Goal: Task Accomplishment & Management: Use online tool/utility

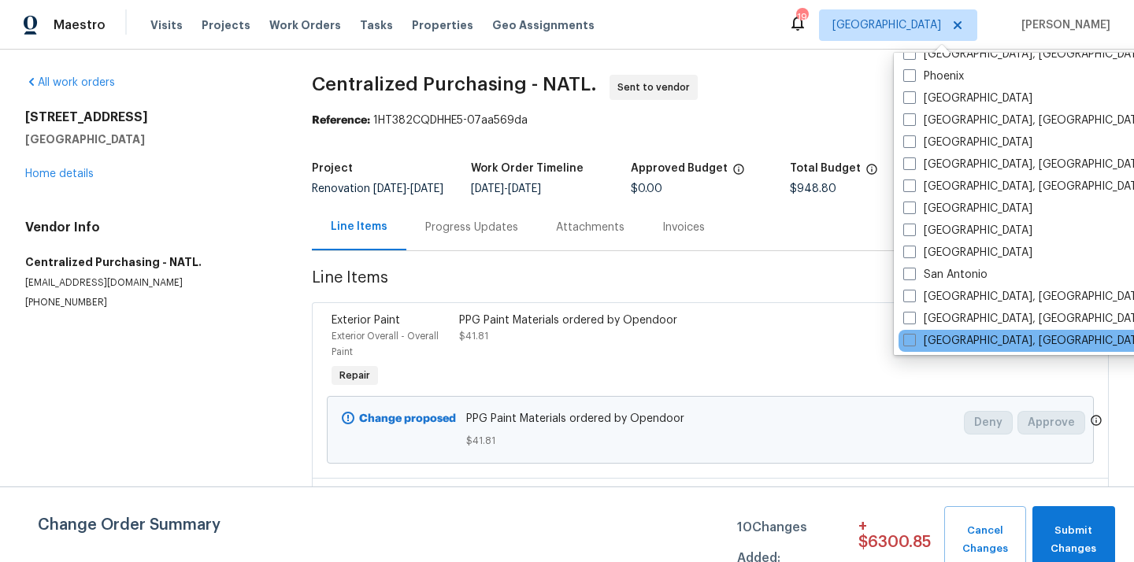
scroll to position [919, 0]
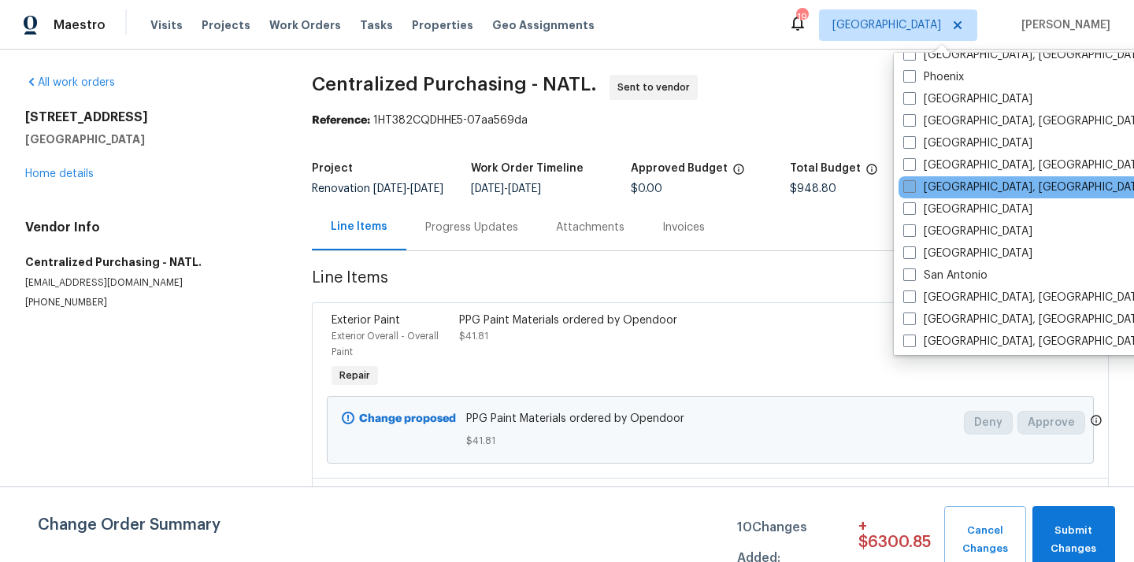
click at [925, 187] on label "[GEOGRAPHIC_DATA], [GEOGRAPHIC_DATA]" at bounding box center [1026, 188] width 244 height 16
click at [914, 187] on input "[GEOGRAPHIC_DATA], [GEOGRAPHIC_DATA]" at bounding box center [909, 185] width 10 height 10
checkbox input "true"
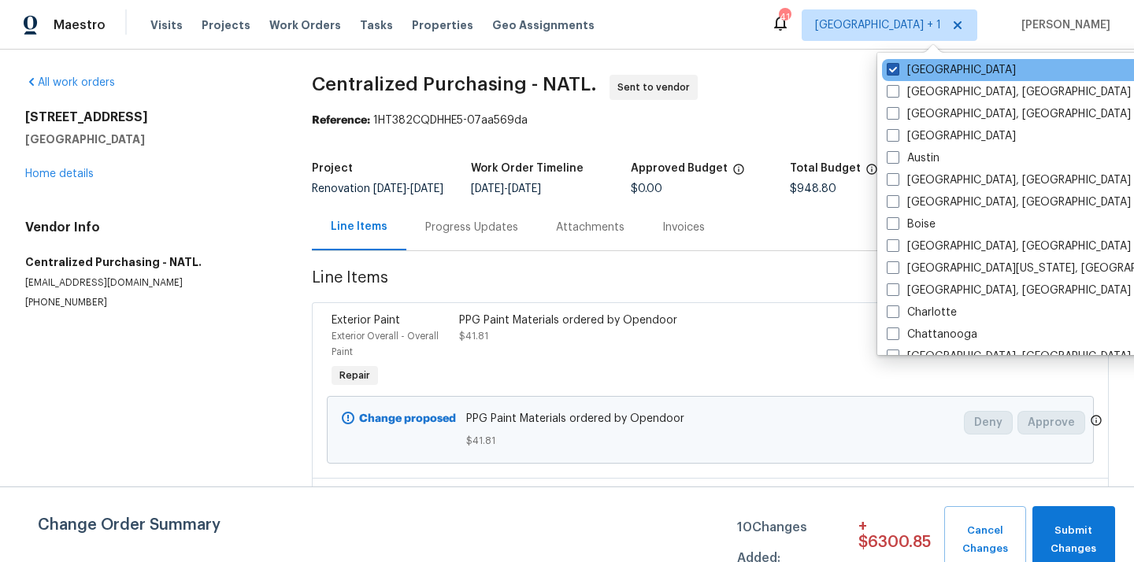
click at [920, 66] on label "[GEOGRAPHIC_DATA]" at bounding box center [951, 70] width 129 height 16
click at [897, 66] on input "[GEOGRAPHIC_DATA]" at bounding box center [892, 67] width 10 height 10
checkbox input "false"
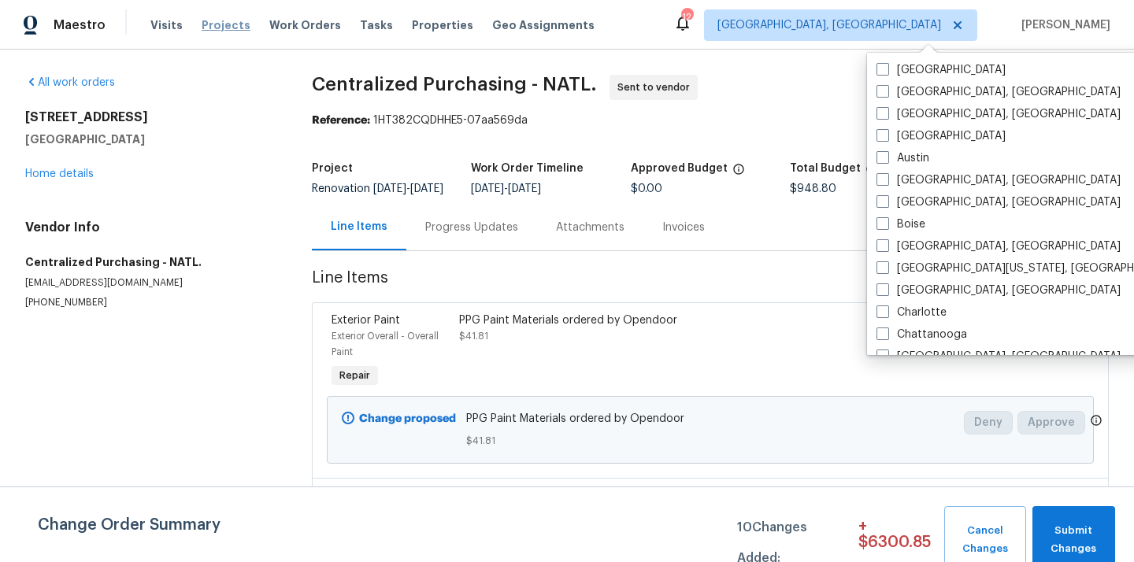
click at [221, 24] on span "Projects" at bounding box center [226, 25] width 49 height 16
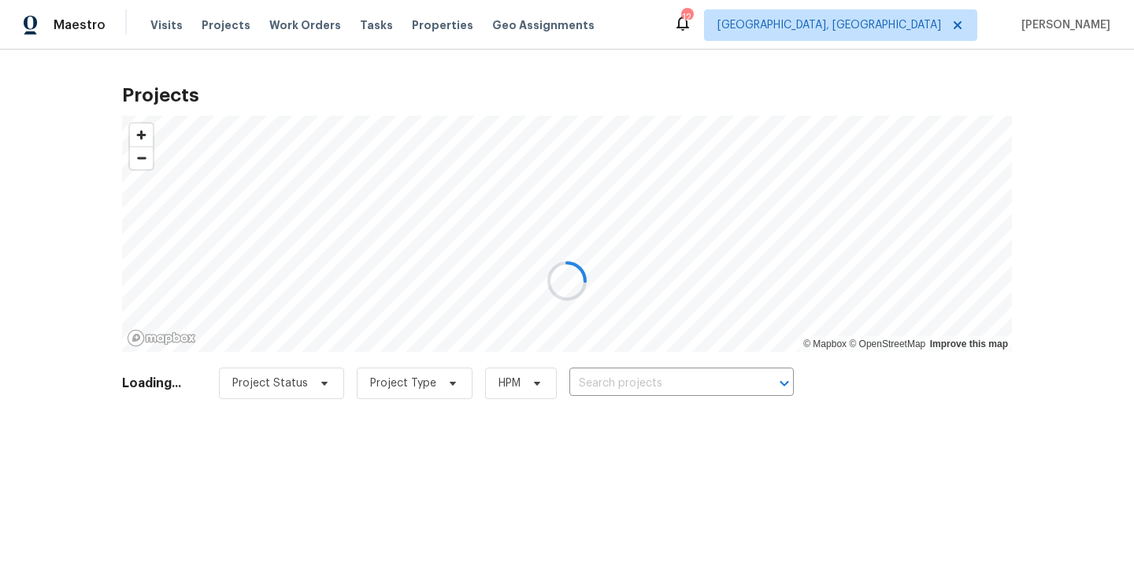
click at [720, 369] on div at bounding box center [567, 281] width 1134 height 562
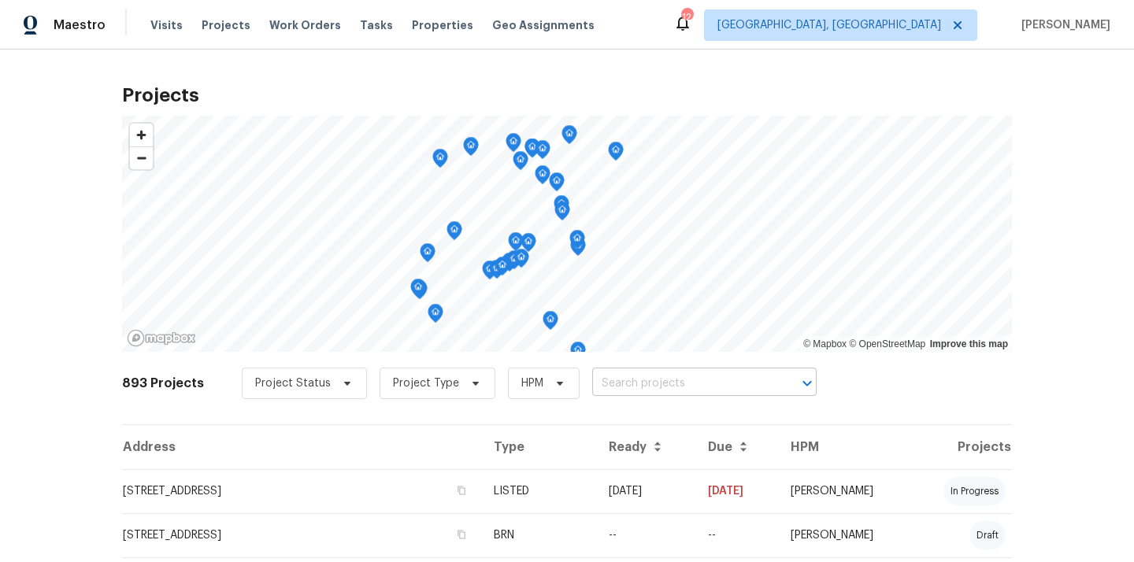
click at [711, 382] on input "text" at bounding box center [682, 384] width 180 height 24
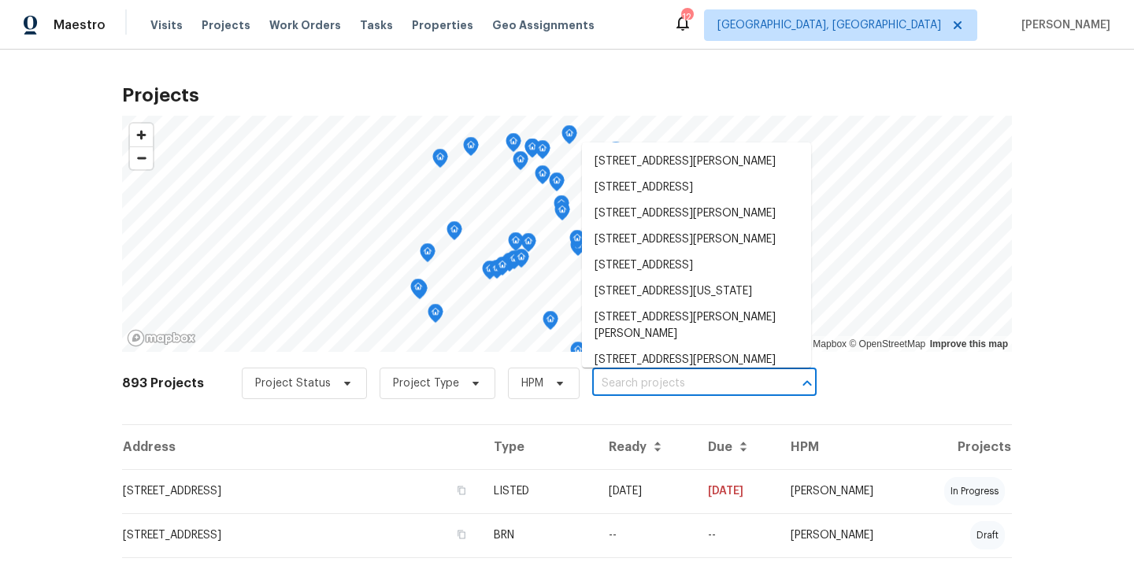
paste input "[STREET_ADDRESS][PERSON_NAME]"
type input "[STREET_ADDRESS][PERSON_NAME]"
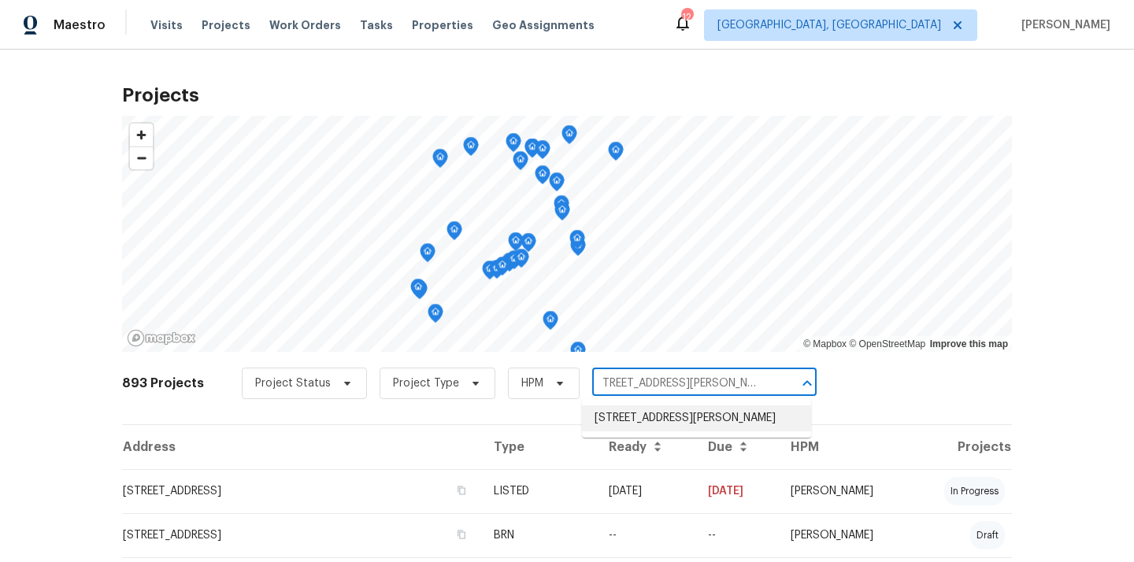
click at [689, 421] on li "[STREET_ADDRESS][PERSON_NAME]" at bounding box center [696, 419] width 229 height 26
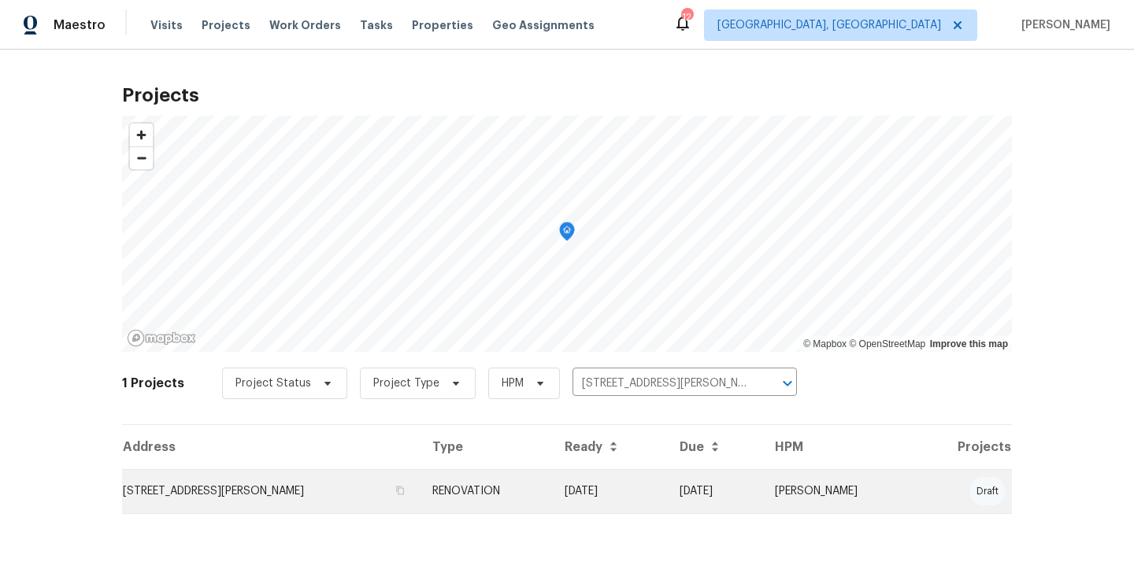
click at [319, 488] on td "[STREET_ADDRESS][PERSON_NAME]" at bounding box center [271, 492] width 298 height 44
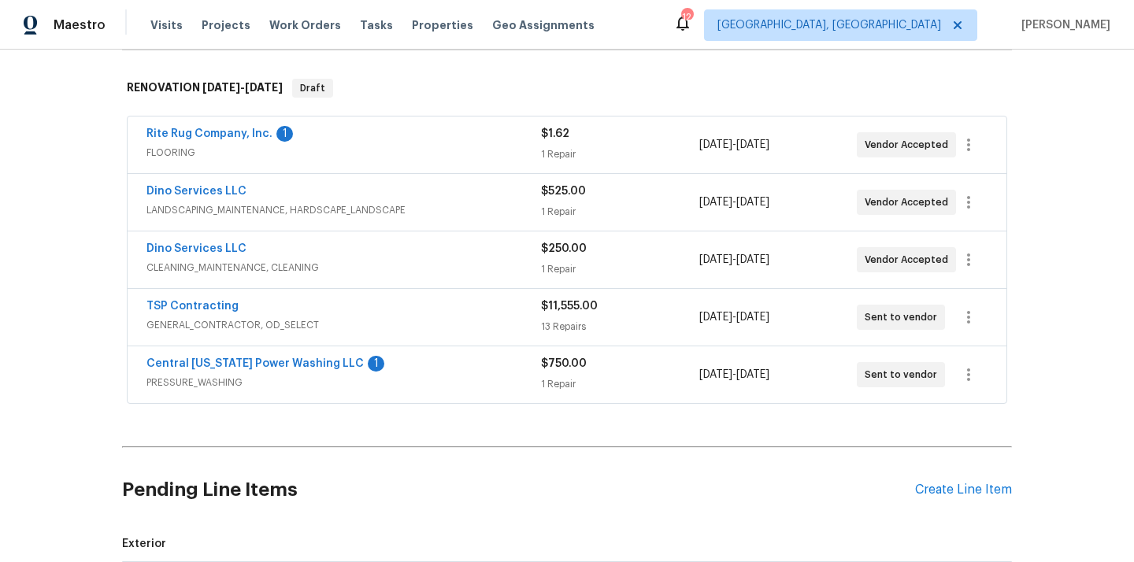
scroll to position [224, 0]
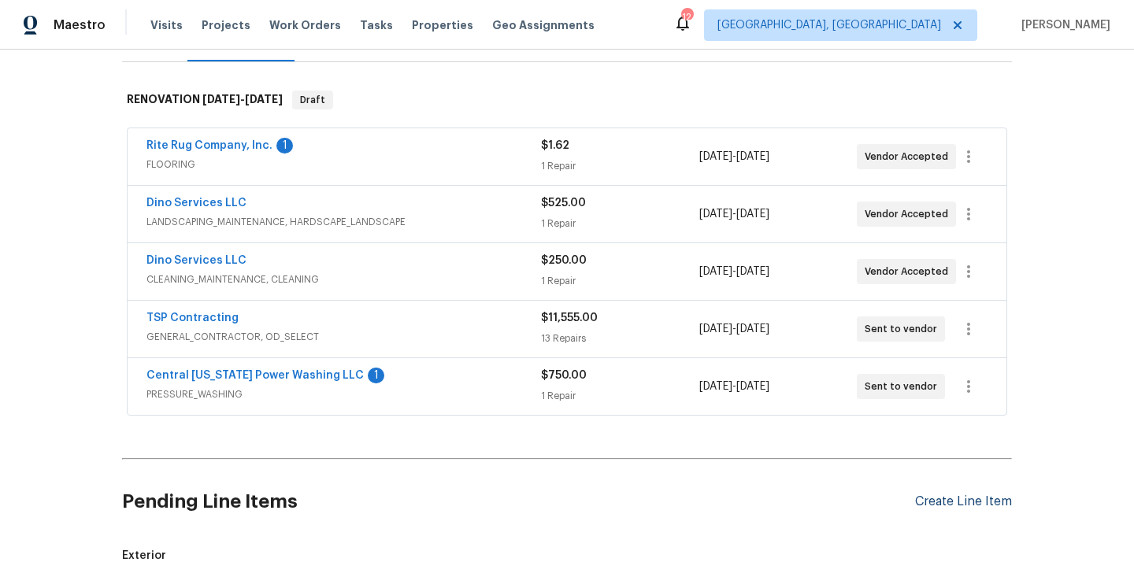
click at [967, 500] on div "Create Line Item" at bounding box center [963, 502] width 97 height 15
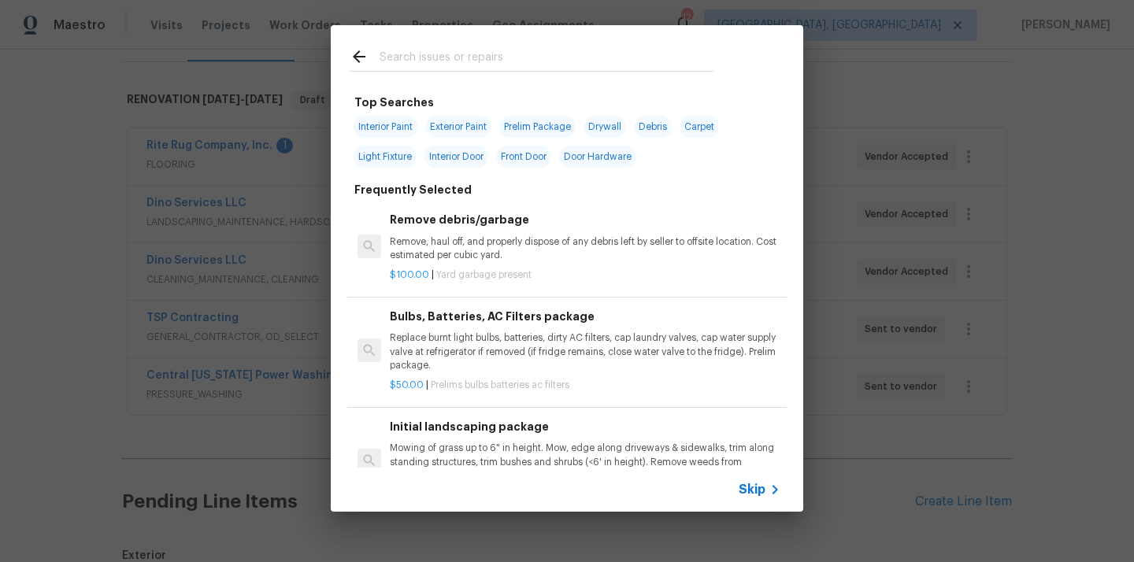
click at [618, 65] on input "text" at bounding box center [547, 59] width 334 height 24
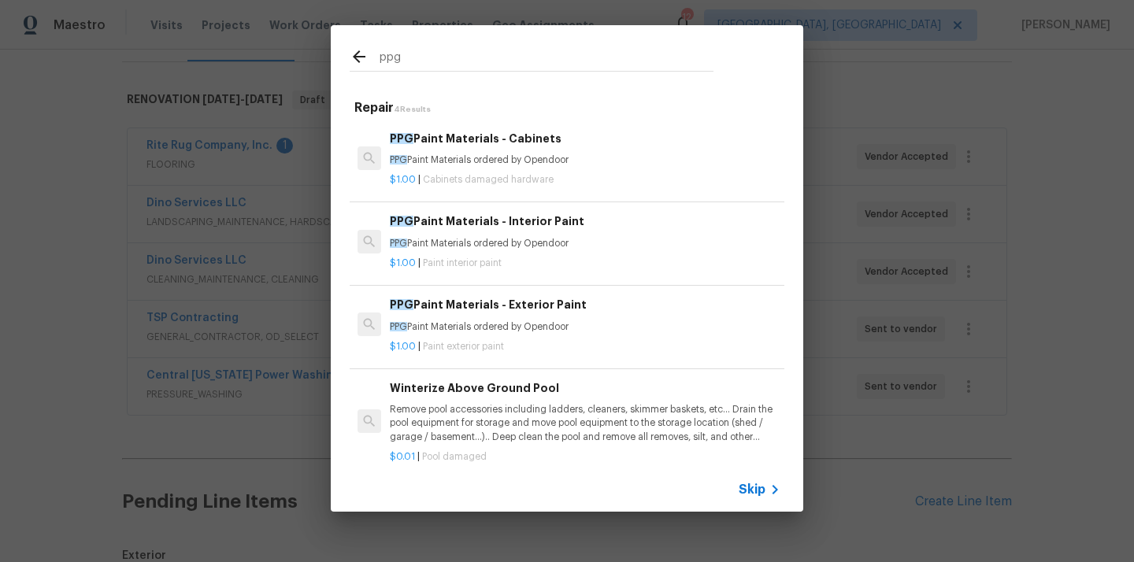
type input "ppg"
click at [575, 254] on div "$1.00 | Paint interior paint" at bounding box center [585, 261] width 391 height 20
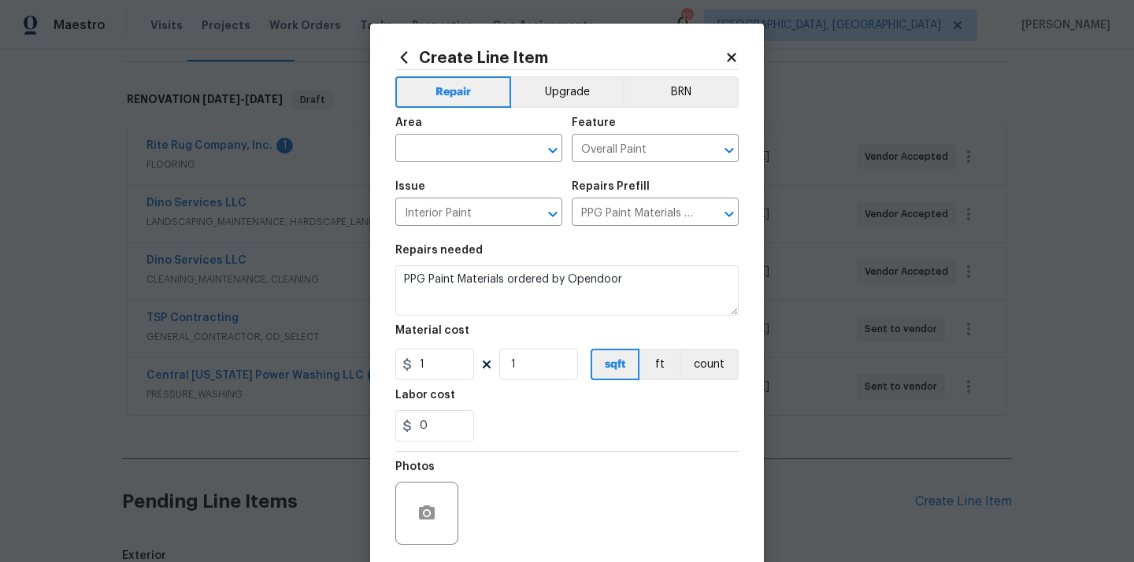
click at [493, 163] on span "Area ​" at bounding box center [478, 140] width 167 height 64
click at [492, 155] on input "text" at bounding box center [456, 150] width 123 height 24
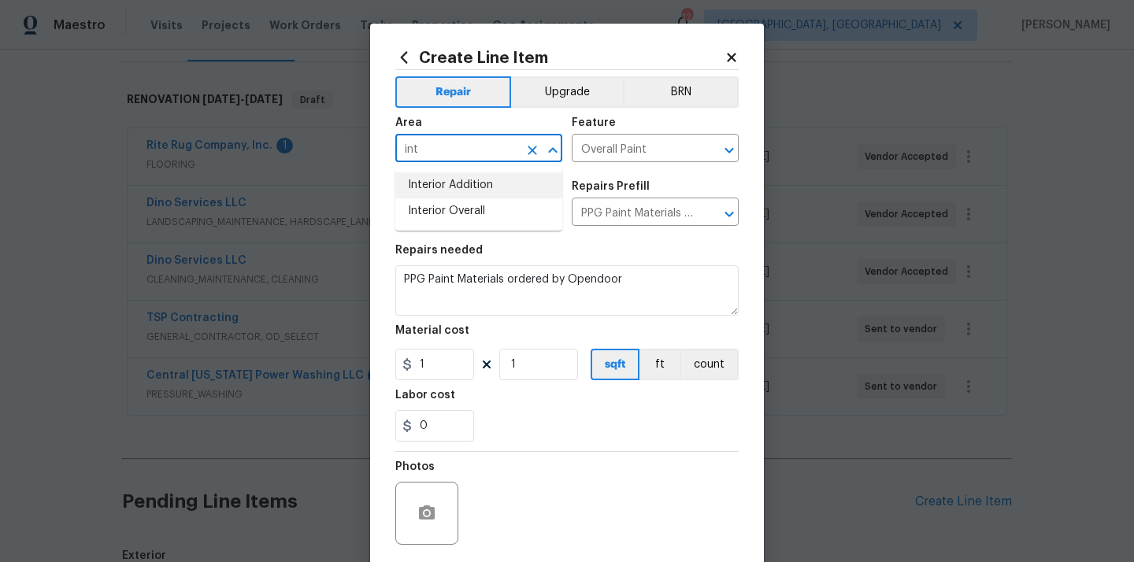
click at [491, 202] on li "Interior Overall" at bounding box center [478, 212] width 167 height 26
type input "Interior Overall"
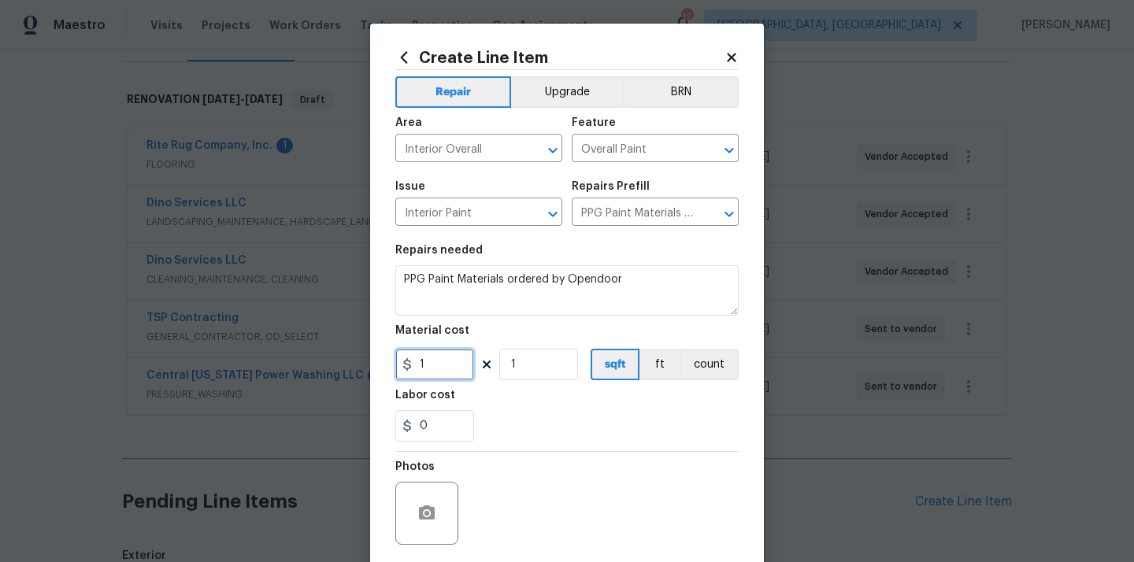
drag, startPoint x: 448, startPoint y: 363, endPoint x: 366, endPoint y: 360, distance: 82.0
click at [369, 361] on div "Create Line Item Repair Upgrade BRN Area Interior Overall ​ Feature Overall Pai…" at bounding box center [567, 281] width 1134 height 562
paste input "784.32"
type input "784.32"
click at [516, 423] on div "0" at bounding box center [566, 426] width 343 height 32
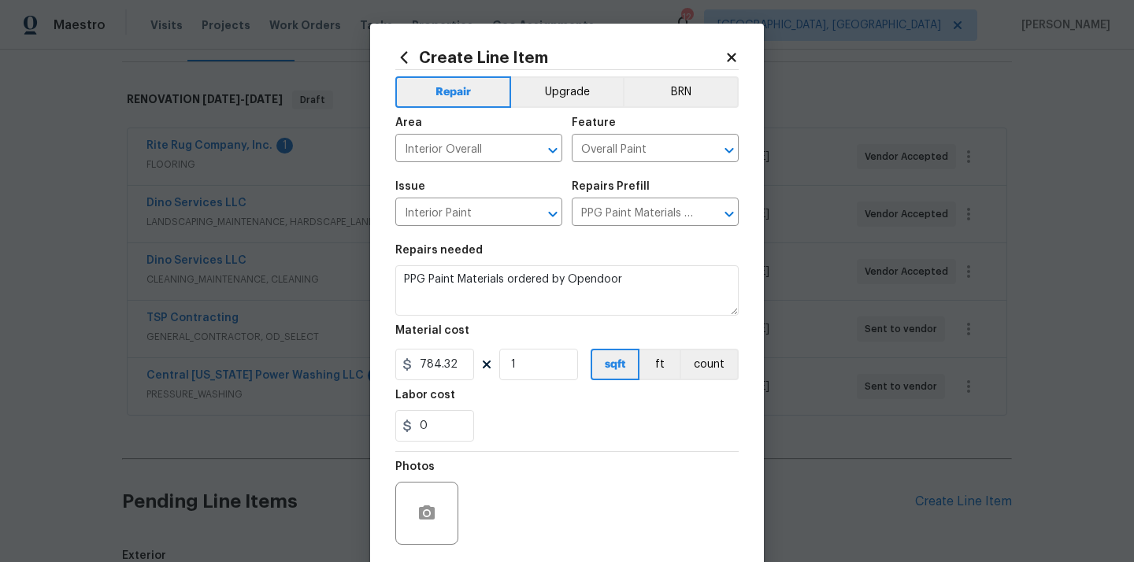
scroll to position [117, 0]
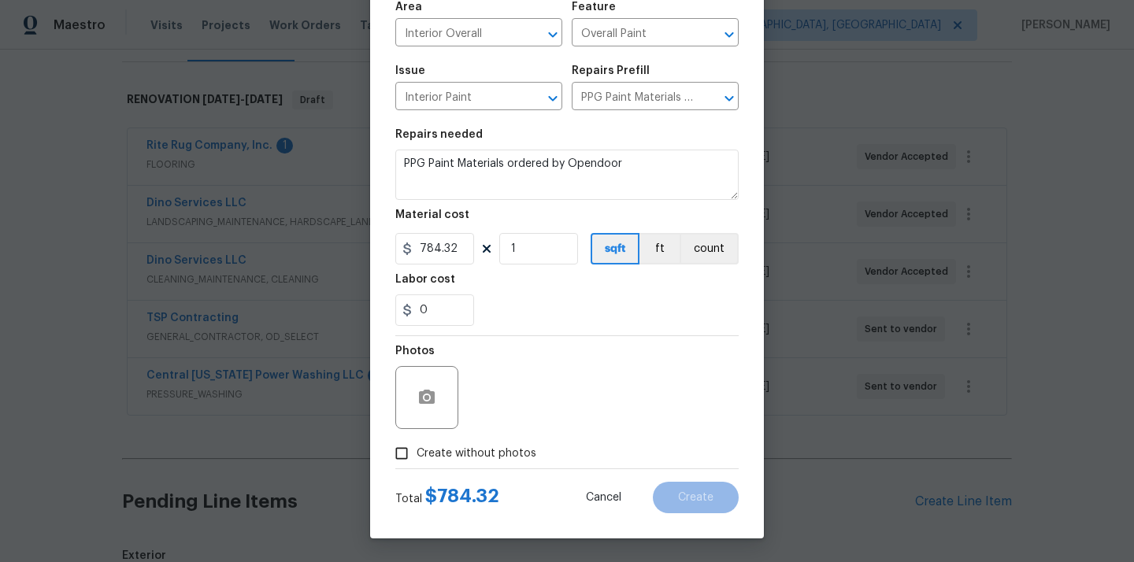
click at [504, 455] on span "Create without photos" at bounding box center [477, 454] width 120 height 17
click at [417, 455] on input "Create without photos" at bounding box center [402, 454] width 30 height 30
checkbox input "true"
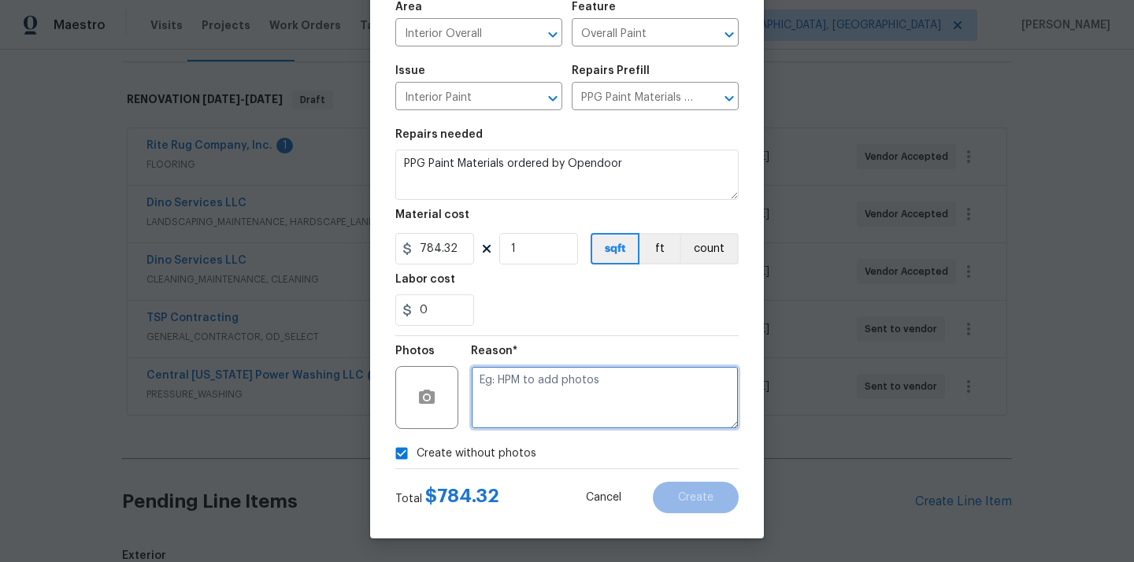
click at [531, 398] on textarea at bounding box center [605, 397] width 268 height 63
type textarea "N/A"
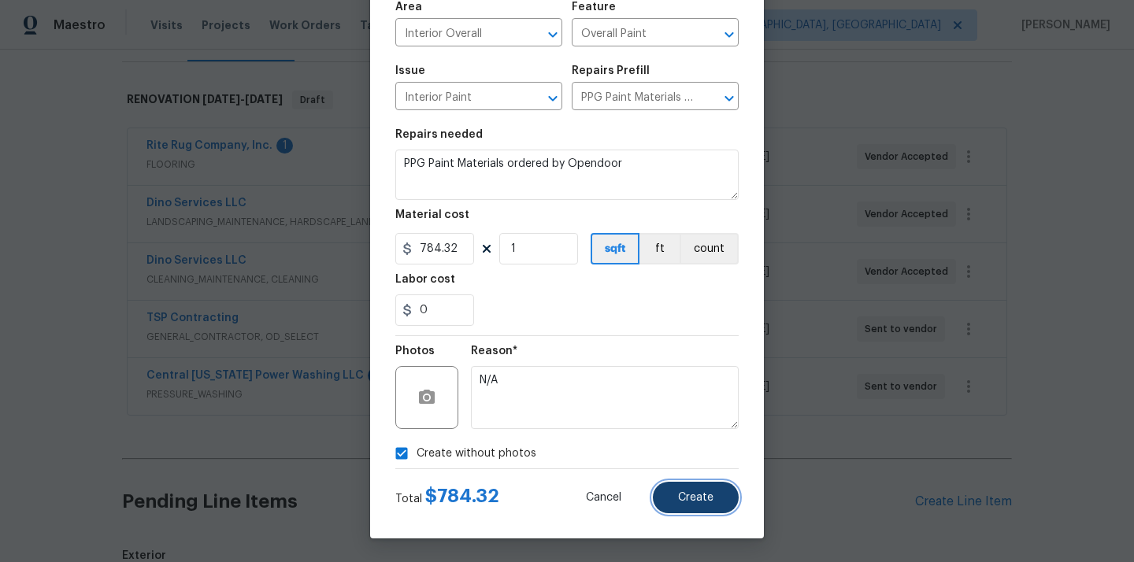
click at [673, 492] on button "Create" at bounding box center [696, 498] width 86 height 32
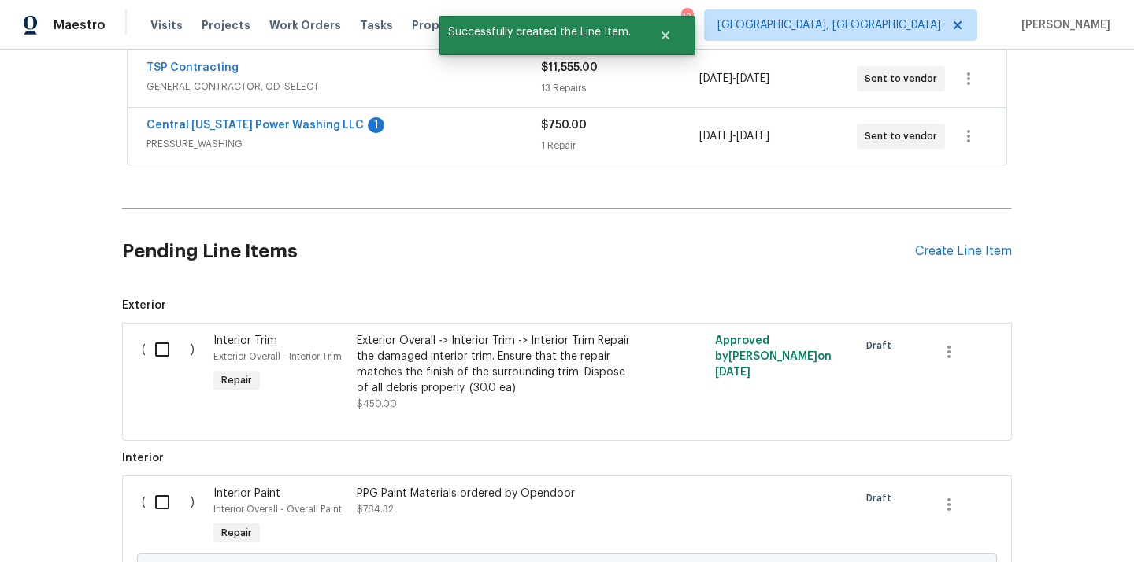
scroll to position [527, 0]
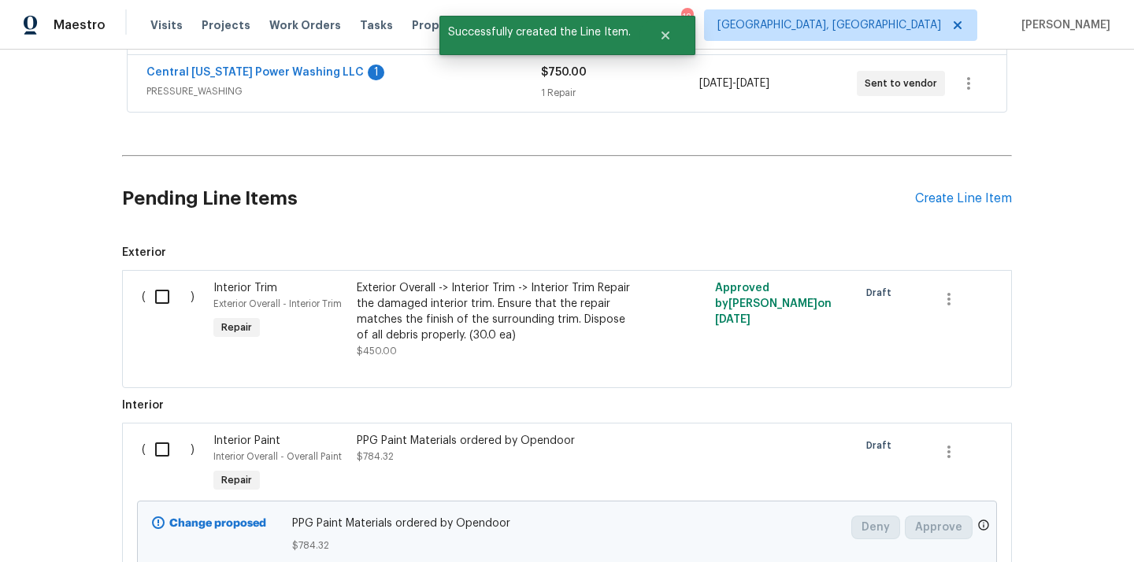
click at [158, 462] on input "checkbox" at bounding box center [168, 449] width 45 height 33
checkbox input "true"
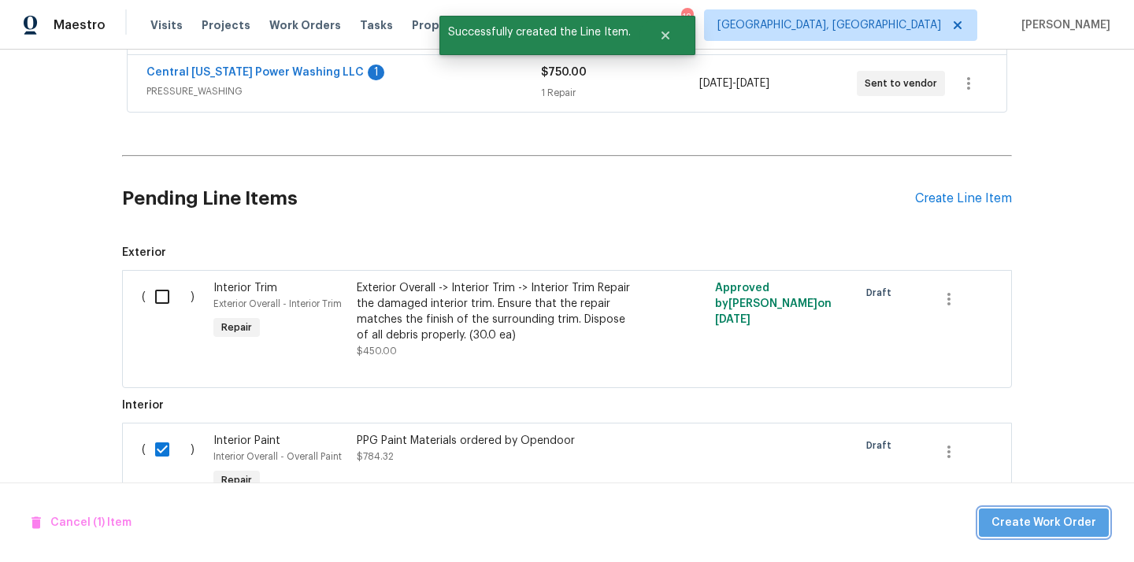
click at [1081, 521] on span "Create Work Order" at bounding box center [1044, 524] width 105 height 20
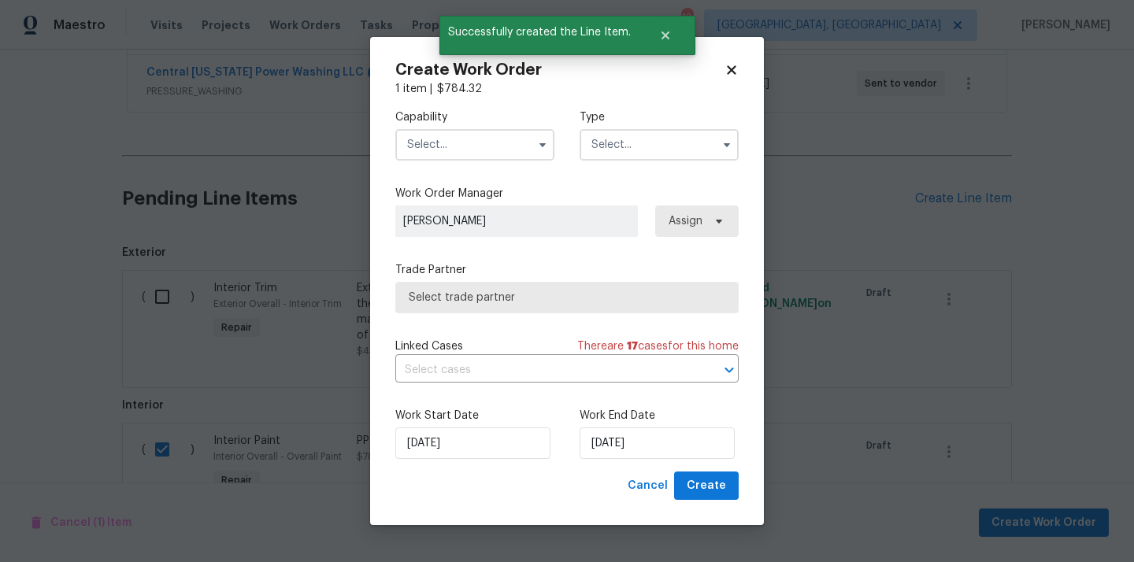
click at [522, 146] on input "text" at bounding box center [474, 145] width 159 height 32
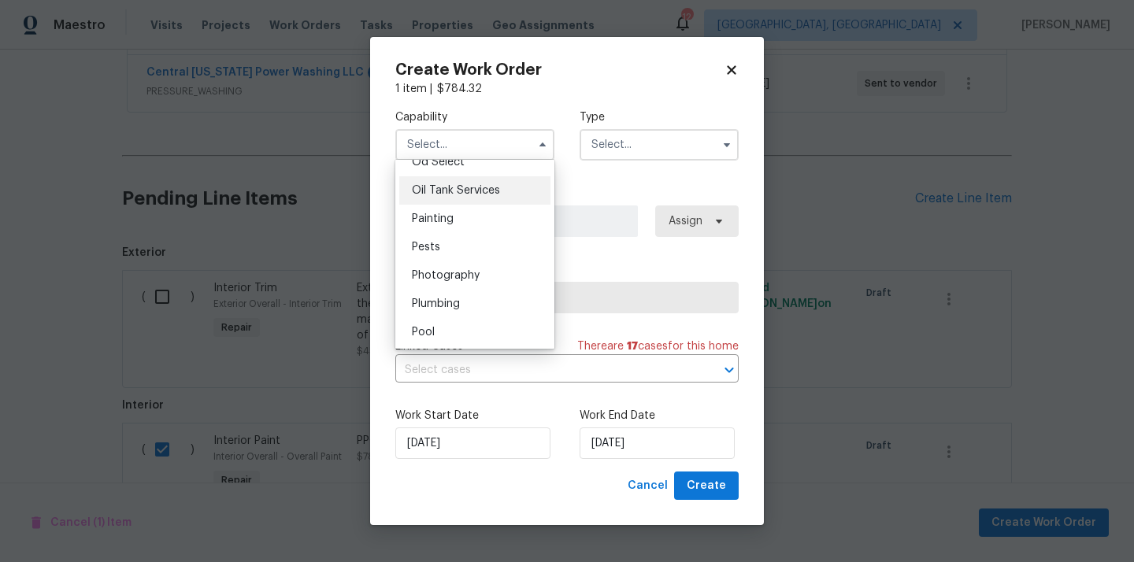
scroll to position [1271, 0]
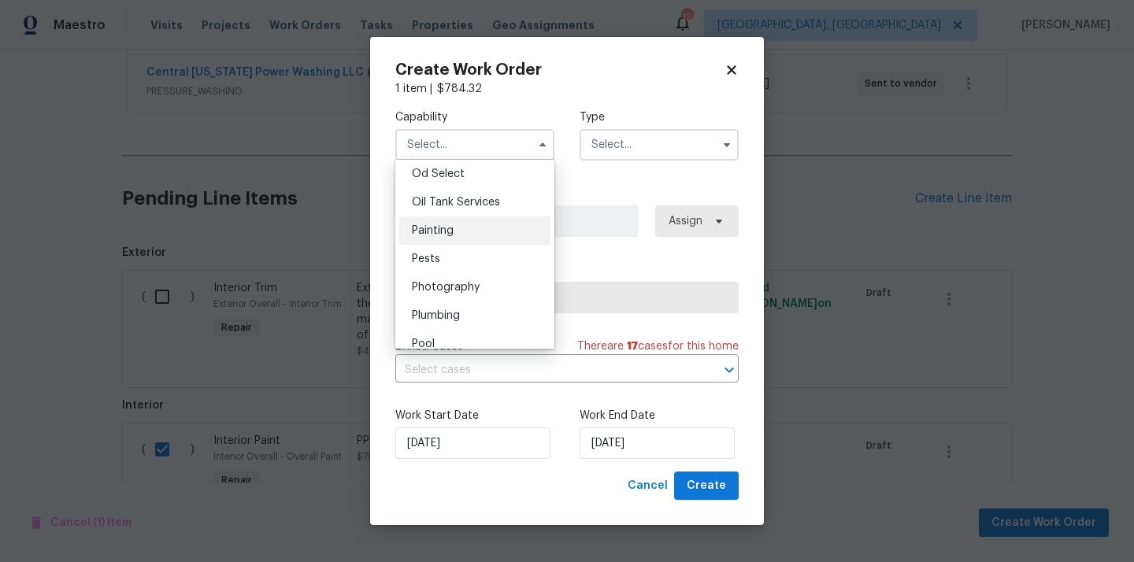
click at [484, 226] on div "Painting" at bounding box center [474, 231] width 151 height 28
type input "Painting"
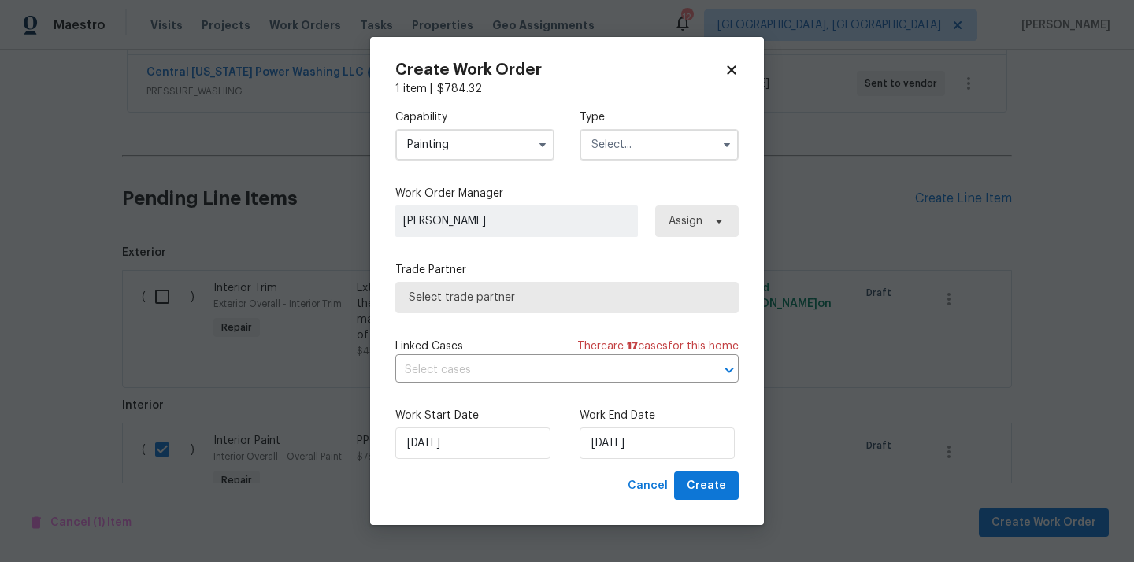
click at [643, 143] on input "text" at bounding box center [659, 145] width 159 height 32
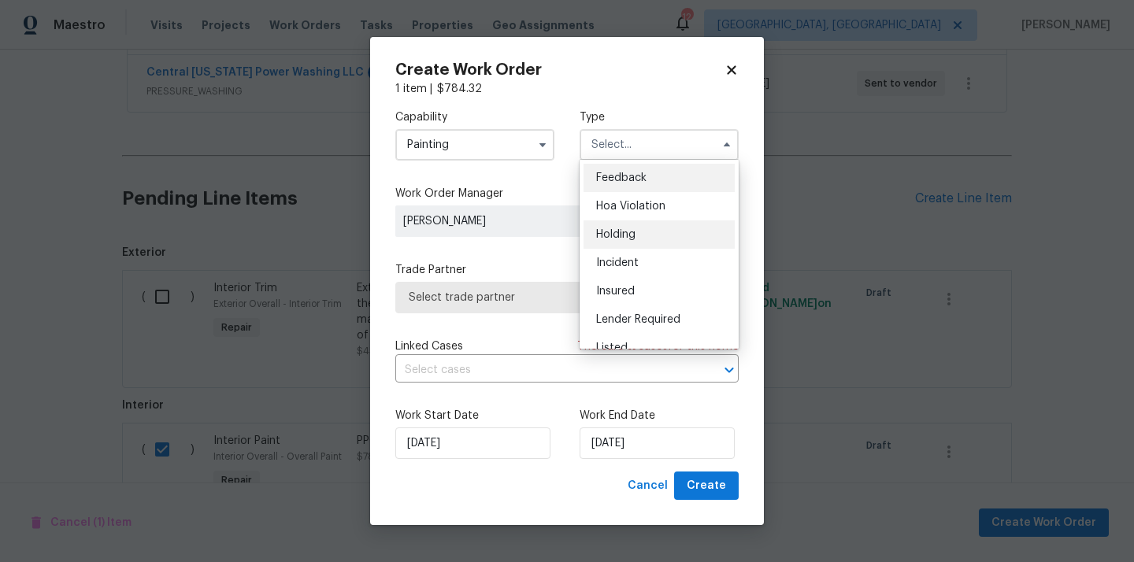
scroll to position [358, 0]
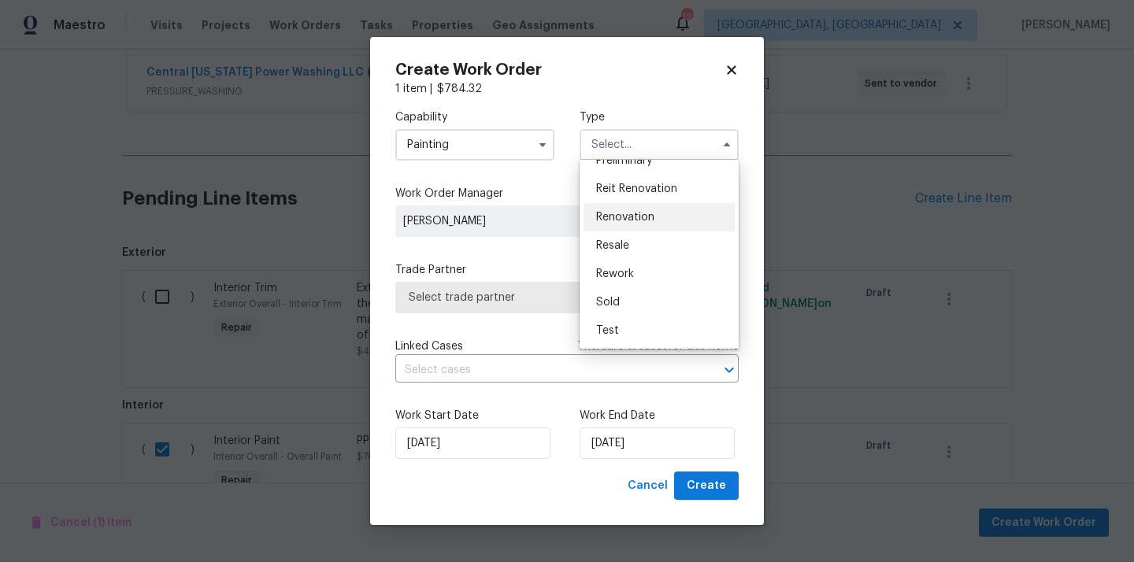
click at [651, 209] on div "Renovation" at bounding box center [659, 217] width 151 height 28
type input "Renovation"
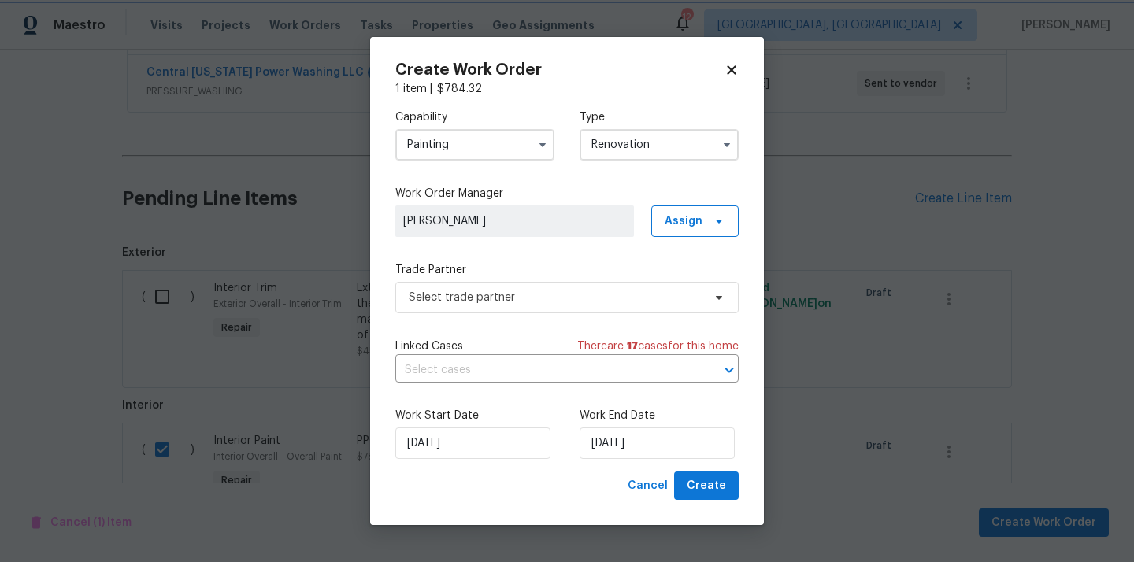
scroll to position [0, 0]
click at [691, 228] on span "Assign" at bounding box center [694, 222] width 87 height 32
click at [689, 288] on div "Assign to me" at bounding box center [697, 288] width 69 height 16
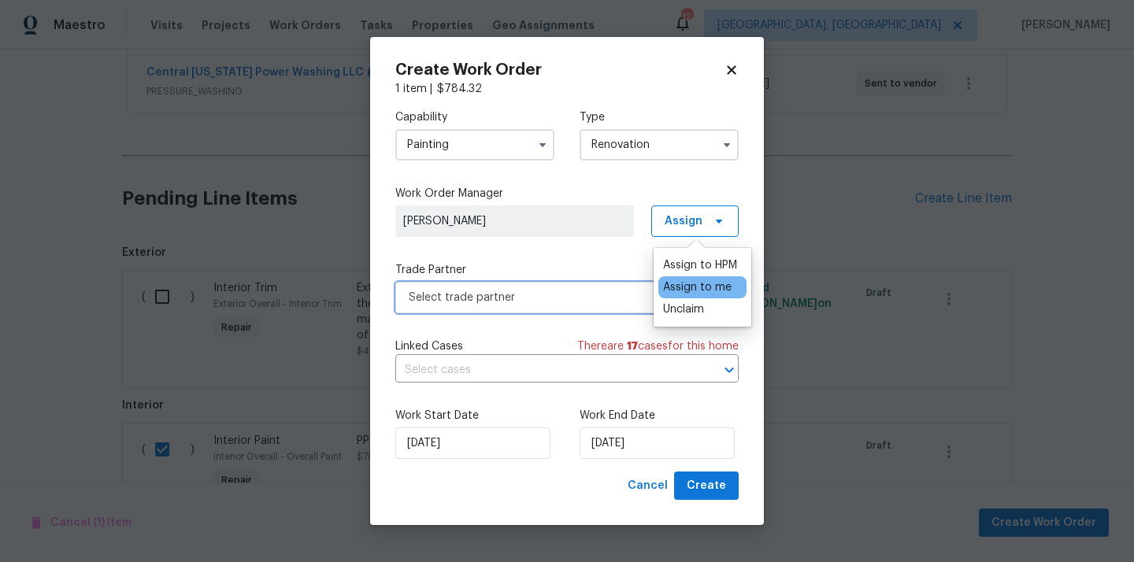
click at [547, 299] on span "Select trade partner" at bounding box center [556, 298] width 294 height 16
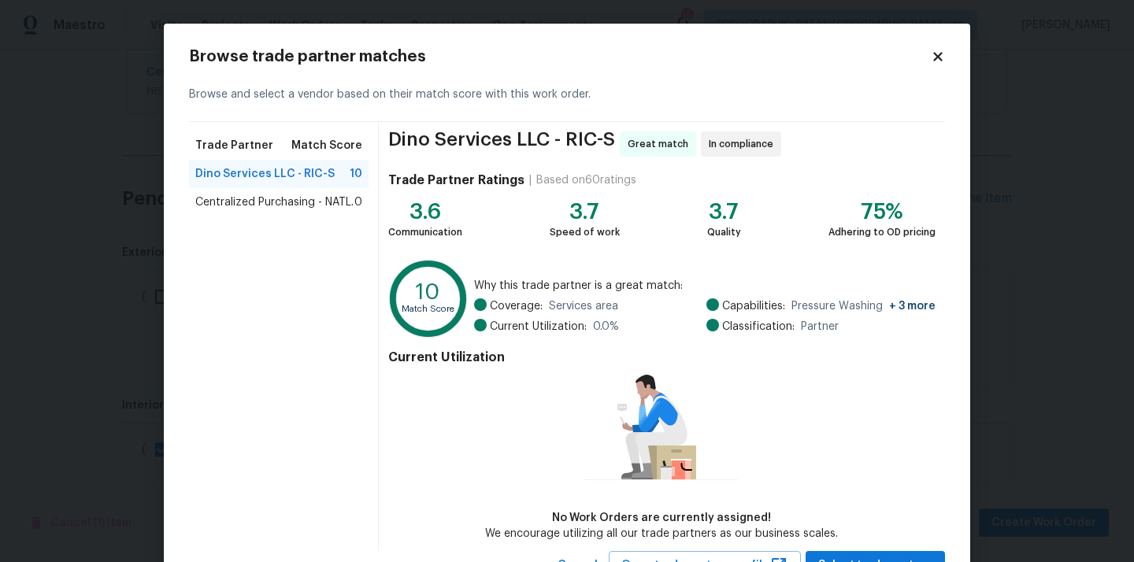
click at [310, 208] on span "Centralized Purchasing - NATL." at bounding box center [274, 203] width 158 height 16
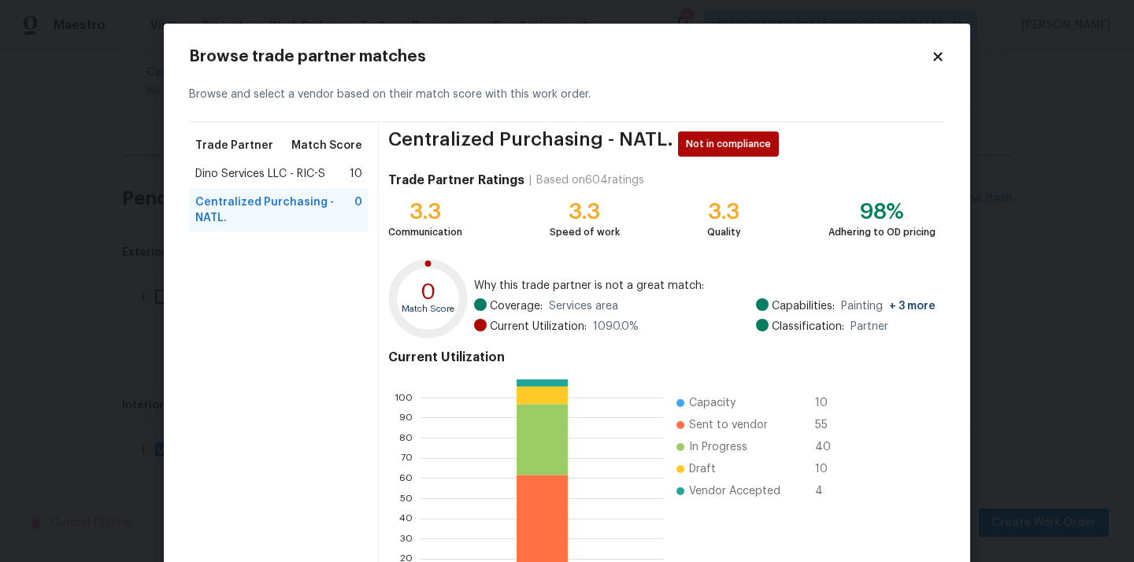
scroll to position [132, 0]
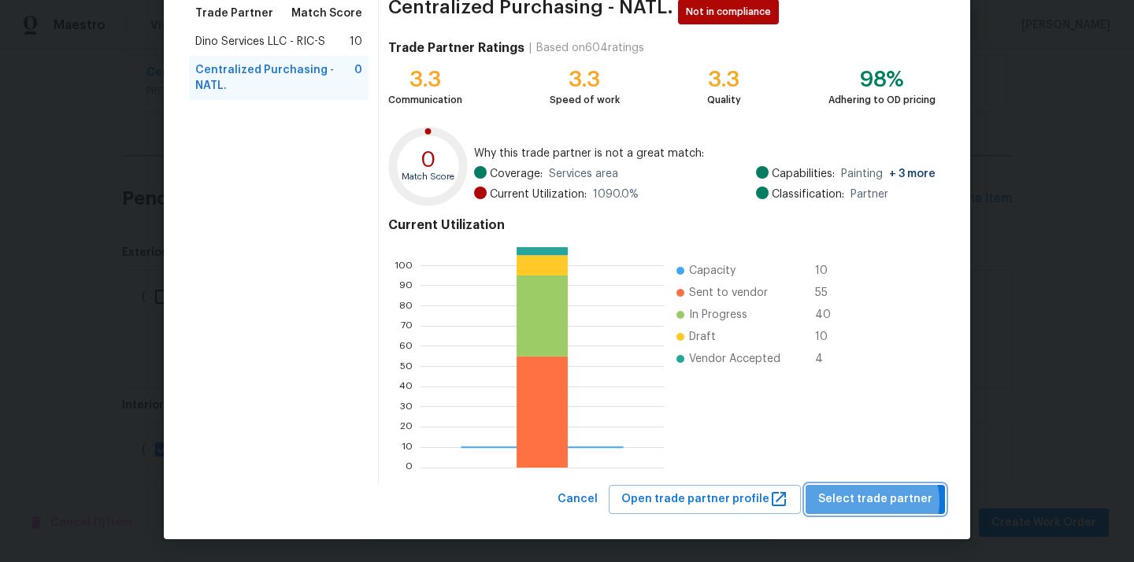
click at [877, 502] on span "Select trade partner" at bounding box center [875, 500] width 114 height 20
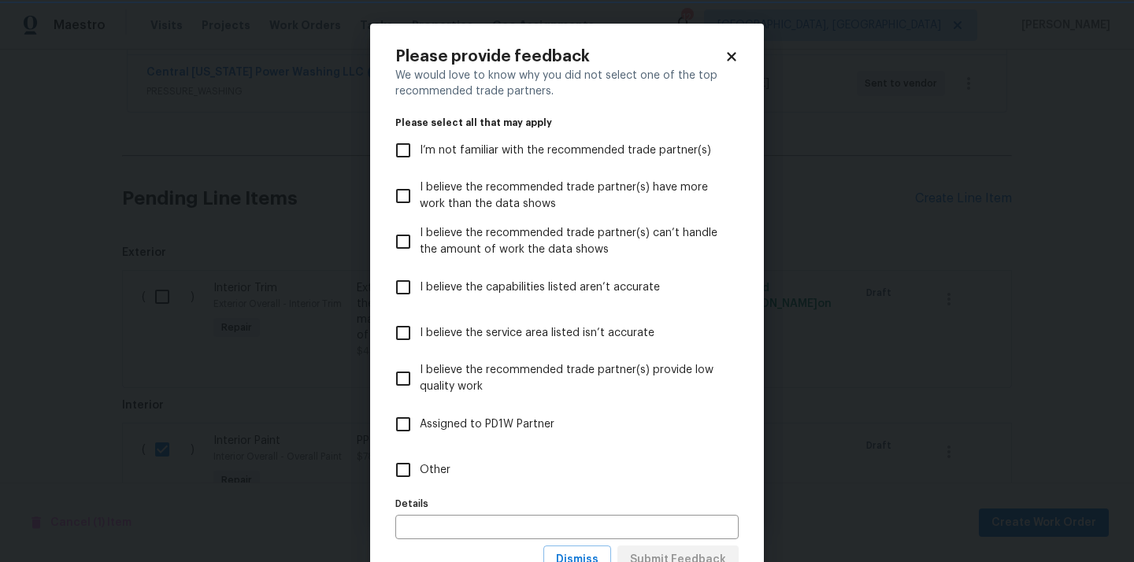
scroll to position [0, 0]
click at [681, 478] on label "Other" at bounding box center [557, 470] width 340 height 46
click at [420, 478] on input "Other" at bounding box center [403, 470] width 33 height 33
checkbox input "true"
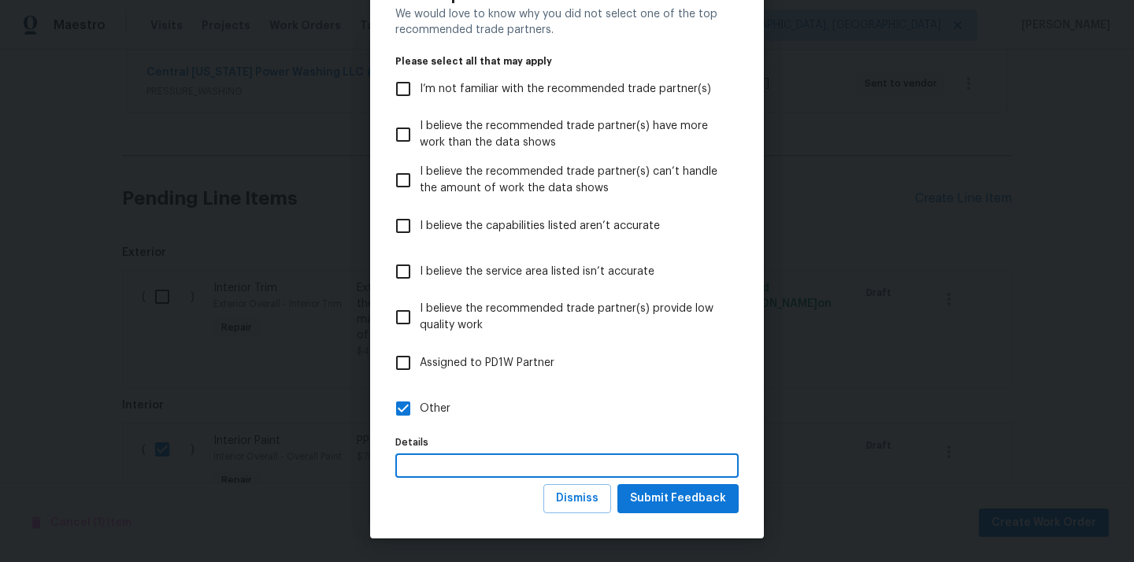
click at [681, 478] on input "text" at bounding box center [566, 466] width 343 height 24
click at [679, 492] on span "Submit Feedback" at bounding box center [678, 499] width 96 height 20
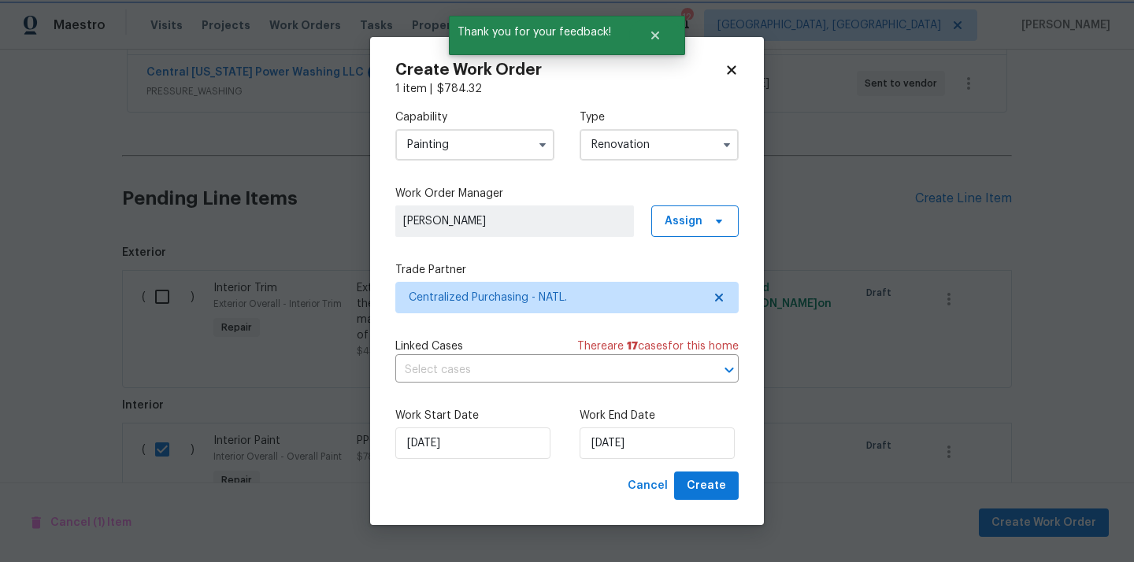
scroll to position [0, 0]
click at [714, 492] on span "Create" at bounding box center [706, 487] width 39 height 20
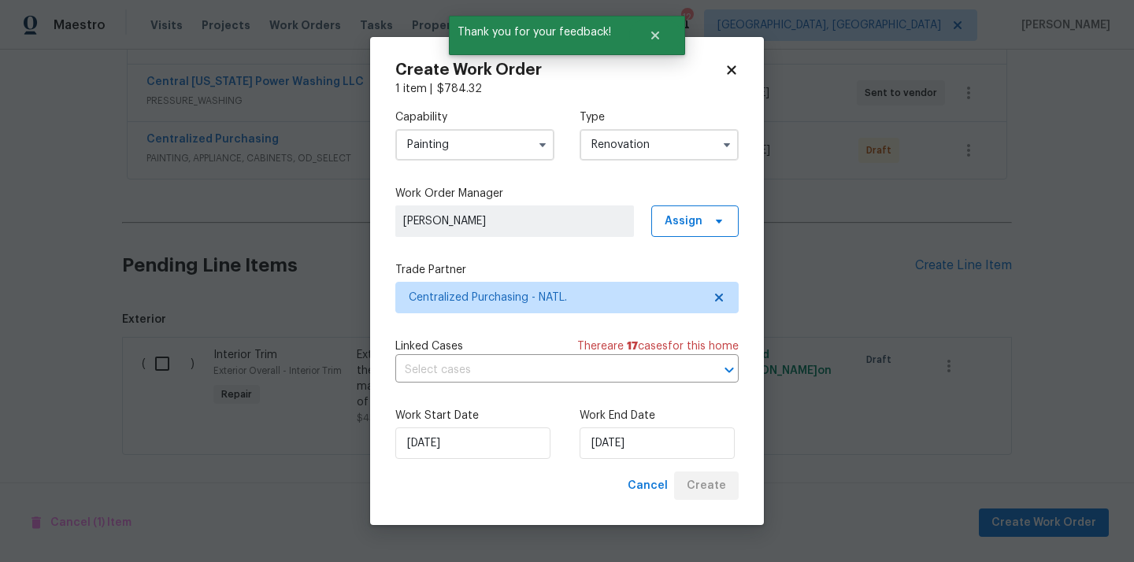
scroll to position [518, 0]
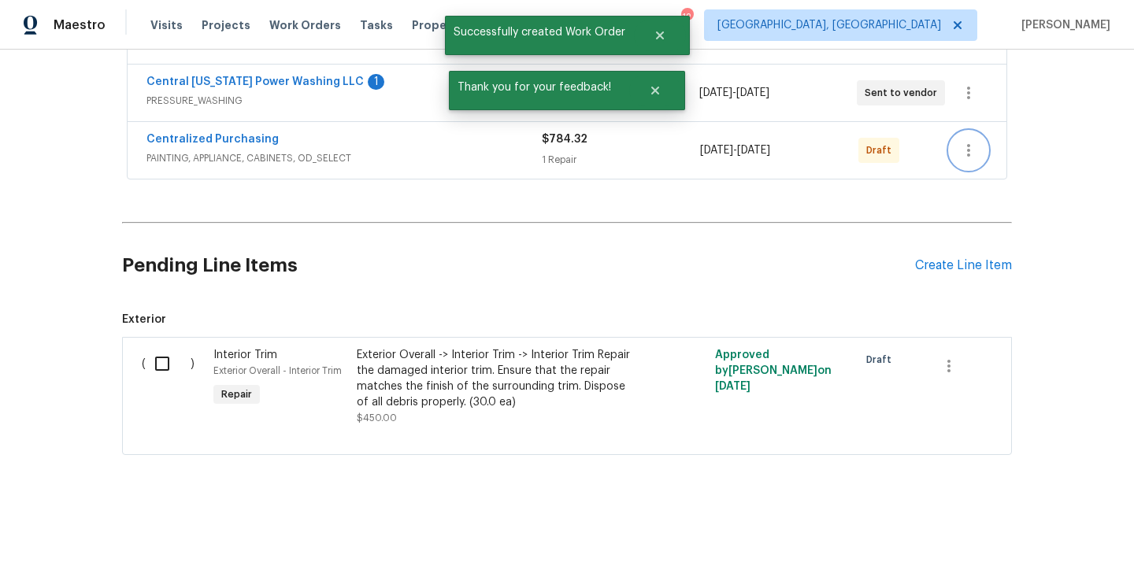
click at [970, 147] on icon "button" at bounding box center [968, 150] width 19 height 19
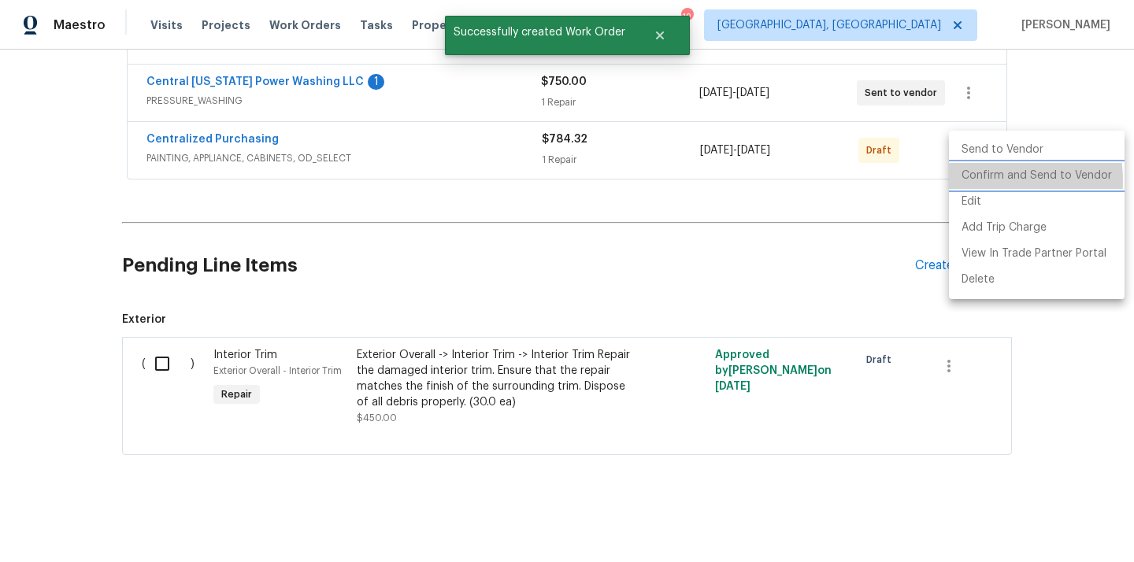
click at [982, 180] on li "Confirm and Send to Vendor" at bounding box center [1037, 176] width 176 height 26
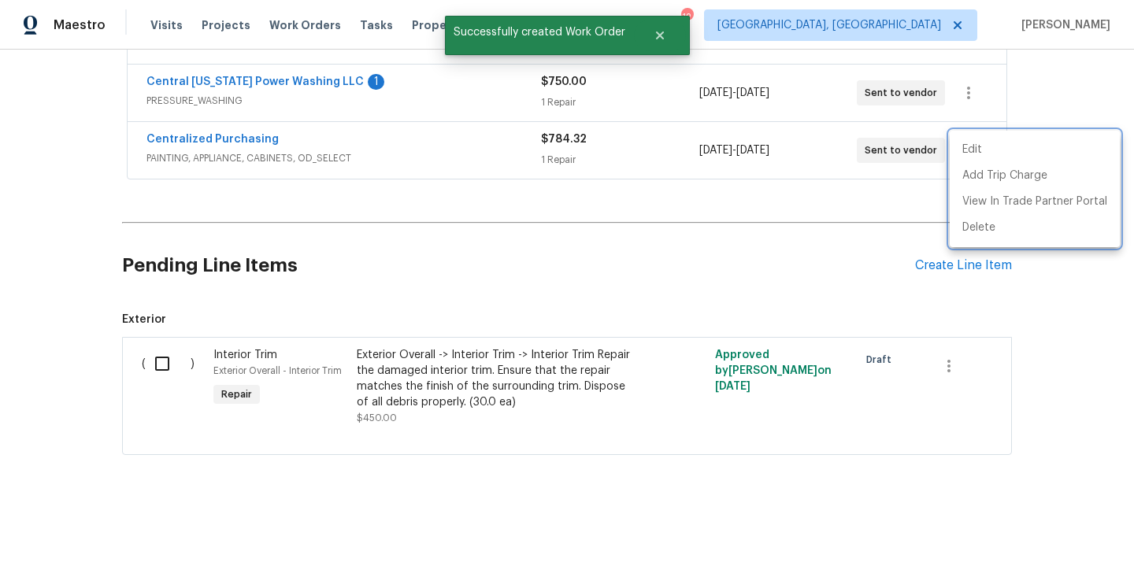
click at [269, 207] on div at bounding box center [567, 281] width 1134 height 562
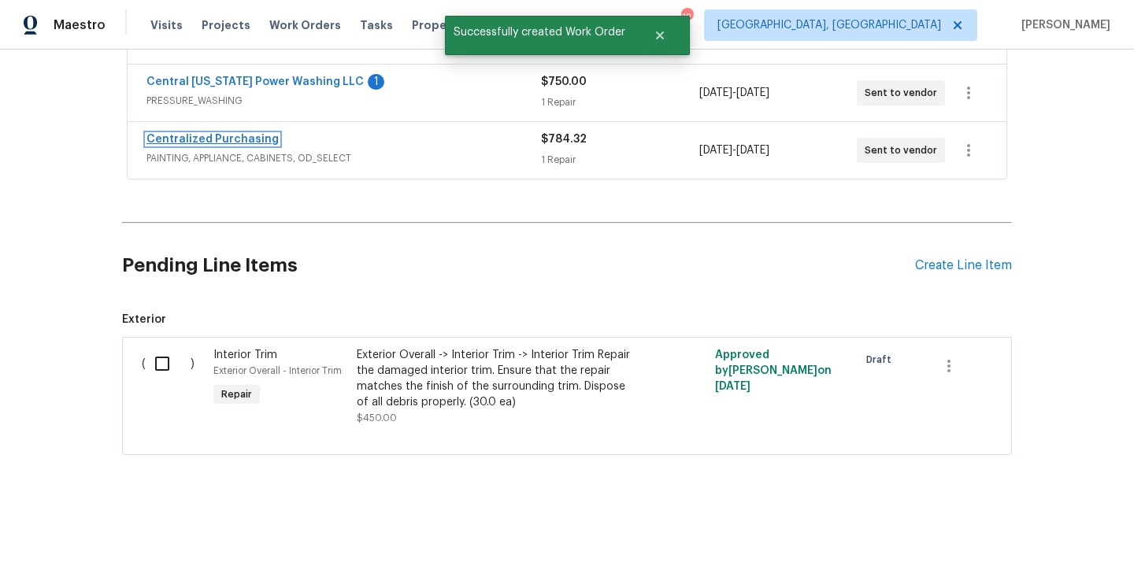
click at [211, 141] on link "Centralized Purchasing" at bounding box center [213, 139] width 132 height 11
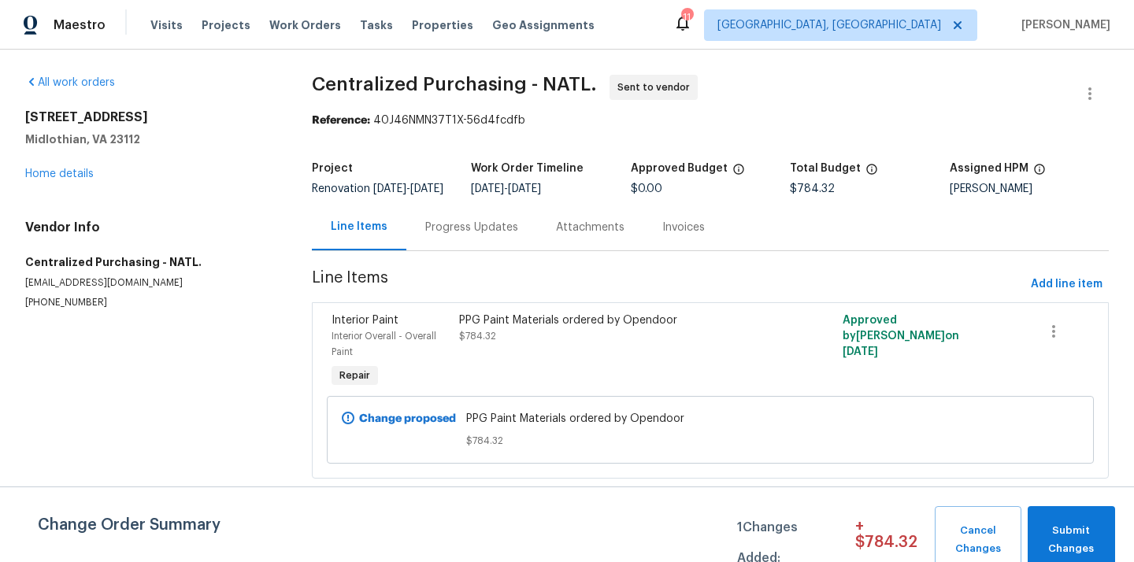
click at [919, 6] on div "Maestro Visits Projects Work Orders Tasks Properties Geo Assignments 11 [GEOGRA…" at bounding box center [567, 25] width 1134 height 50
click at [915, 23] on span "[GEOGRAPHIC_DATA], [GEOGRAPHIC_DATA]" at bounding box center [830, 25] width 224 height 16
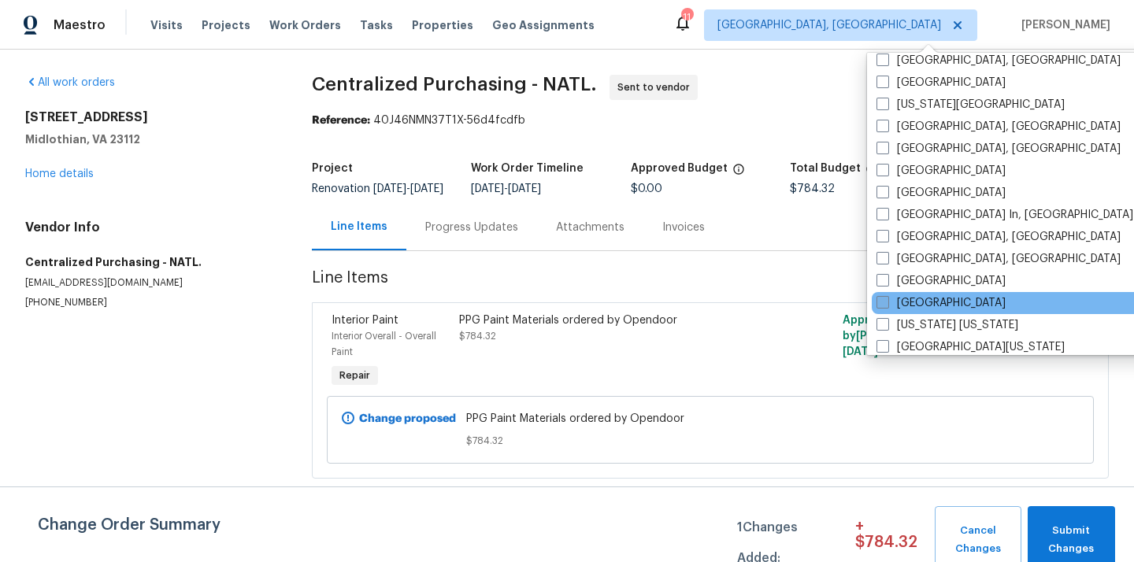
click at [911, 305] on label "[GEOGRAPHIC_DATA]" at bounding box center [941, 303] width 129 height 16
click at [887, 305] on input "[GEOGRAPHIC_DATA]" at bounding box center [882, 300] width 10 height 10
checkbox input "true"
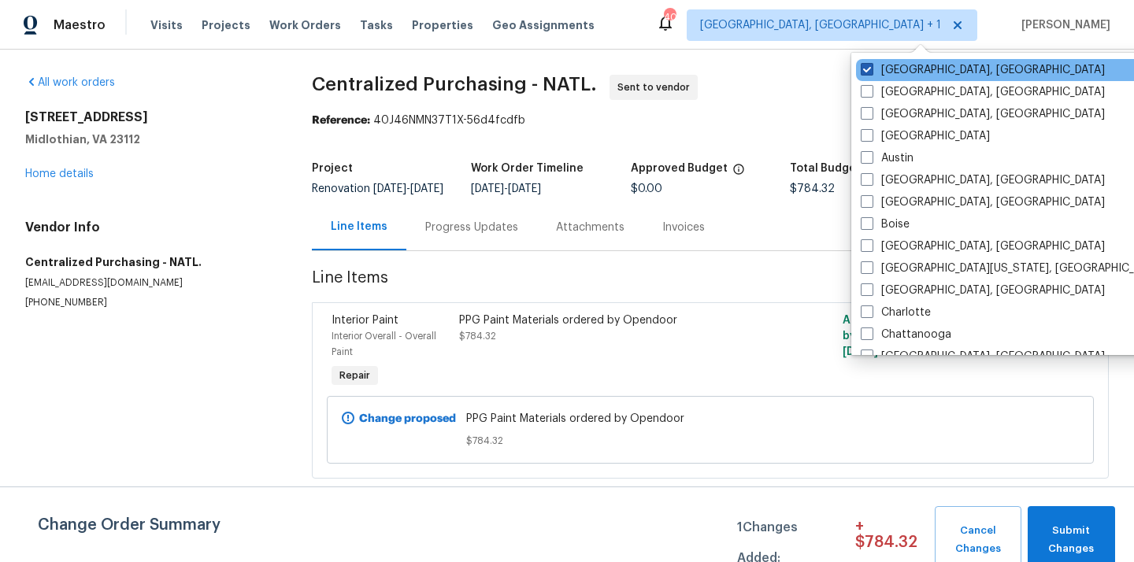
click at [889, 75] on label "[GEOGRAPHIC_DATA], [GEOGRAPHIC_DATA]" at bounding box center [983, 70] width 244 height 16
click at [871, 72] on input "[GEOGRAPHIC_DATA], [GEOGRAPHIC_DATA]" at bounding box center [866, 67] width 10 height 10
checkbox input "false"
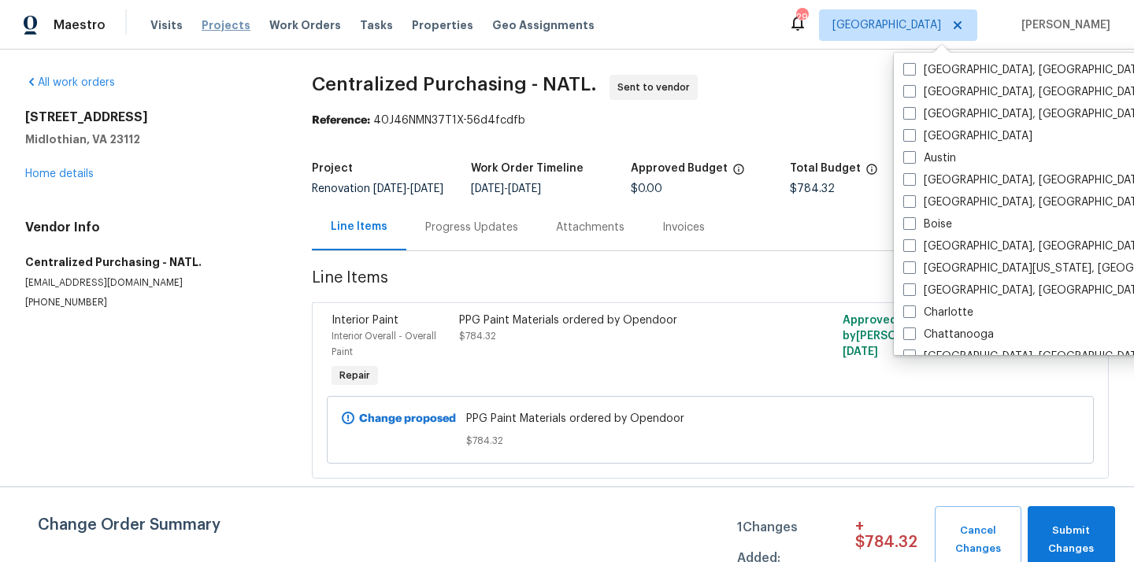
click at [203, 24] on span "Projects" at bounding box center [226, 25] width 49 height 16
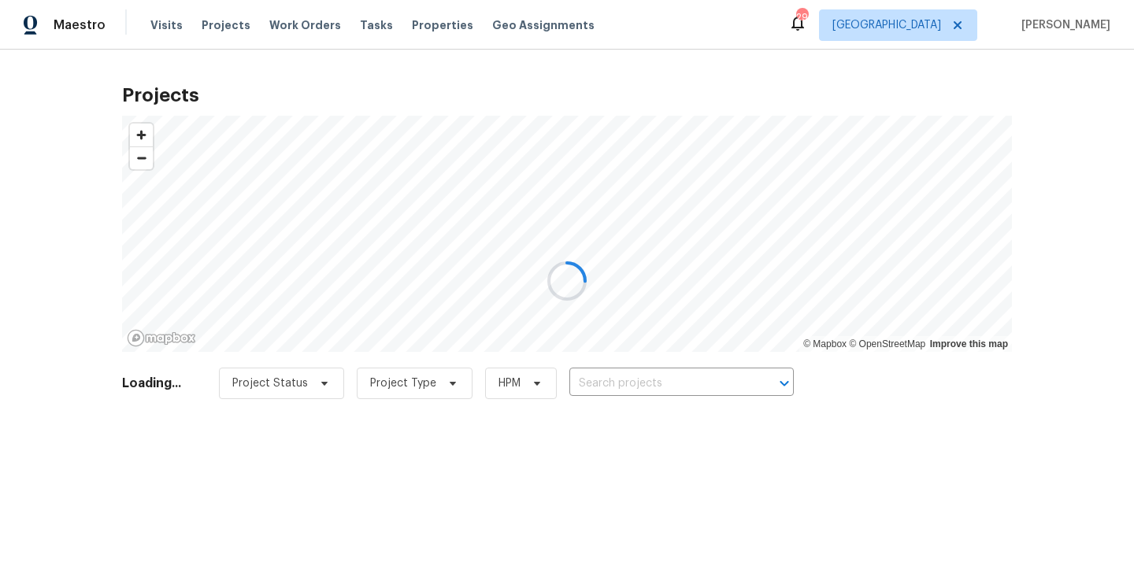
click at [637, 366] on div at bounding box center [567, 281] width 1134 height 562
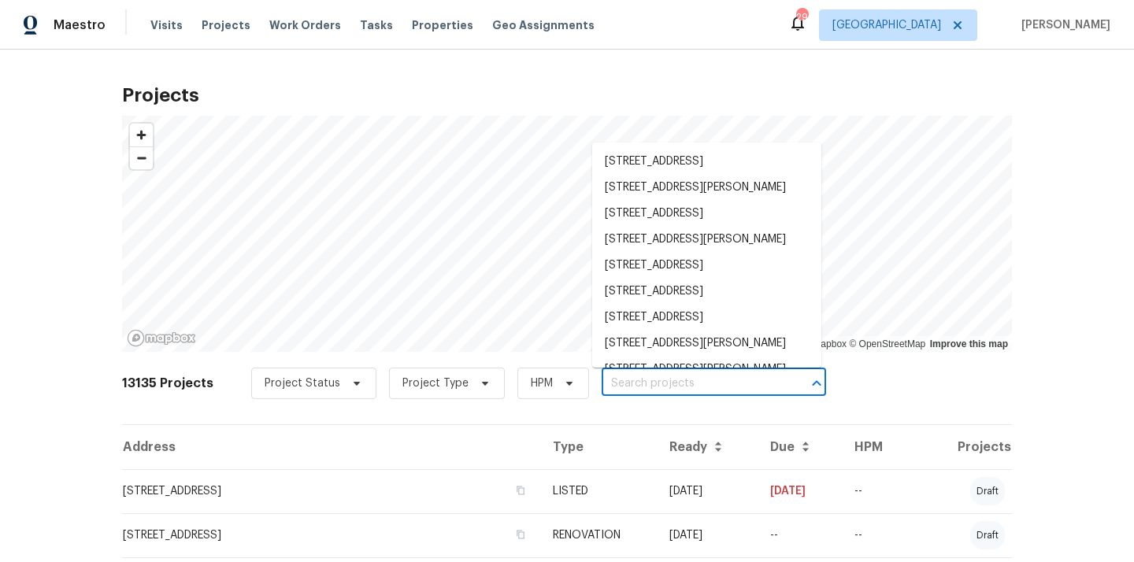
click at [638, 381] on input "text" at bounding box center [692, 384] width 180 height 24
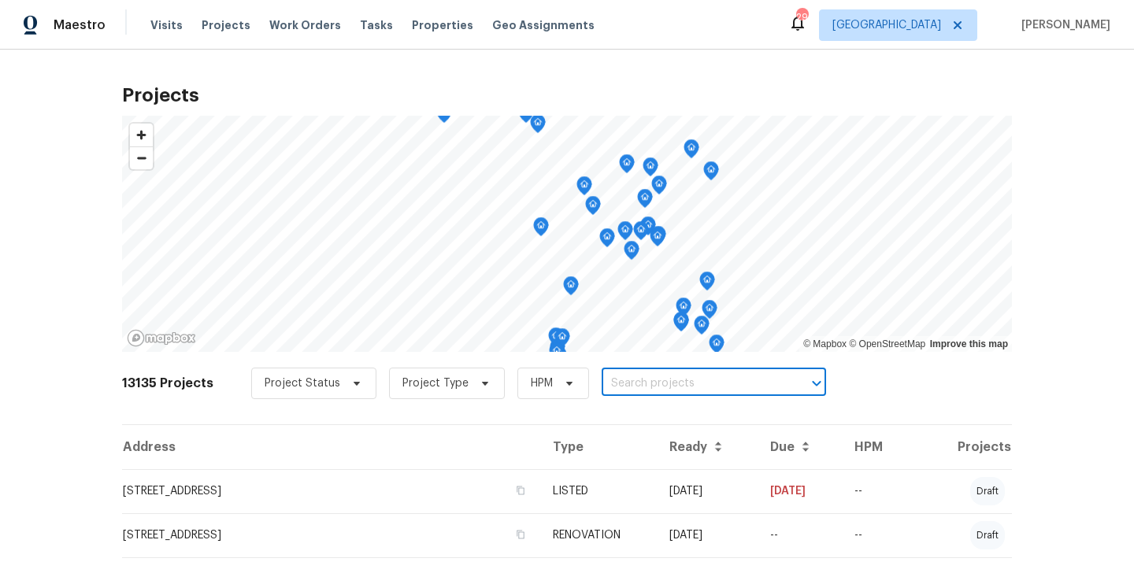
paste input "[GEOGRAPHIC_DATA]"
type input "[GEOGRAPHIC_DATA]"
click at [651, 429] on li "[STREET_ADDRESS]" at bounding box center [706, 419] width 229 height 26
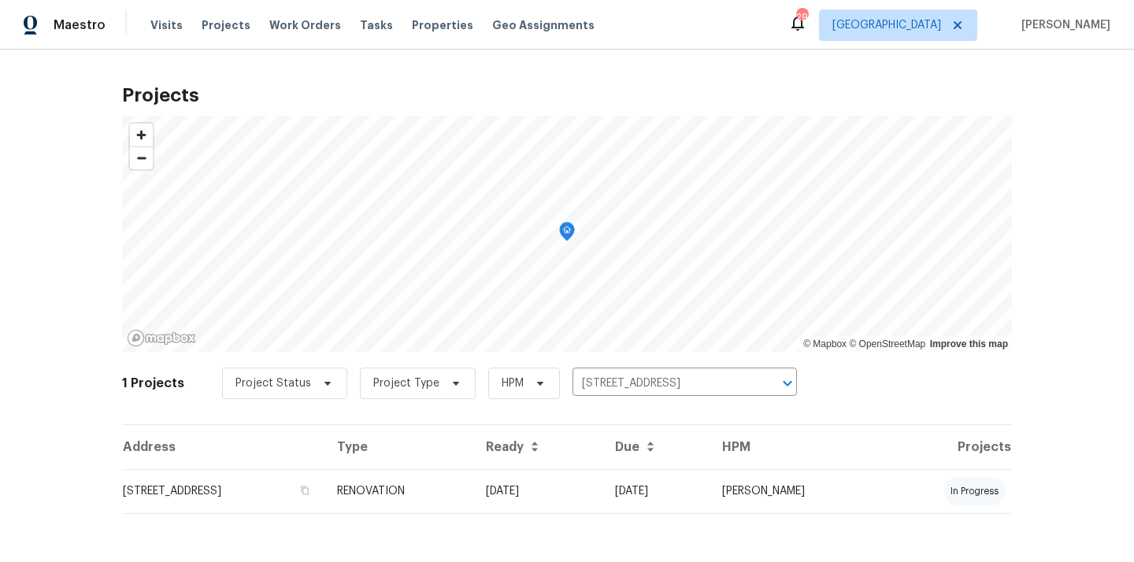
click at [325, 476] on td "[STREET_ADDRESS]" at bounding box center [223, 492] width 202 height 44
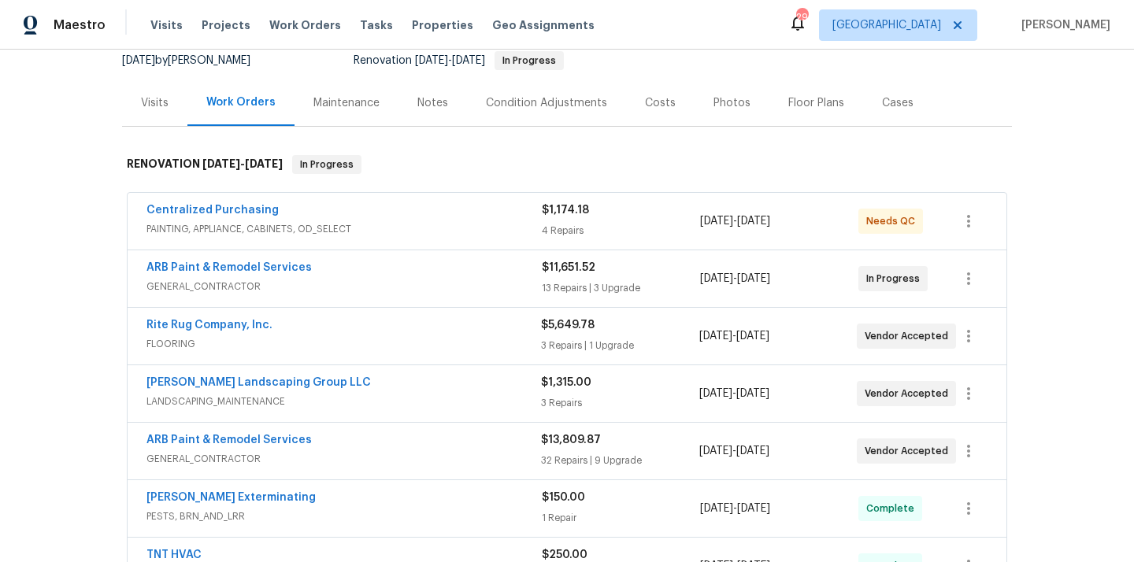
scroll to position [233, 0]
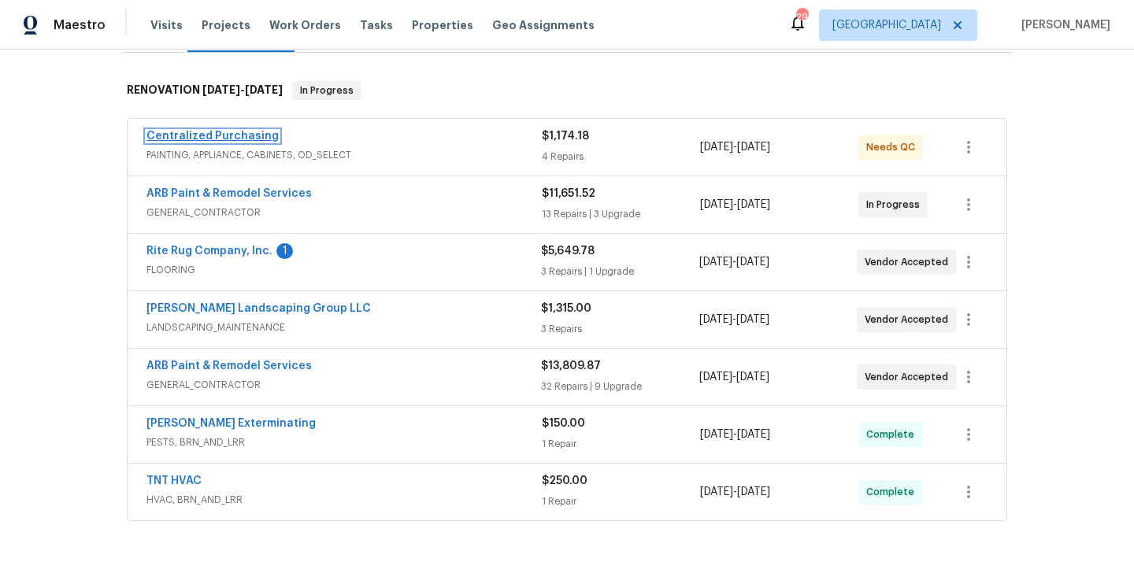
click at [253, 134] on link "Centralized Purchasing" at bounding box center [213, 136] width 132 height 11
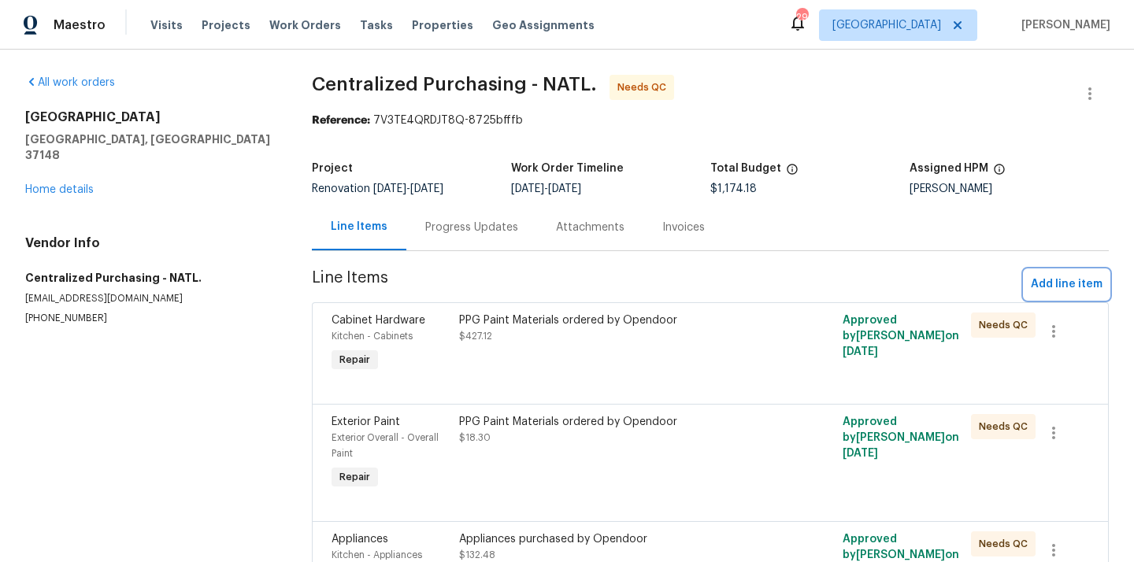
click at [1062, 295] on button "Add line item" at bounding box center [1067, 284] width 84 height 29
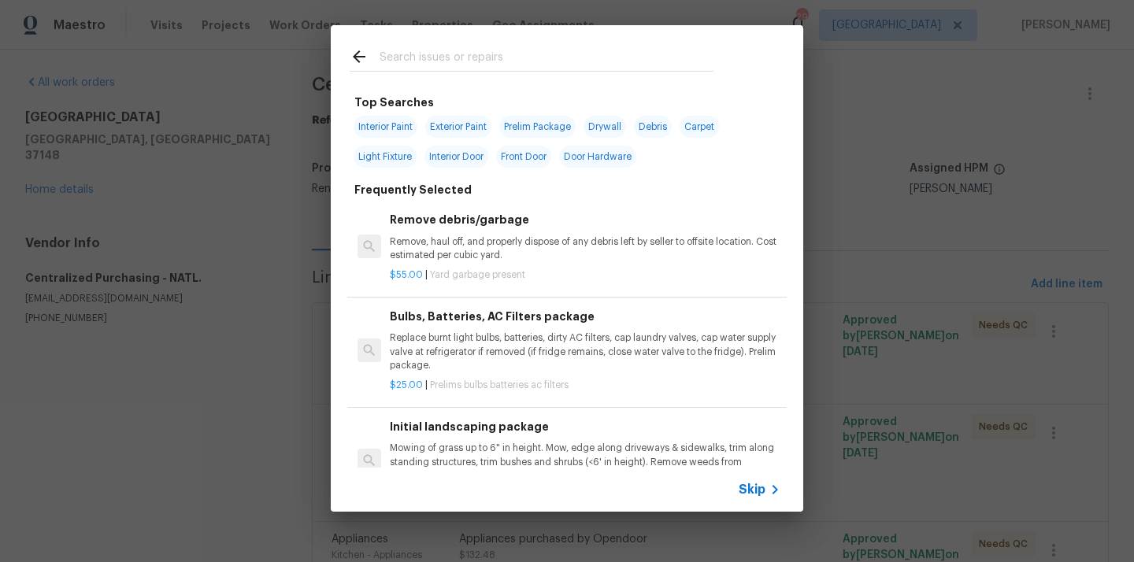
click at [489, 62] on input "text" at bounding box center [547, 59] width 334 height 24
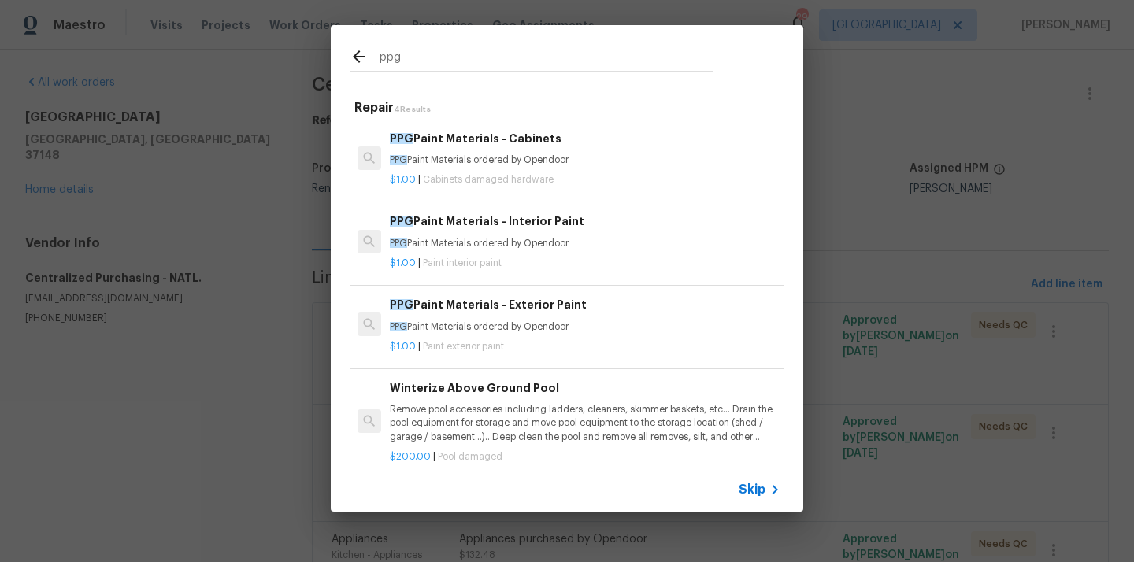
type input "ppg"
click at [526, 312] on h6 "PPG Paint Materials - Exterior Paint" at bounding box center [585, 304] width 391 height 17
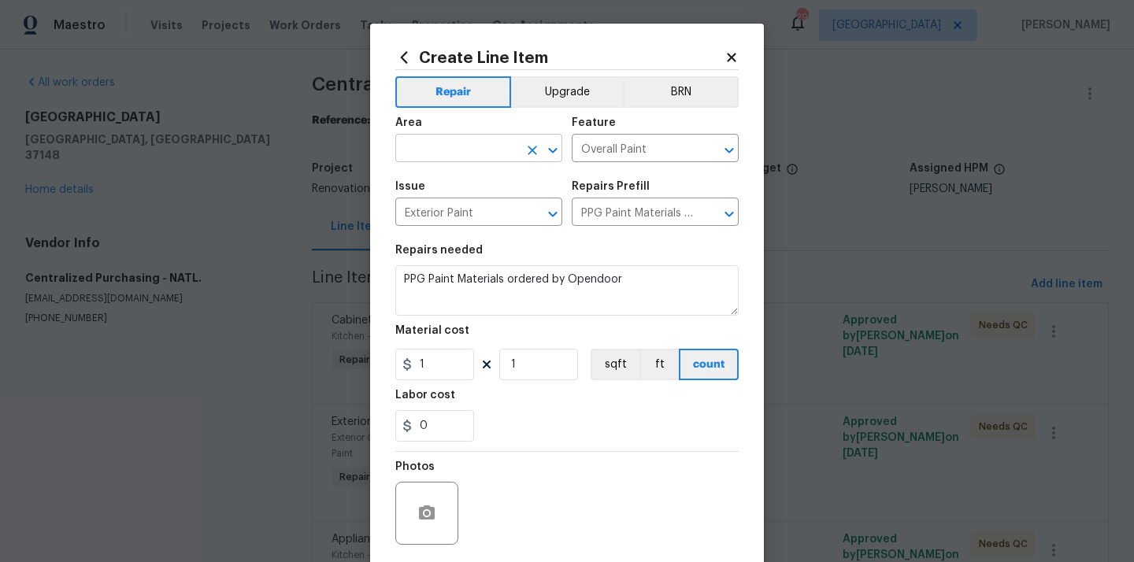
click at [508, 150] on input "text" at bounding box center [456, 150] width 123 height 24
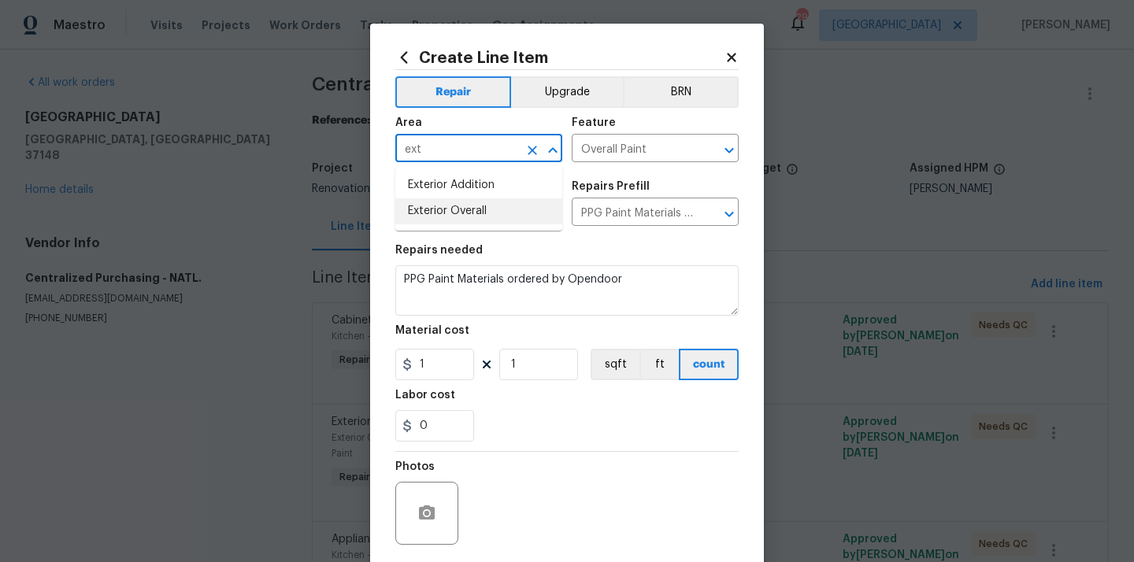
click at [468, 224] on li "Exterior Overall" at bounding box center [478, 212] width 167 height 26
type input "Exterior Overall"
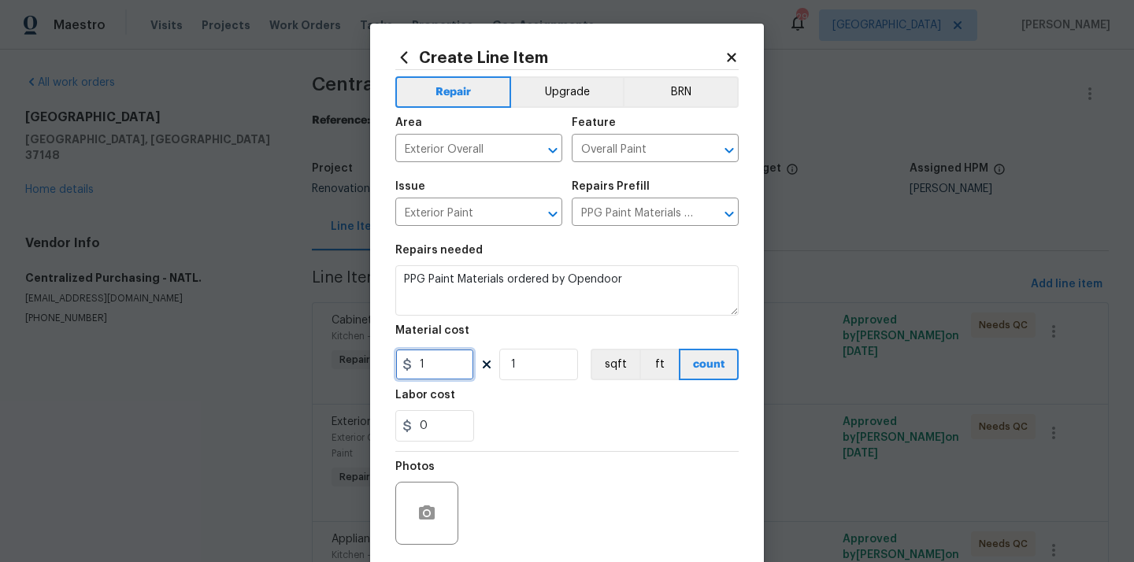
drag, startPoint x: 448, startPoint y: 369, endPoint x: 380, endPoint y: 366, distance: 68.6
click at [380, 366] on div "Create Line Item Repair Upgrade BRN Area Exterior Overall ​ Feature Overall Pai…" at bounding box center [567, 339] width 394 height 631
paste input "78.12"
type input "178.12"
click at [521, 440] on div "0" at bounding box center [566, 426] width 343 height 32
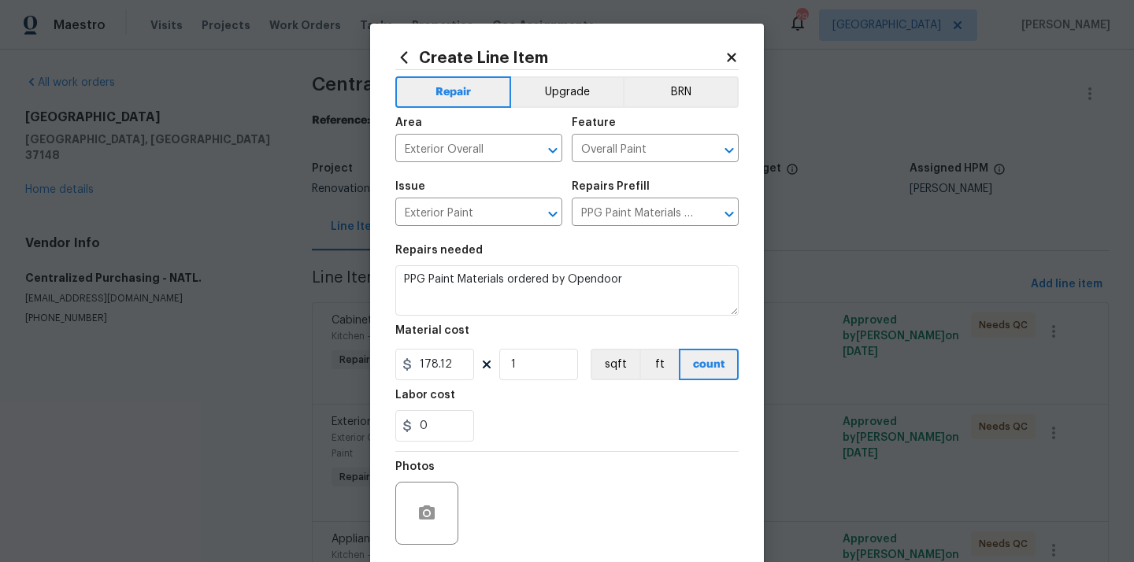
scroll to position [117, 0]
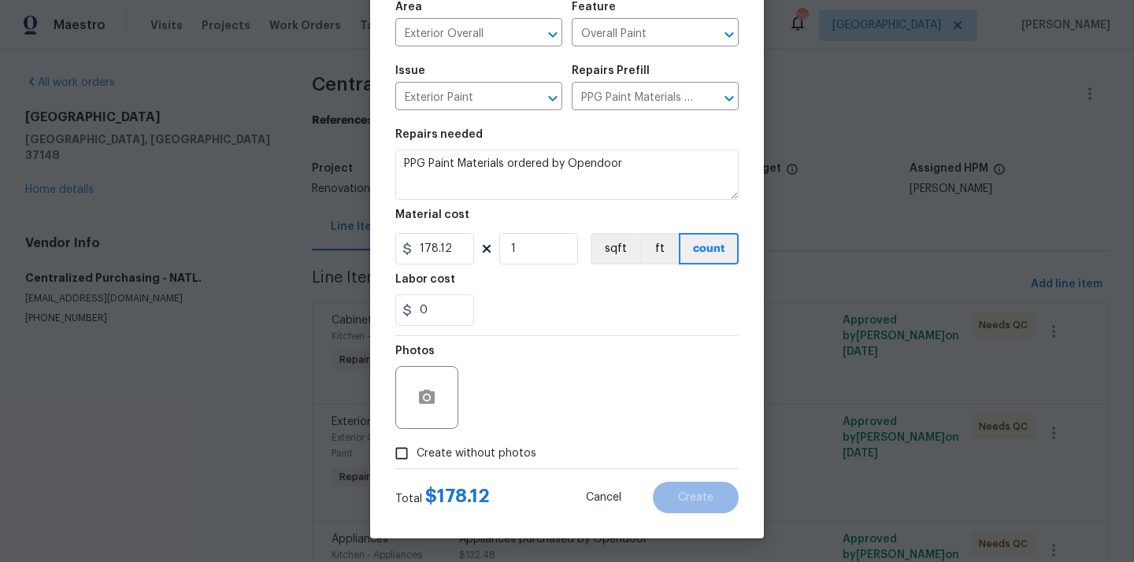
click at [496, 451] on span "Create without photos" at bounding box center [477, 454] width 120 height 17
click at [417, 451] on input "Create without photos" at bounding box center [402, 454] width 30 height 30
checkbox input "true"
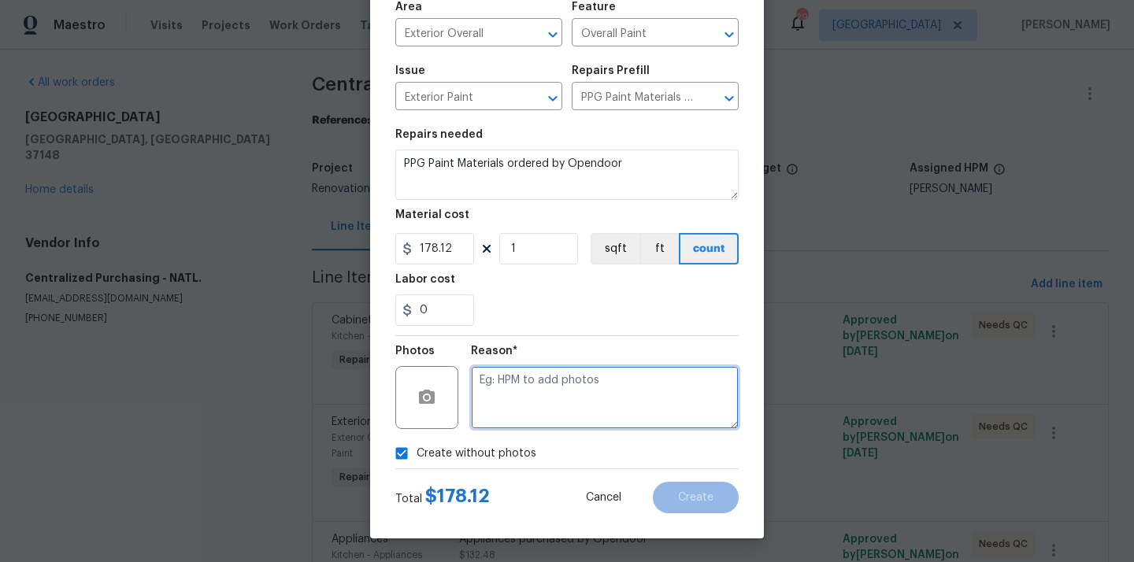
click at [527, 395] on textarea at bounding box center [605, 397] width 268 height 63
type textarea "N/A"
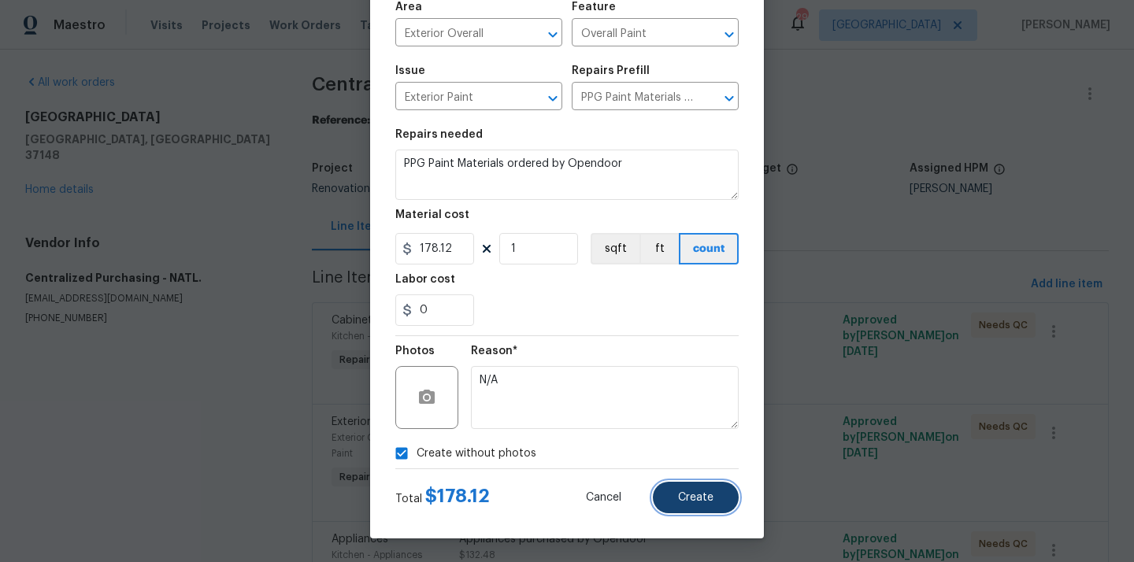
click at [678, 498] on button "Create" at bounding box center [696, 498] width 86 height 32
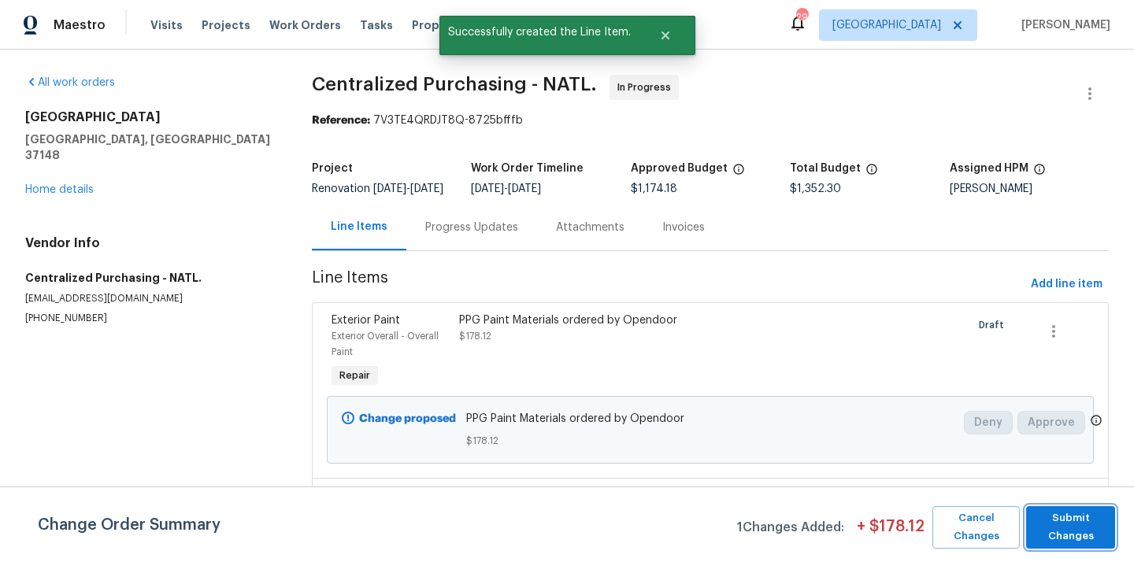
click at [1070, 533] on span "Submit Changes" at bounding box center [1070, 528] width 73 height 36
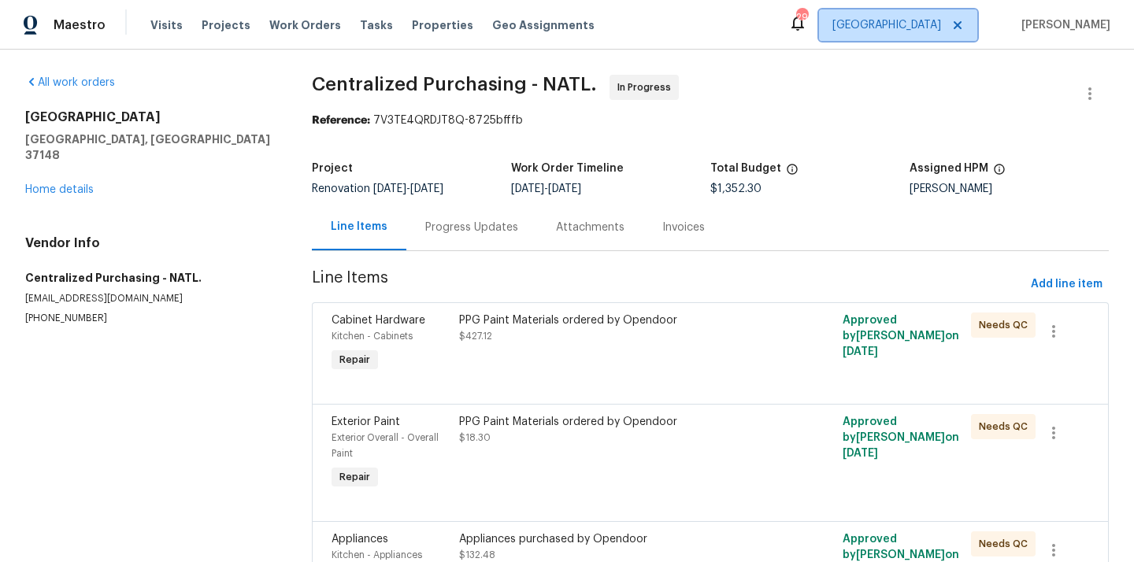
click at [908, 35] on span "[GEOGRAPHIC_DATA]" at bounding box center [898, 25] width 158 height 32
click at [217, 24] on span "Projects" at bounding box center [226, 25] width 49 height 16
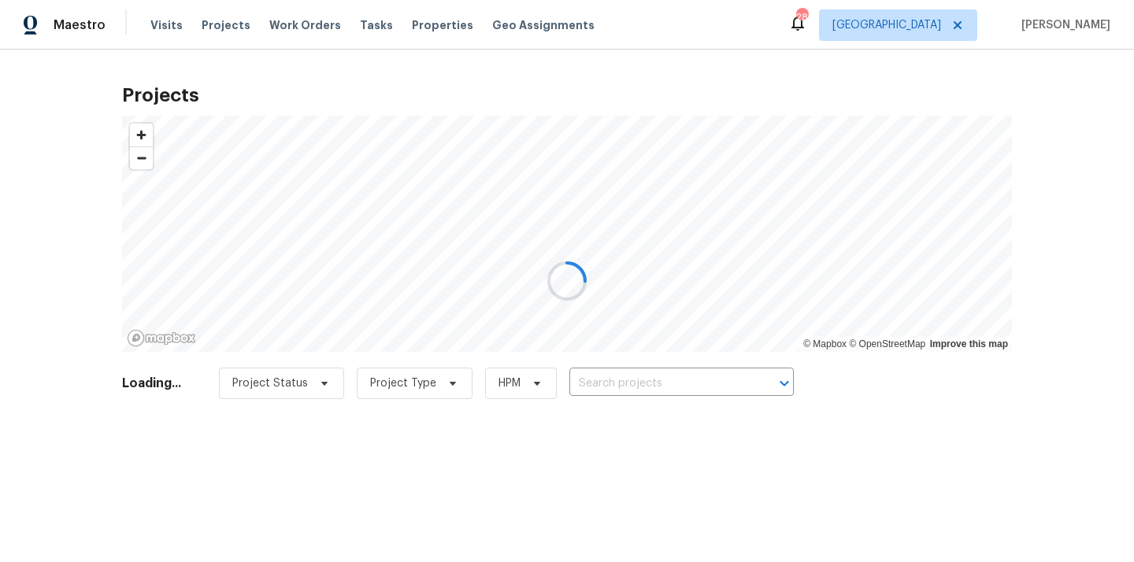
click at [635, 386] on div at bounding box center [567, 281] width 1134 height 562
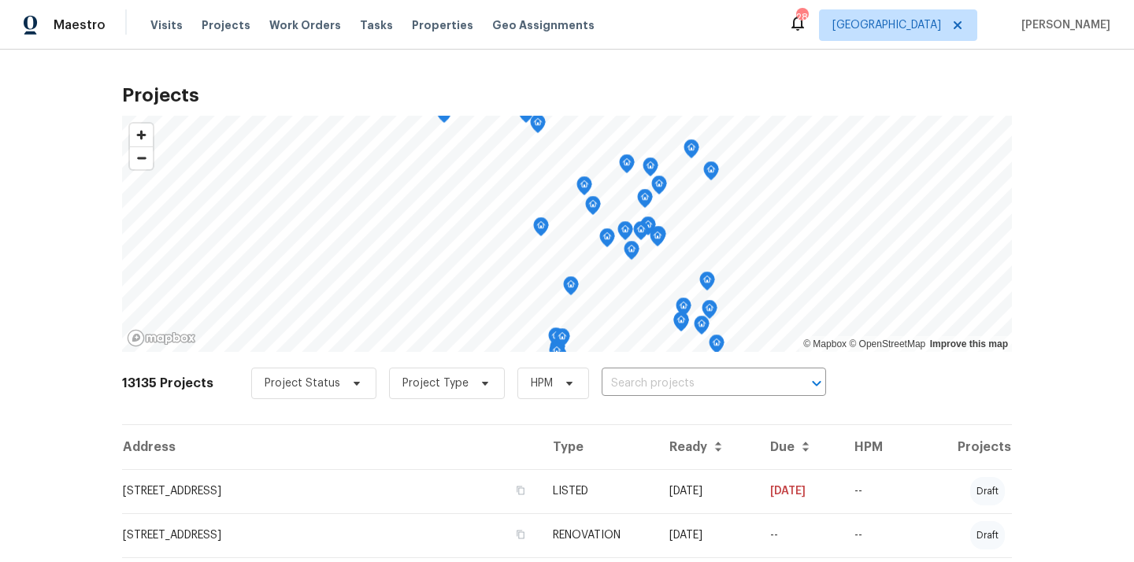
click at [635, 386] on input "text" at bounding box center [692, 384] width 180 height 24
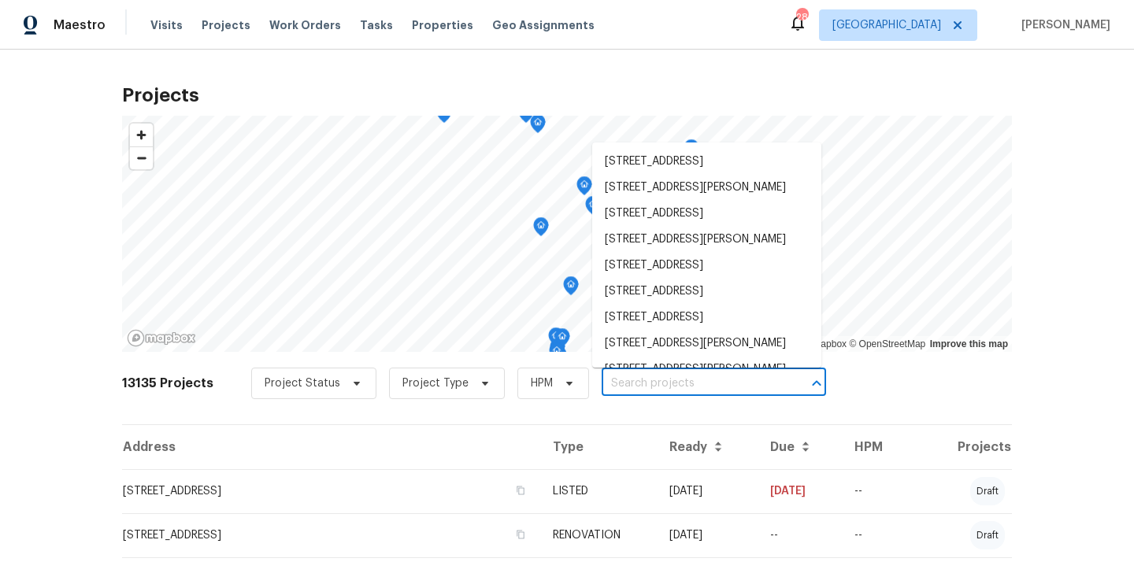
paste input "[STREET_ADDRESS]"
type input "[STREET_ADDRESS]"
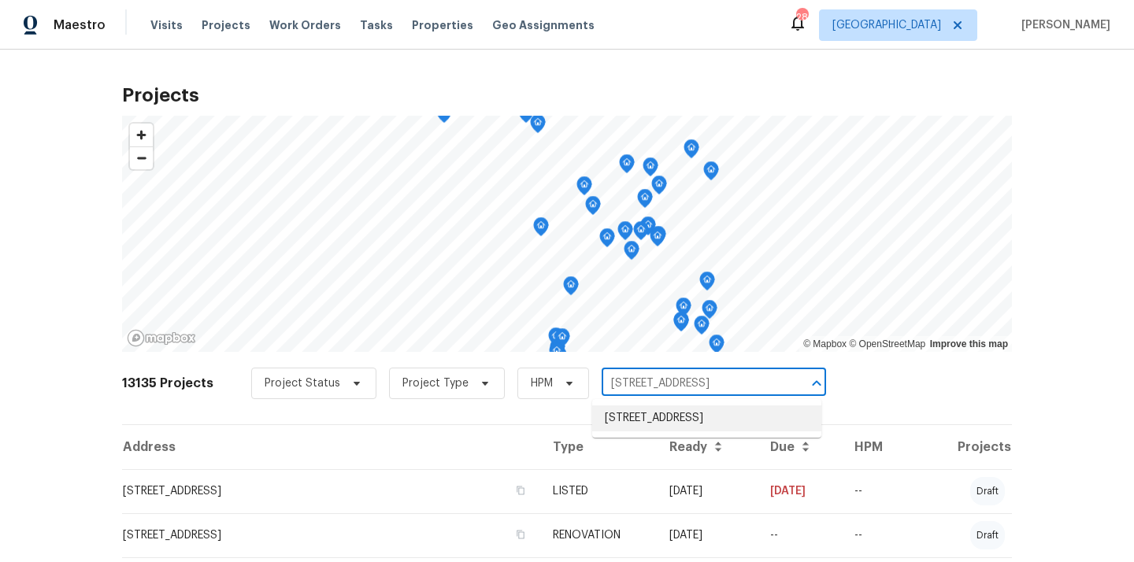
click at [640, 410] on li "[STREET_ADDRESS]" at bounding box center [706, 419] width 229 height 26
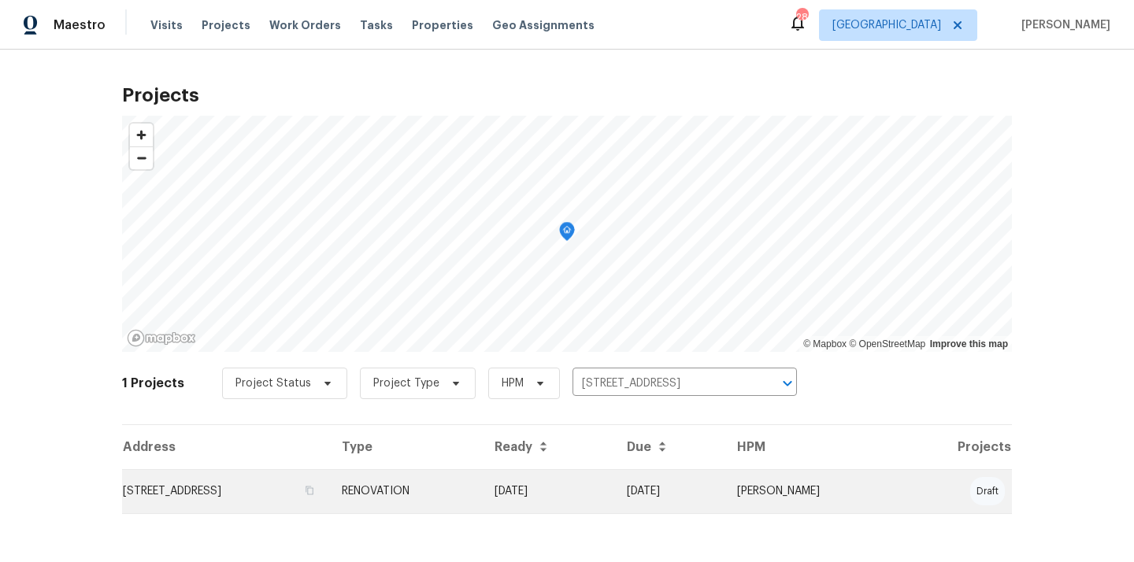
click at [273, 483] on td "[STREET_ADDRESS]" at bounding box center [225, 492] width 207 height 44
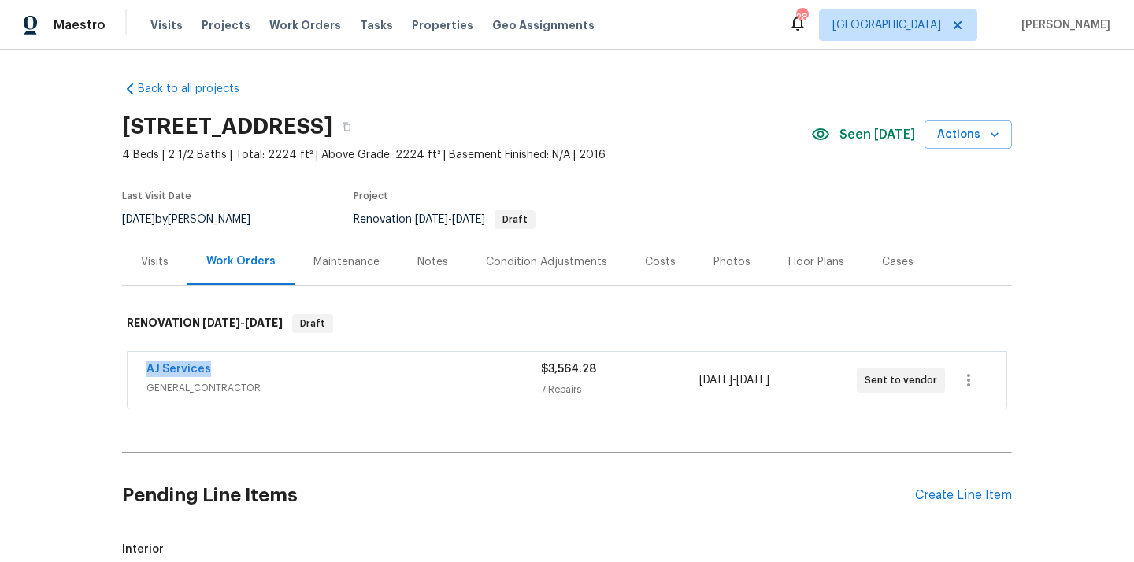
drag, startPoint x: 277, startPoint y: 367, endPoint x: 144, endPoint y: 367, distance: 132.3
click at [144, 367] on div "AJ Services GENERAL_CONTRACTOR $3,564.28 7 Repairs [DATE] - [DATE] Sent to vend…" at bounding box center [567, 380] width 879 height 57
copy link "AJ Services"
click at [938, 491] on div "Create Line Item" at bounding box center [963, 495] width 97 height 15
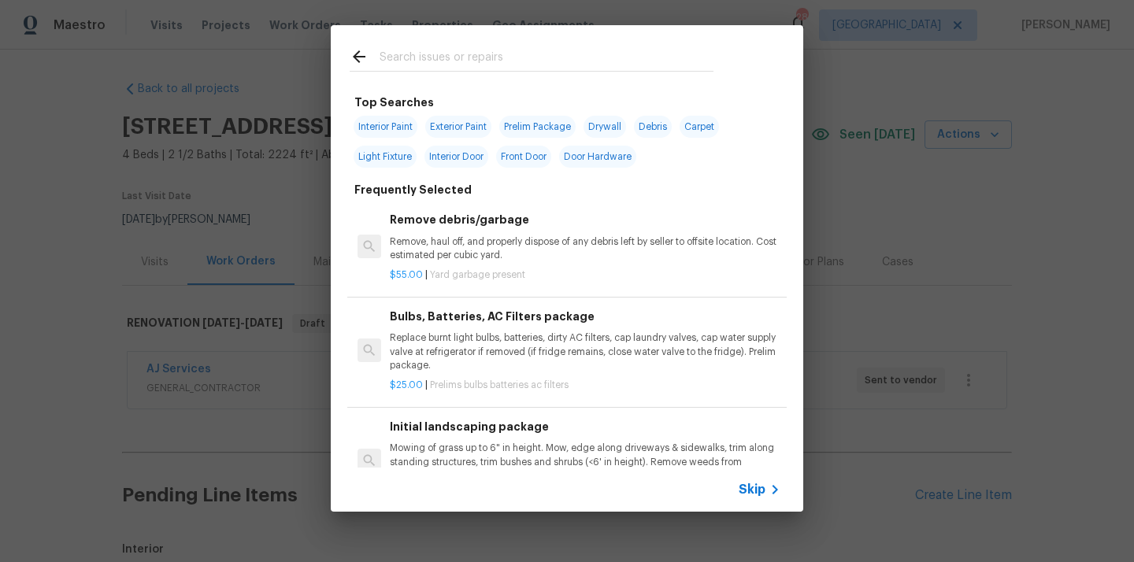
click at [461, 66] on input "text" at bounding box center [547, 59] width 334 height 24
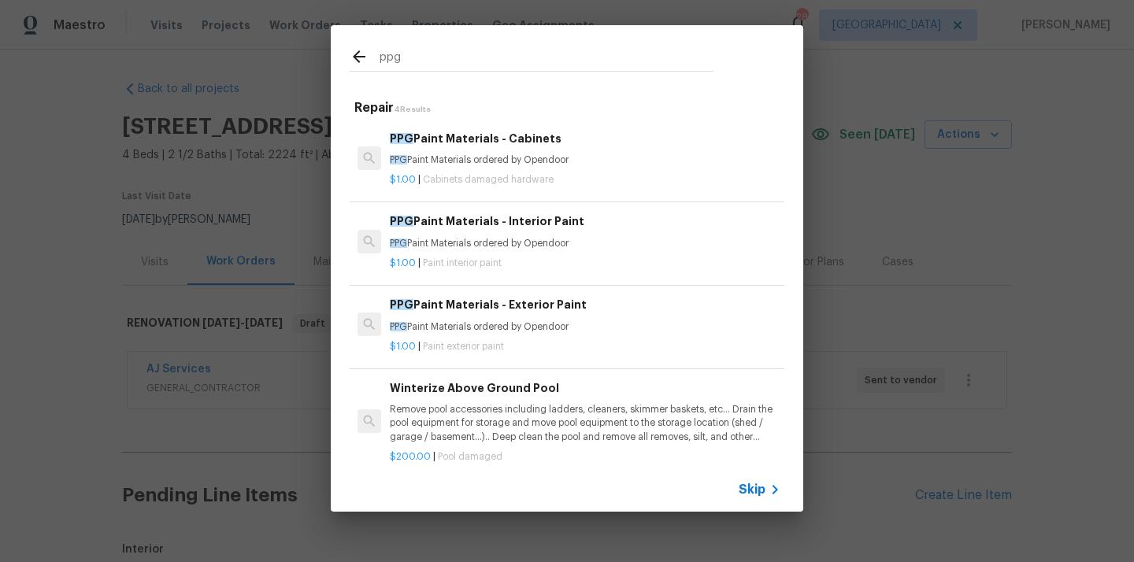
type input "ppg"
click at [518, 230] on h6 "PPG Paint Materials - Interior Paint" at bounding box center [585, 221] width 391 height 17
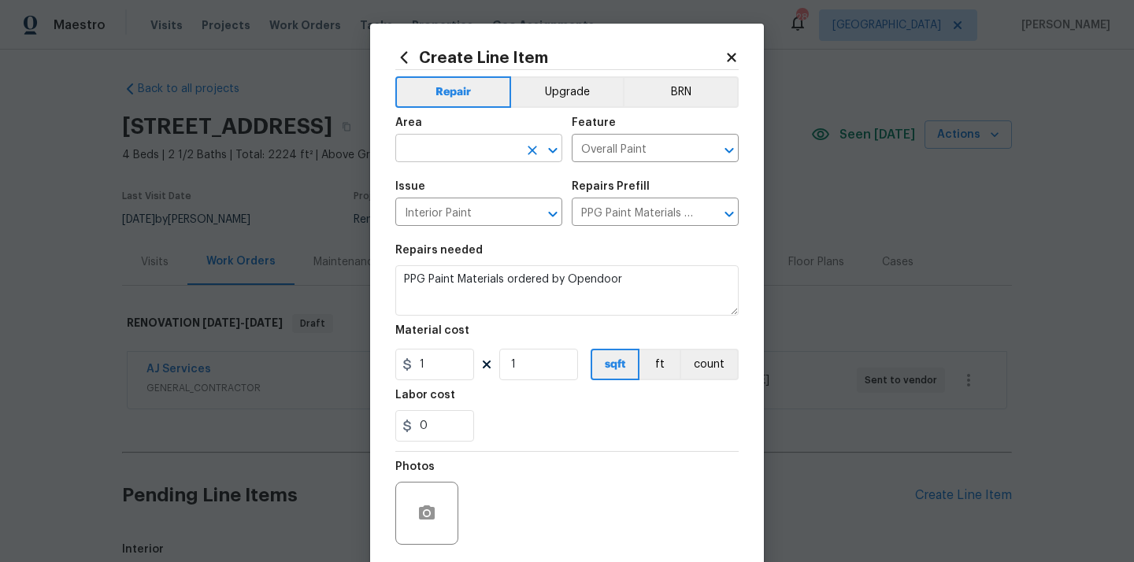
click at [452, 147] on input "text" at bounding box center [456, 150] width 123 height 24
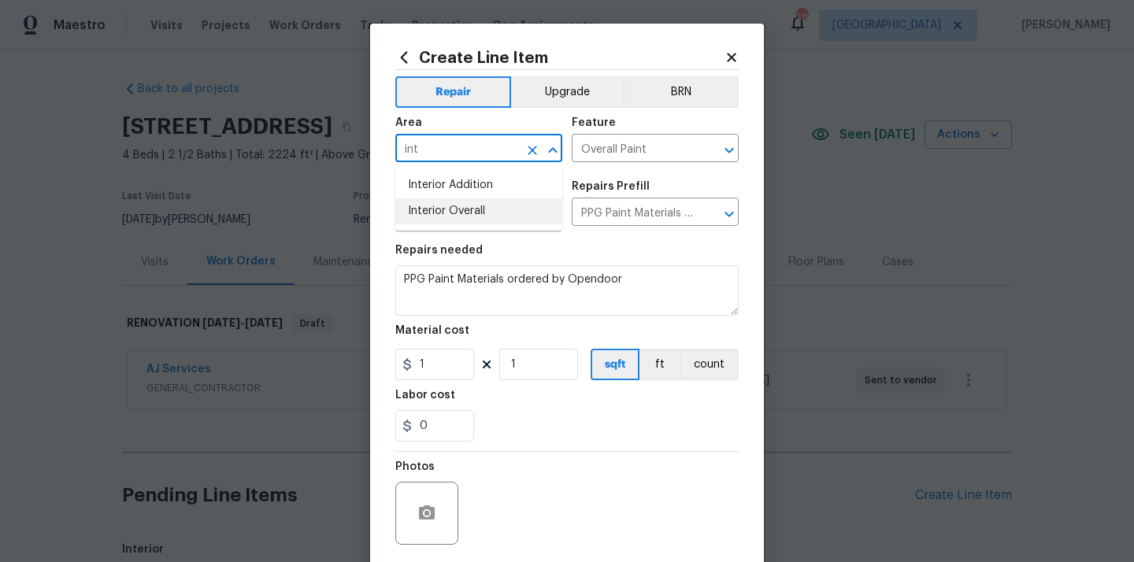
click at [476, 206] on li "Interior Overall" at bounding box center [478, 212] width 167 height 26
type input "Interior Overall"
drag, startPoint x: 436, startPoint y: 369, endPoint x: 398, endPoint y: 368, distance: 37.8
click at [405, 369] on div "1" at bounding box center [434, 365] width 79 height 32
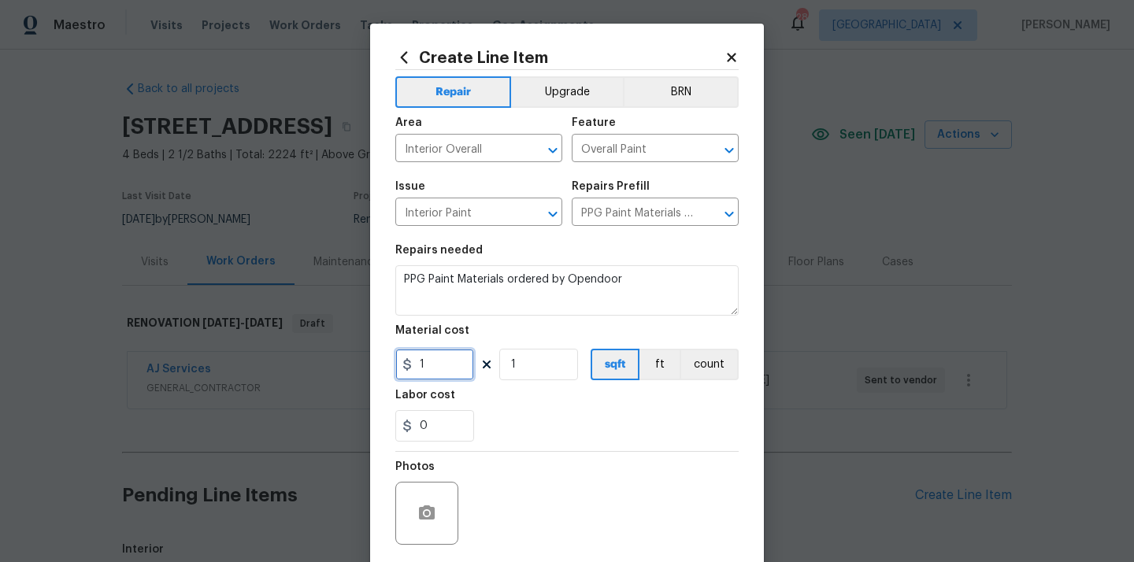
paste input "518.15"
type input "518.15"
click at [503, 413] on div "0" at bounding box center [566, 426] width 343 height 32
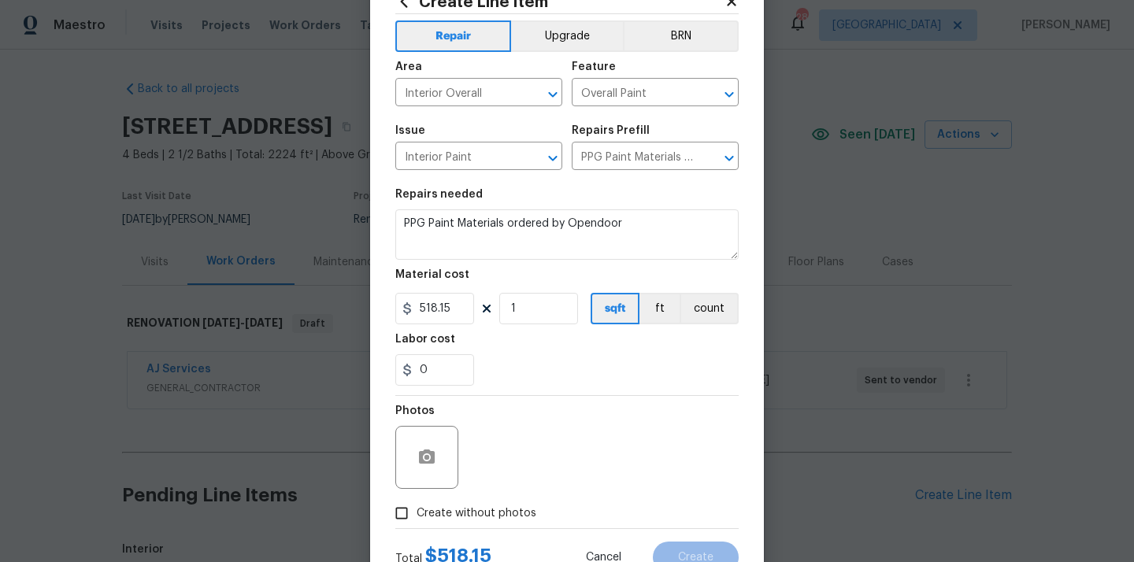
scroll to position [117, 0]
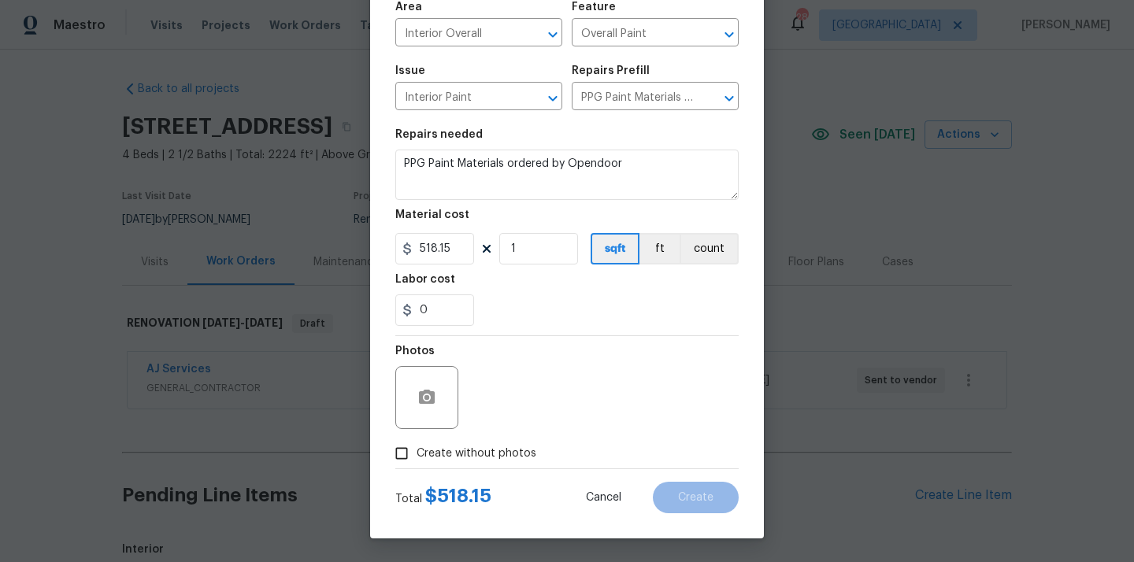
click at [488, 458] on span "Create without photos" at bounding box center [477, 454] width 120 height 17
click at [417, 458] on input "Create without photos" at bounding box center [402, 454] width 30 height 30
checkbox input "true"
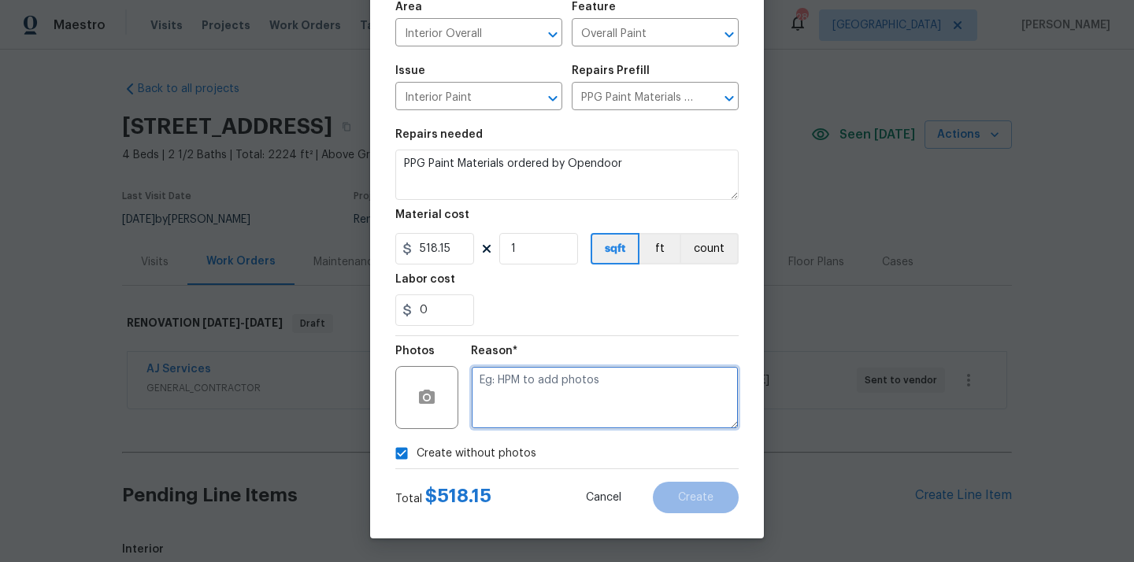
click at [529, 387] on textarea at bounding box center [605, 397] width 268 height 63
type textarea "N/A"
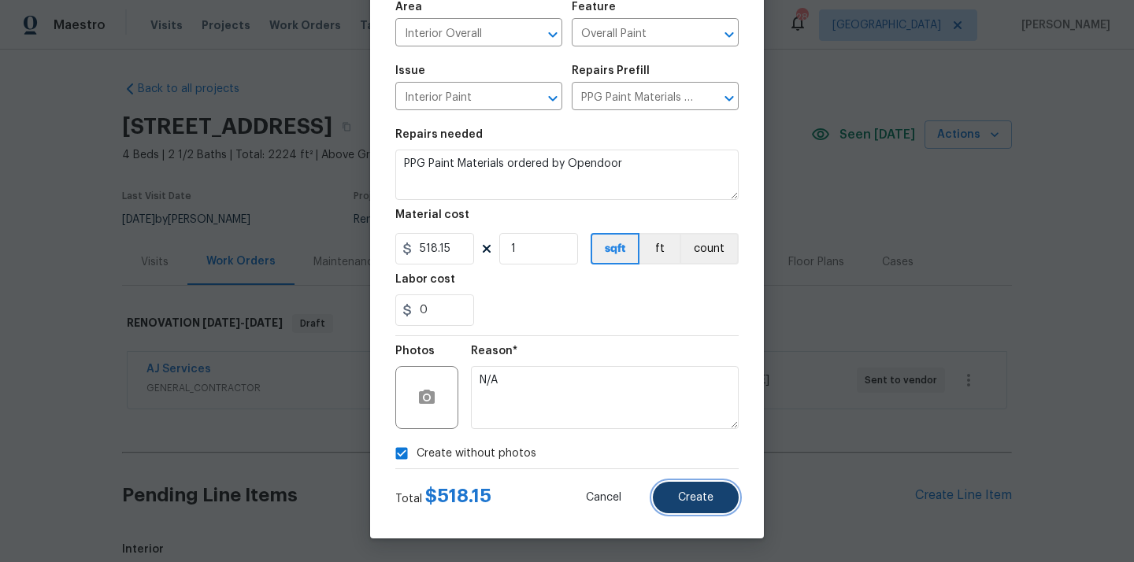
click at [694, 493] on span "Create" at bounding box center [695, 498] width 35 height 12
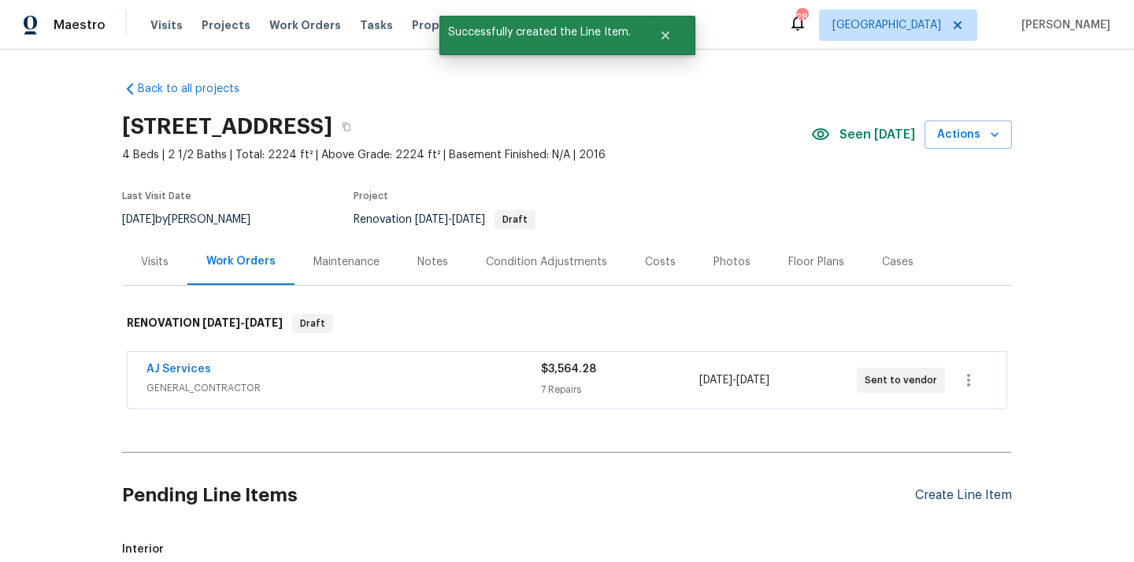
click at [954, 494] on div "Create Line Item" at bounding box center [963, 495] width 97 height 15
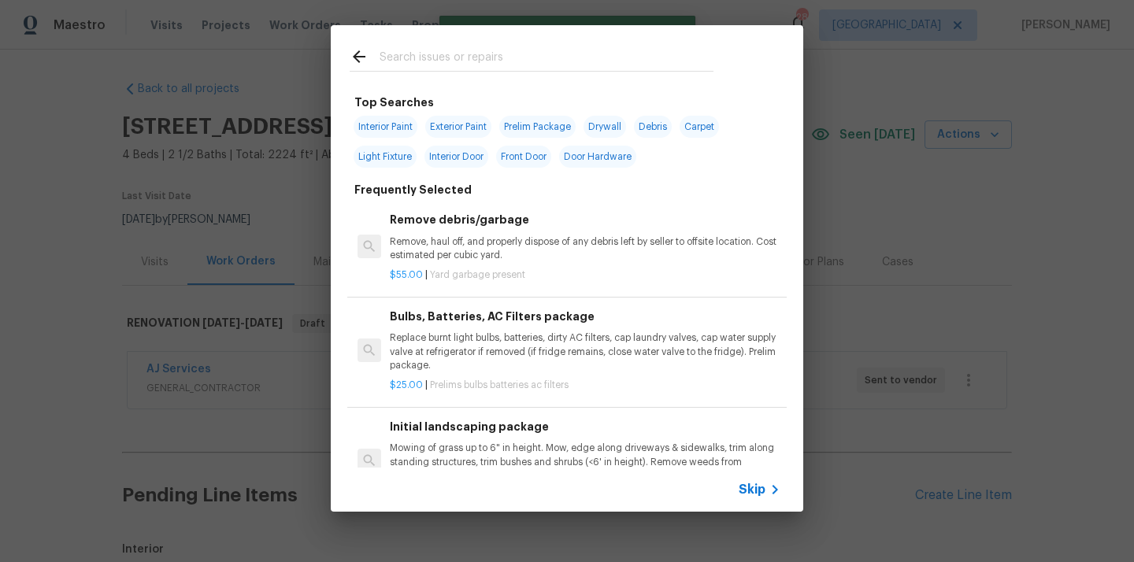
click at [604, 58] on input "text" at bounding box center [547, 59] width 334 height 24
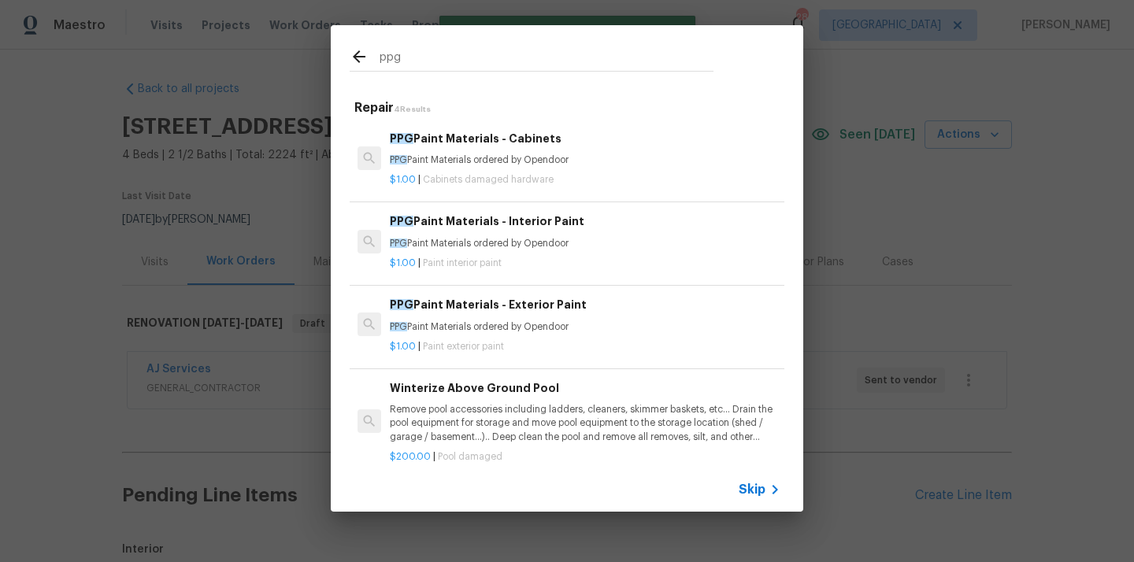
type input "ppg"
click at [593, 321] on p "PPG Paint Materials ordered by Opendoor" at bounding box center [585, 327] width 391 height 13
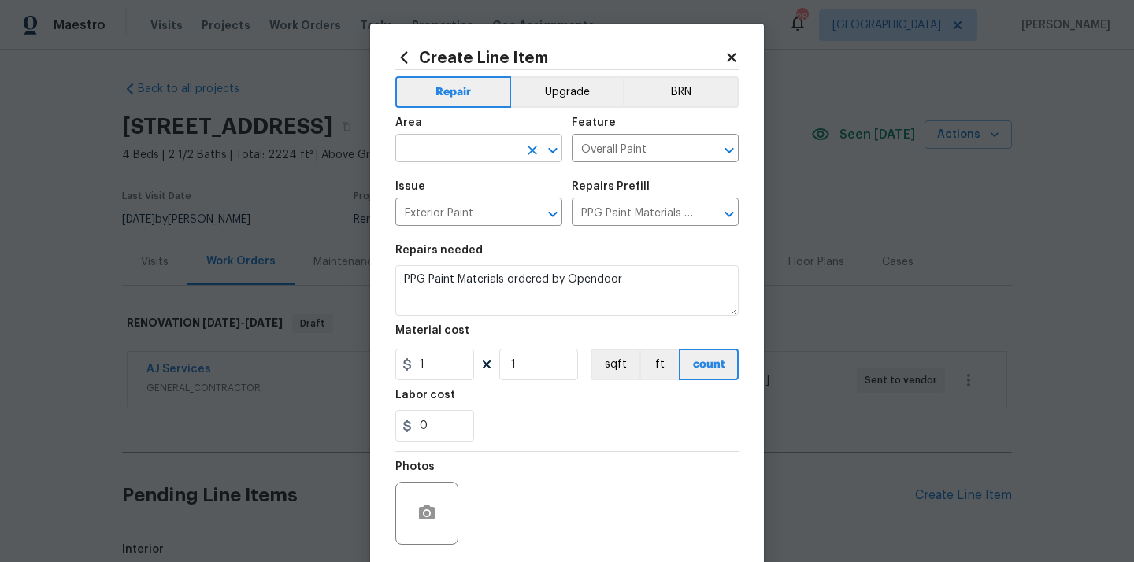
click at [455, 142] on input "text" at bounding box center [456, 150] width 123 height 24
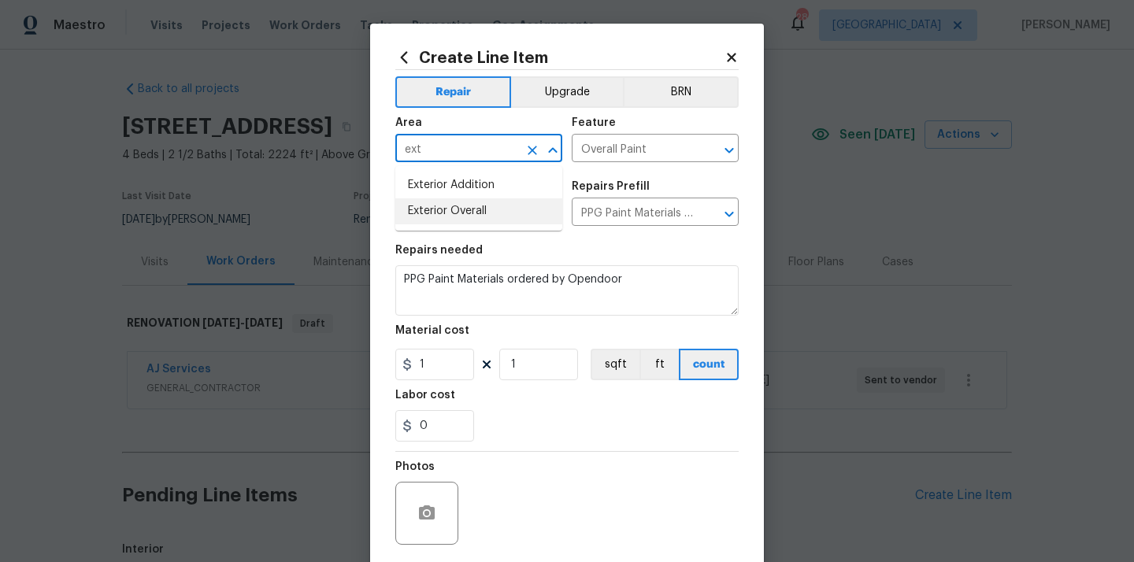
click at [451, 211] on li "Exterior Overall" at bounding box center [478, 212] width 167 height 26
type input "Exterior Overall"
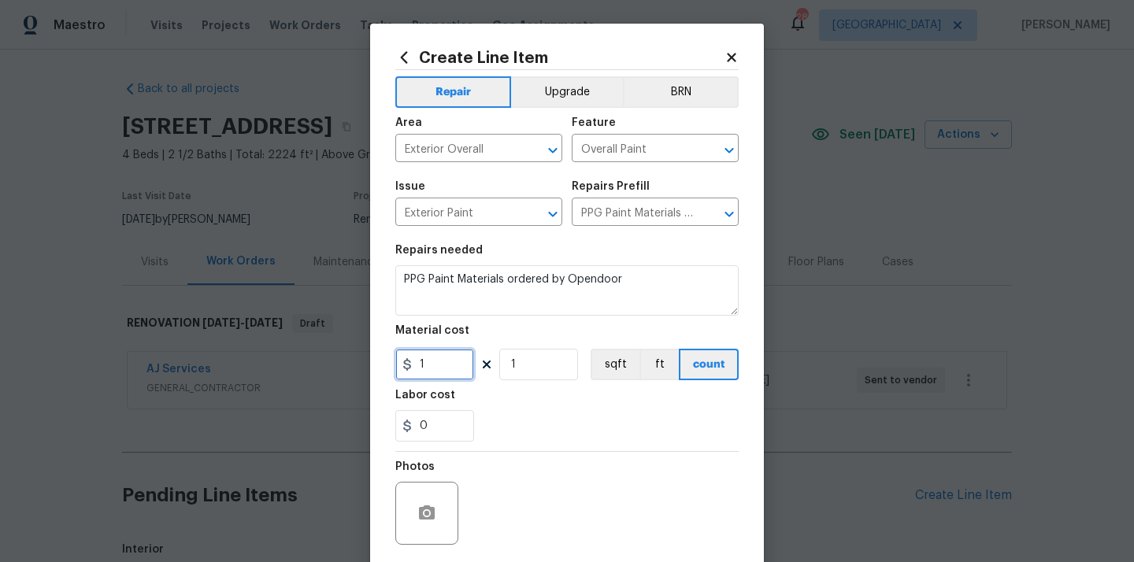
drag, startPoint x: 444, startPoint y: 373, endPoint x: 384, endPoint y: 372, distance: 59.9
click at [384, 372] on div "Create Line Item Repair Upgrade BRN Area Exterior Overall ​ Feature Overall Pai…" at bounding box center [567, 339] width 394 height 631
paste input "23.52"
type input "23.52"
click at [582, 447] on section "Repairs needed PPG Paint Materials ordered by Opendoor Material cost 23.52 1 sq…" at bounding box center [566, 344] width 343 height 216
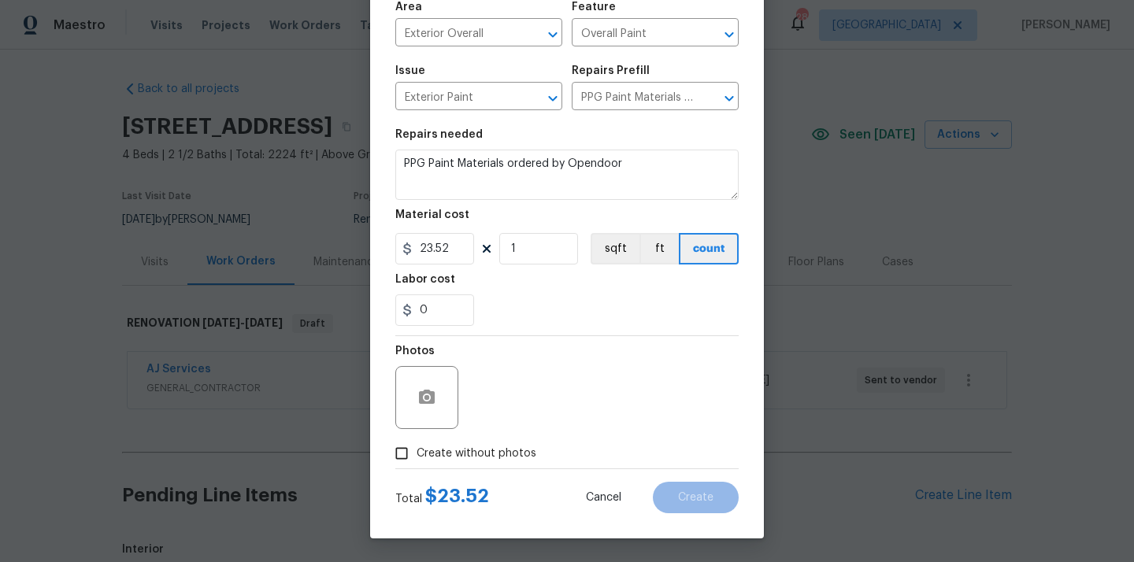
click at [507, 455] on span "Create without photos" at bounding box center [477, 454] width 120 height 17
click at [417, 455] on input "Create without photos" at bounding box center [402, 454] width 30 height 30
checkbox input "true"
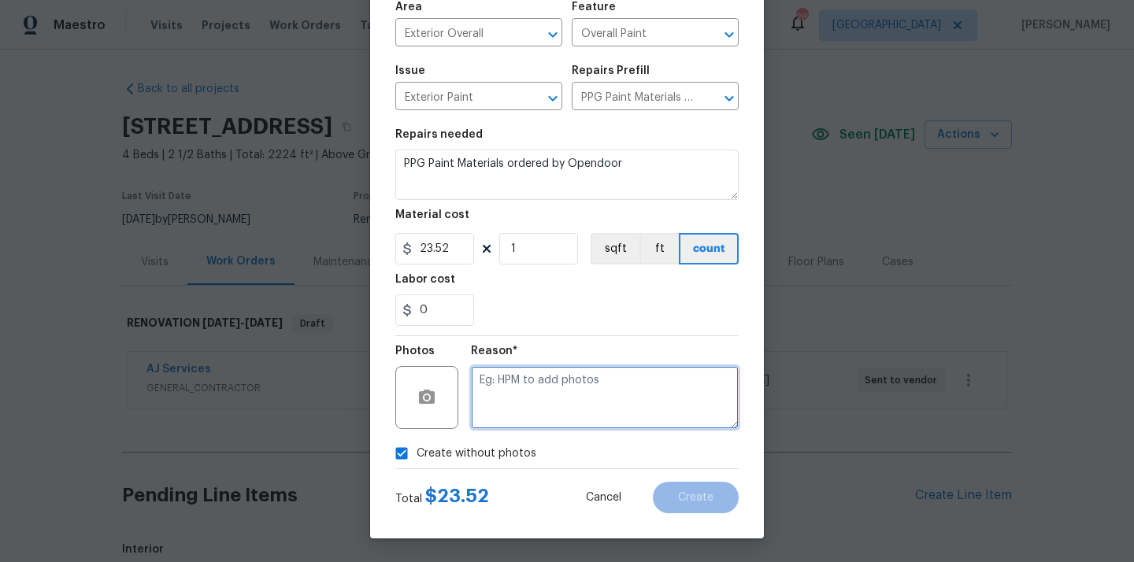
click at [543, 390] on textarea at bounding box center [605, 397] width 268 height 63
type textarea "N/A"
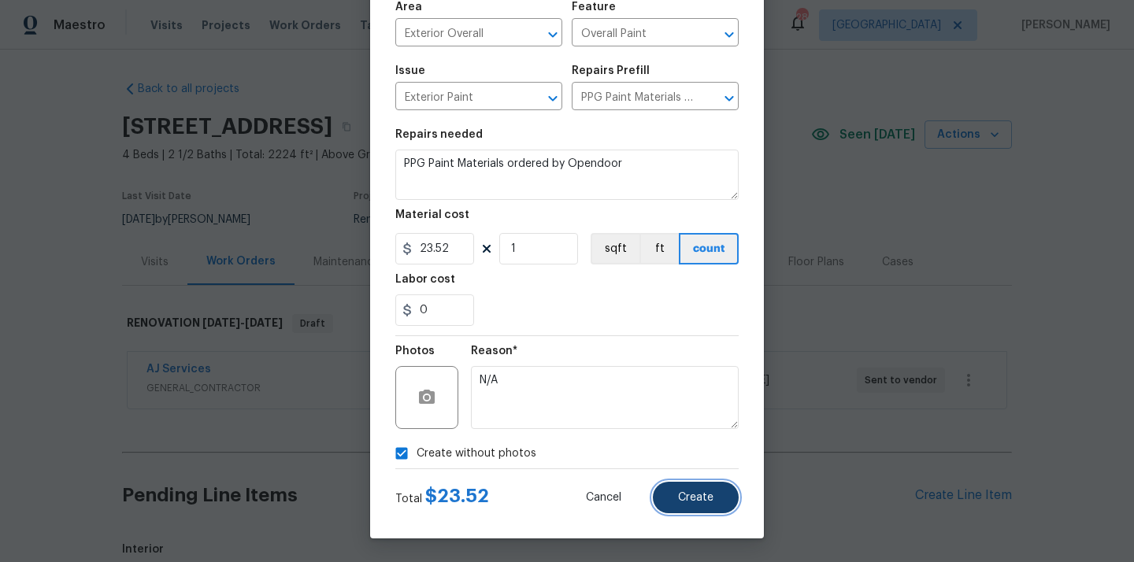
click at [702, 500] on span "Create" at bounding box center [695, 498] width 35 height 12
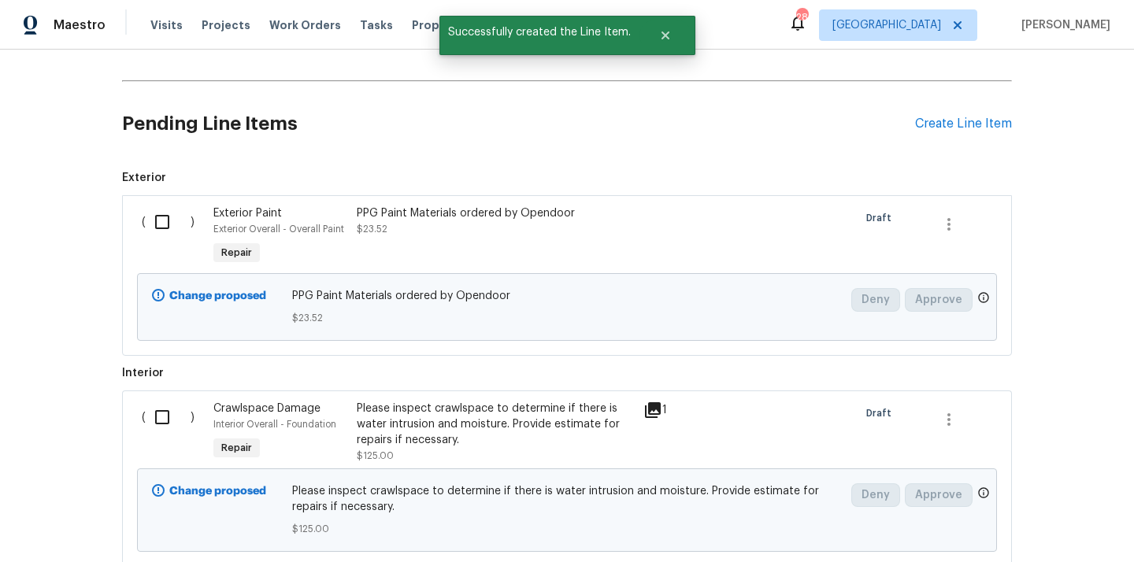
scroll to position [379, 0]
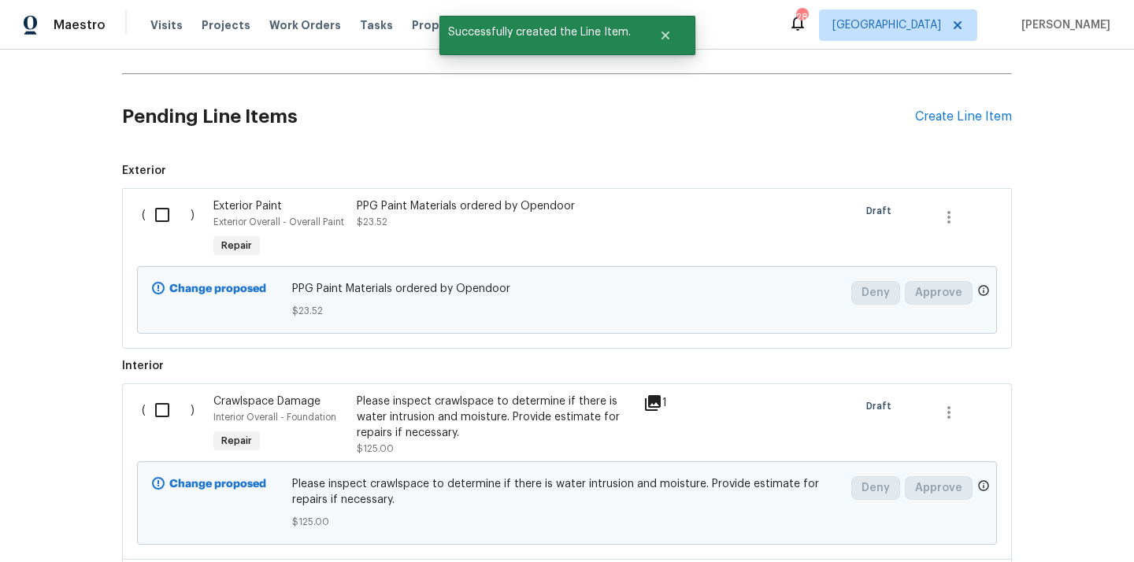
click at [180, 226] on input "checkbox" at bounding box center [168, 215] width 45 height 33
checkbox input "true"
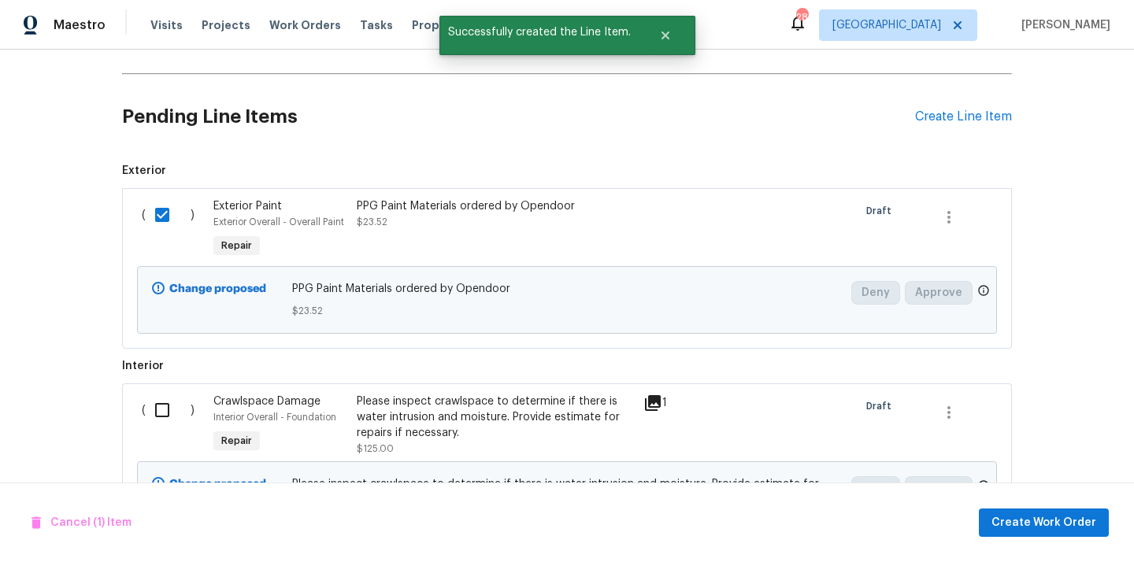
click at [163, 413] on input "checkbox" at bounding box center [168, 410] width 45 height 33
checkbox input "true"
click at [1030, 525] on span "Create Work Order" at bounding box center [1044, 524] width 105 height 20
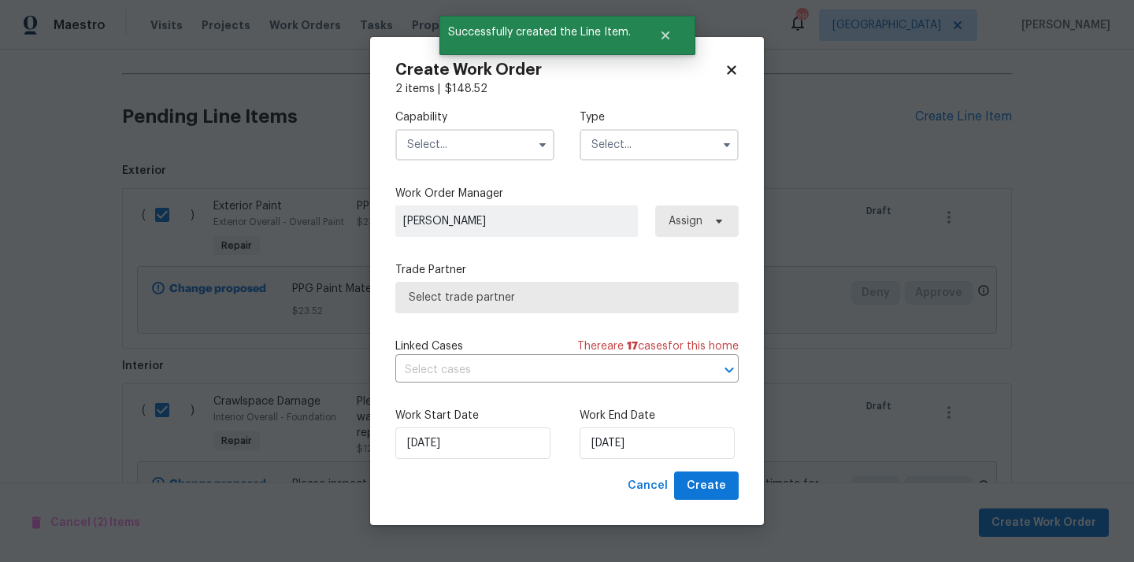
click at [486, 136] on input "text" at bounding box center [474, 145] width 159 height 32
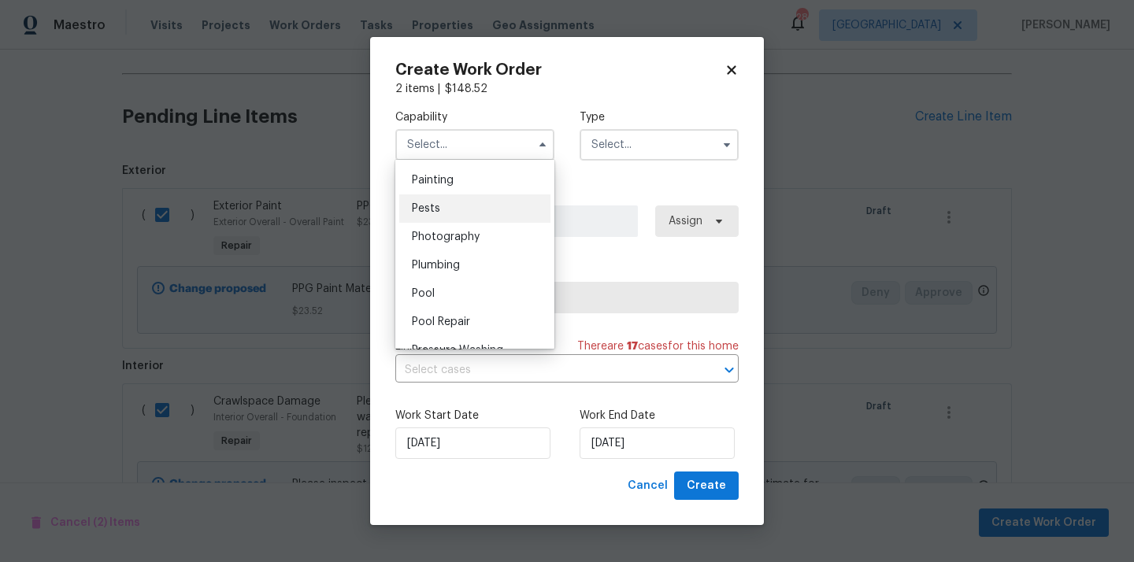
scroll to position [1301, 0]
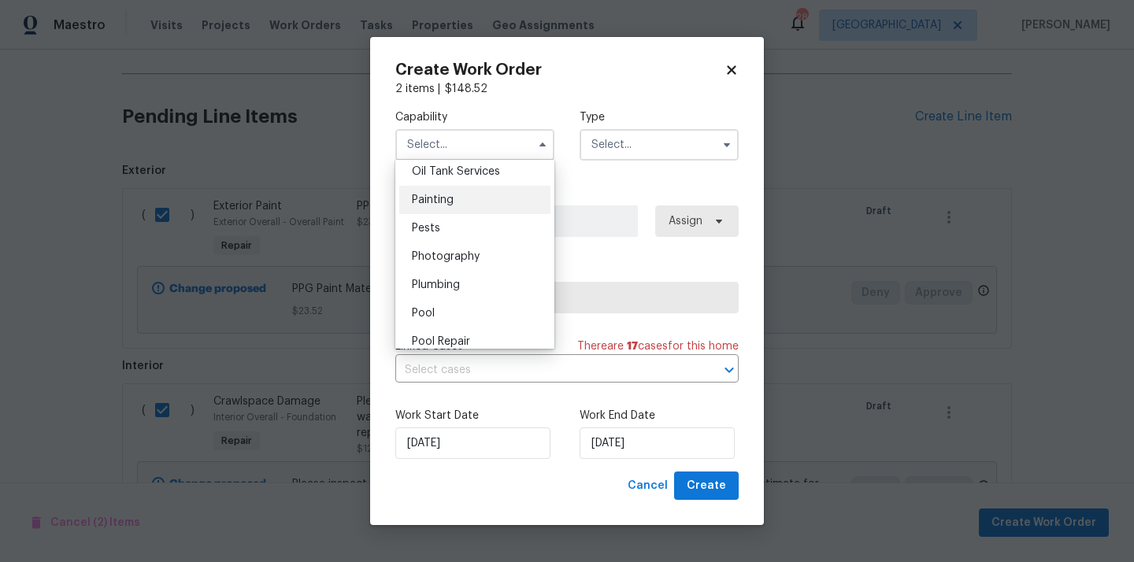
click at [472, 202] on div "Painting" at bounding box center [474, 200] width 151 height 28
type input "Painting"
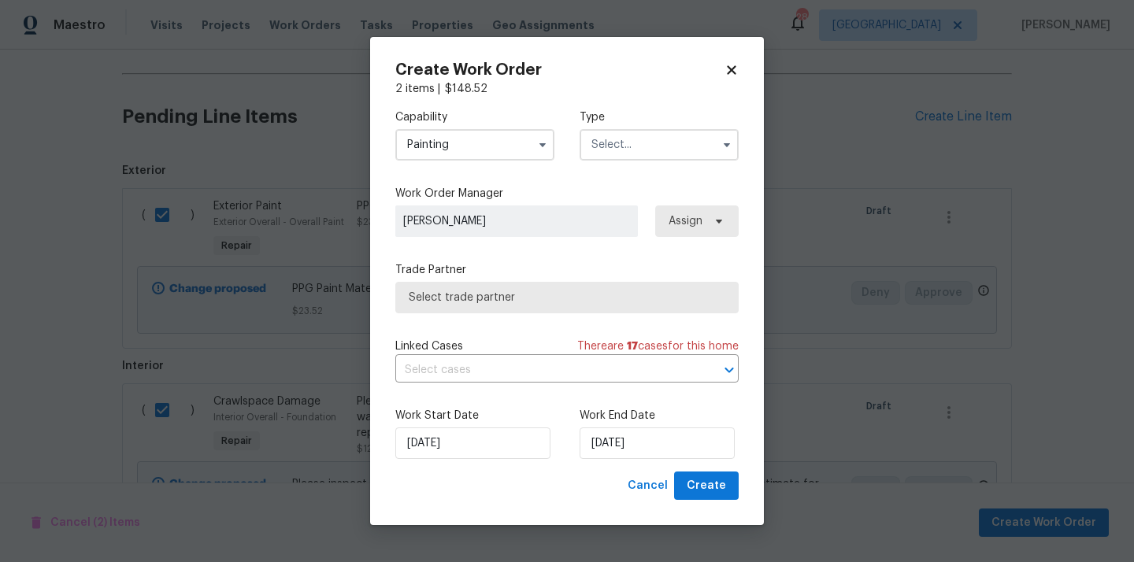
click at [618, 135] on input "text" at bounding box center [659, 145] width 159 height 32
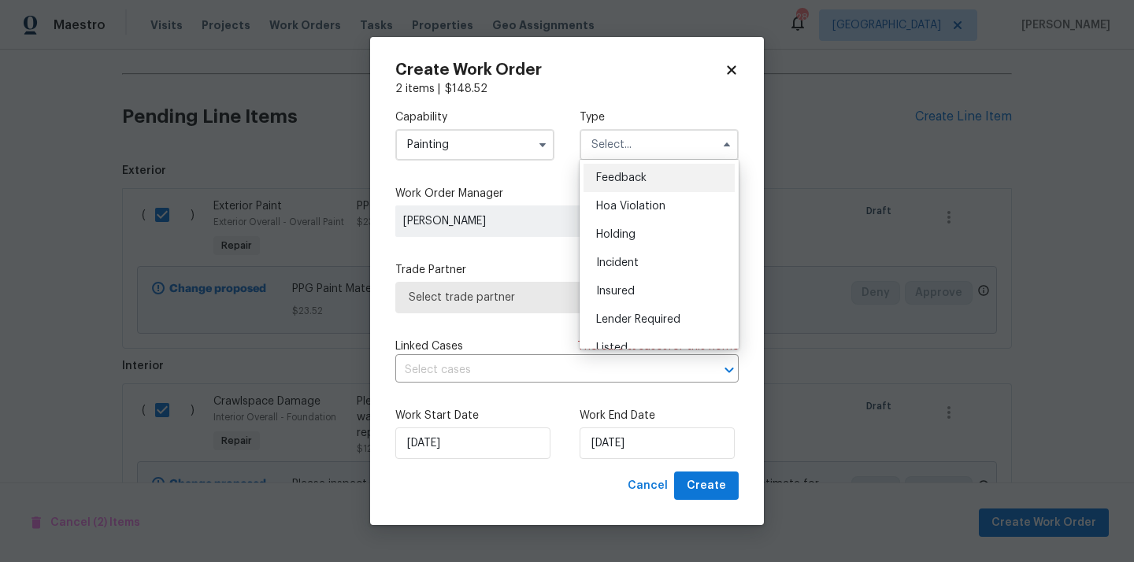
scroll to position [358, 0]
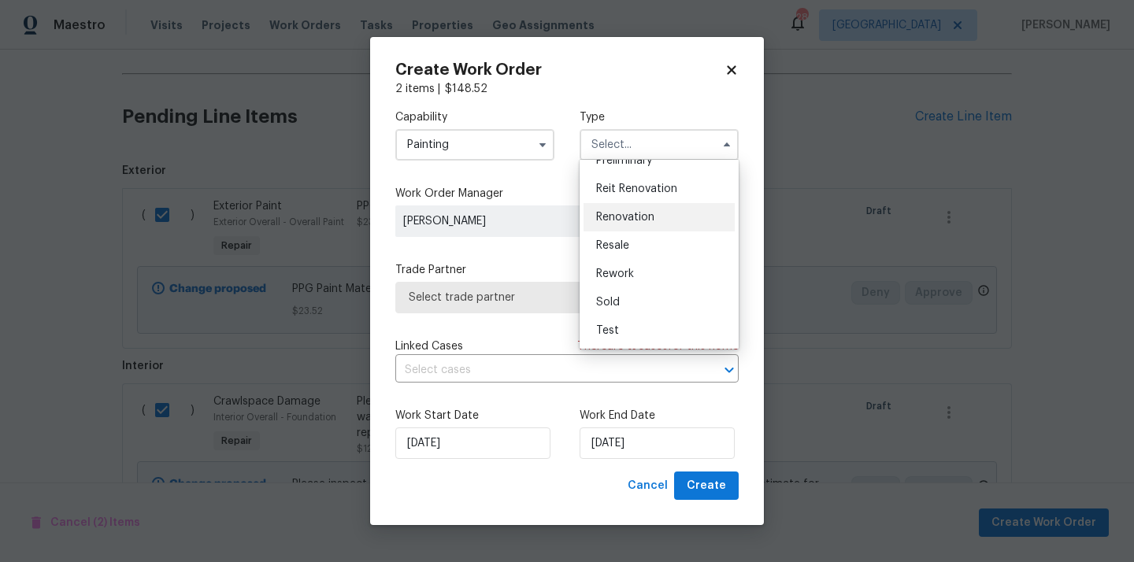
click at [645, 221] on span "Renovation" at bounding box center [625, 217] width 58 height 11
type input "Renovation"
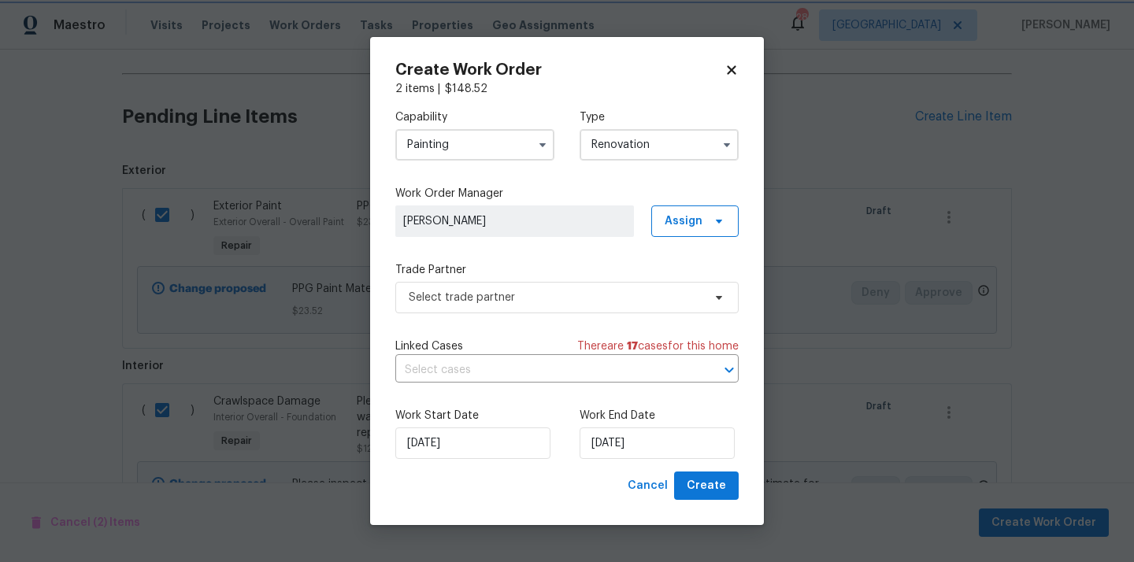
scroll to position [0, 0]
click at [708, 221] on span at bounding box center [716, 221] width 17 height 13
click at [695, 284] on div "Assign to me" at bounding box center [697, 288] width 69 height 16
click at [516, 292] on span "Select trade partner" at bounding box center [556, 298] width 294 height 16
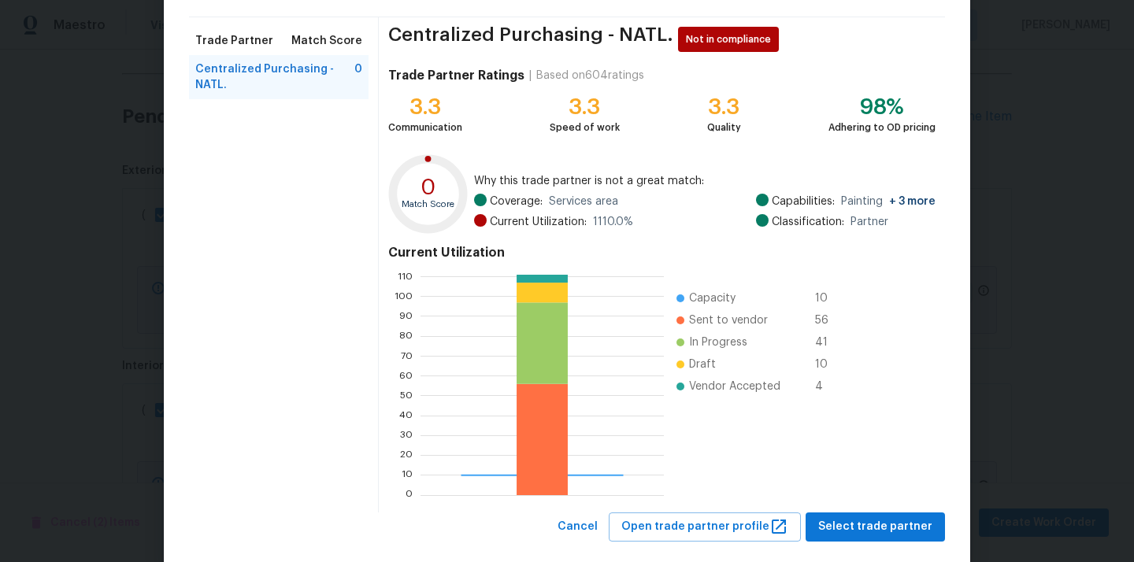
scroll to position [132, 0]
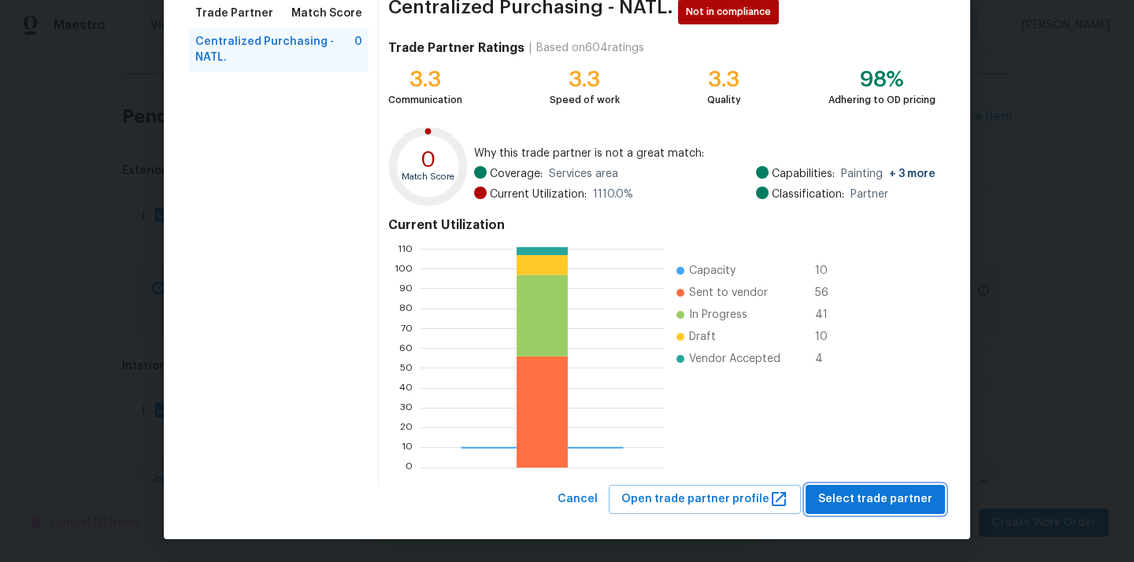
click at [885, 494] on span "Select trade partner" at bounding box center [875, 500] width 114 height 20
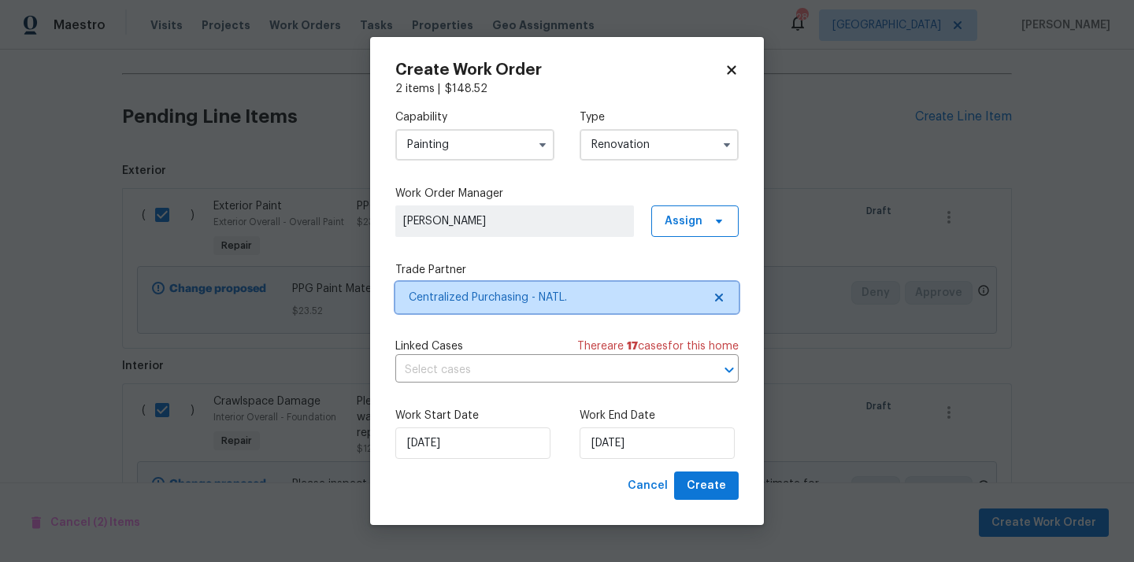
scroll to position [0, 0]
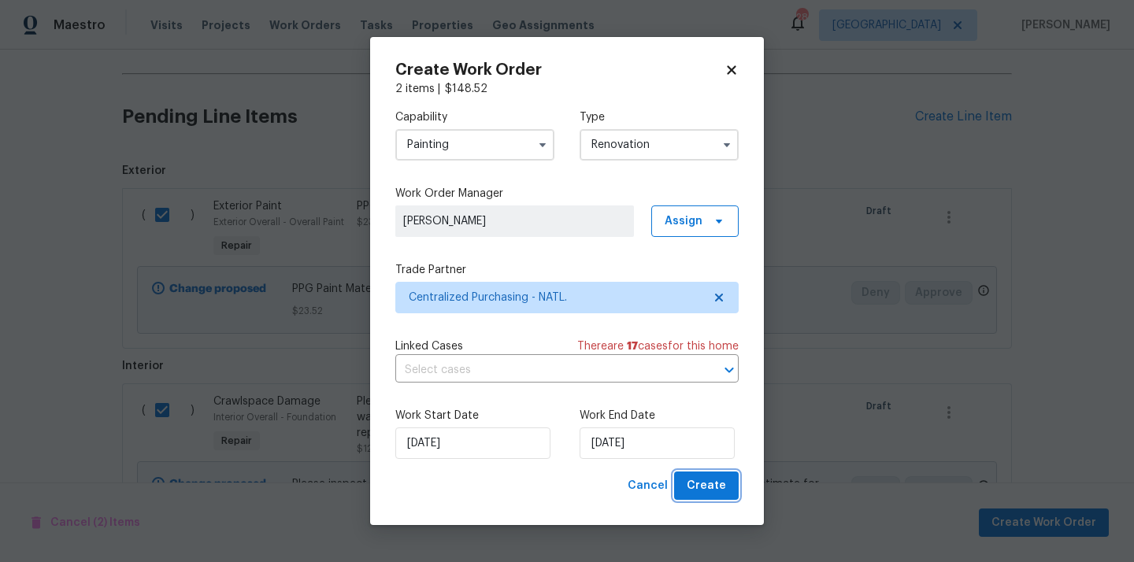
click at [702, 481] on span "Create" at bounding box center [706, 487] width 39 height 20
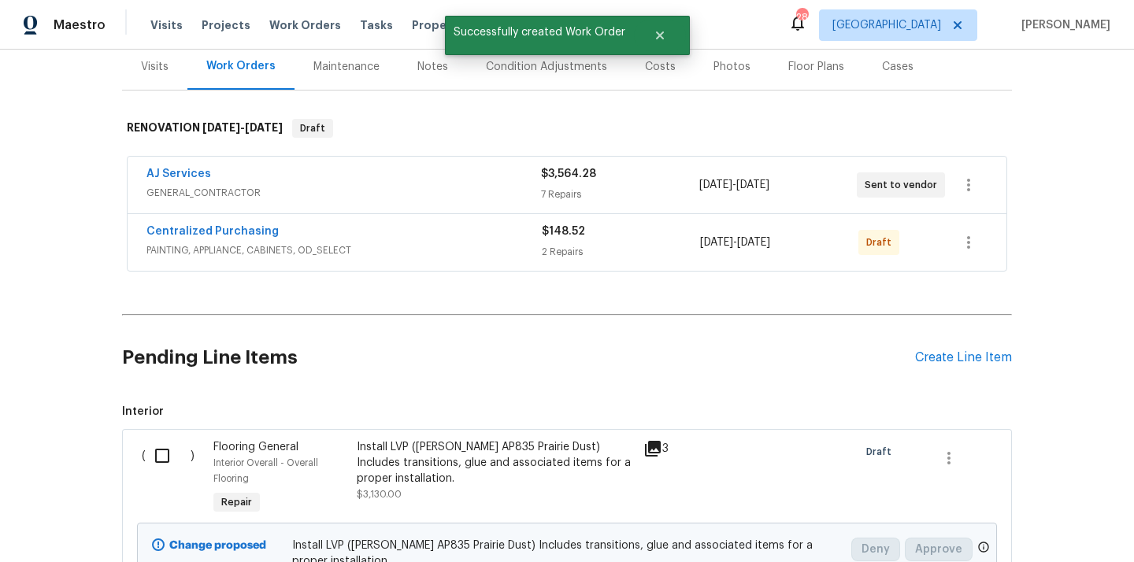
scroll to position [80, 0]
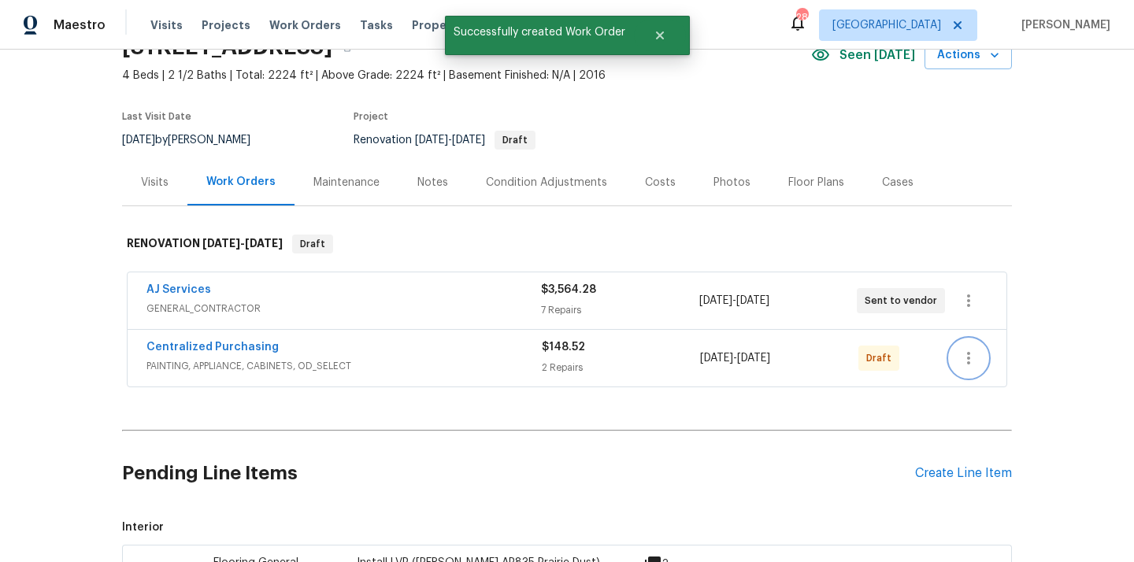
click at [972, 350] on icon "button" at bounding box center [968, 358] width 19 height 19
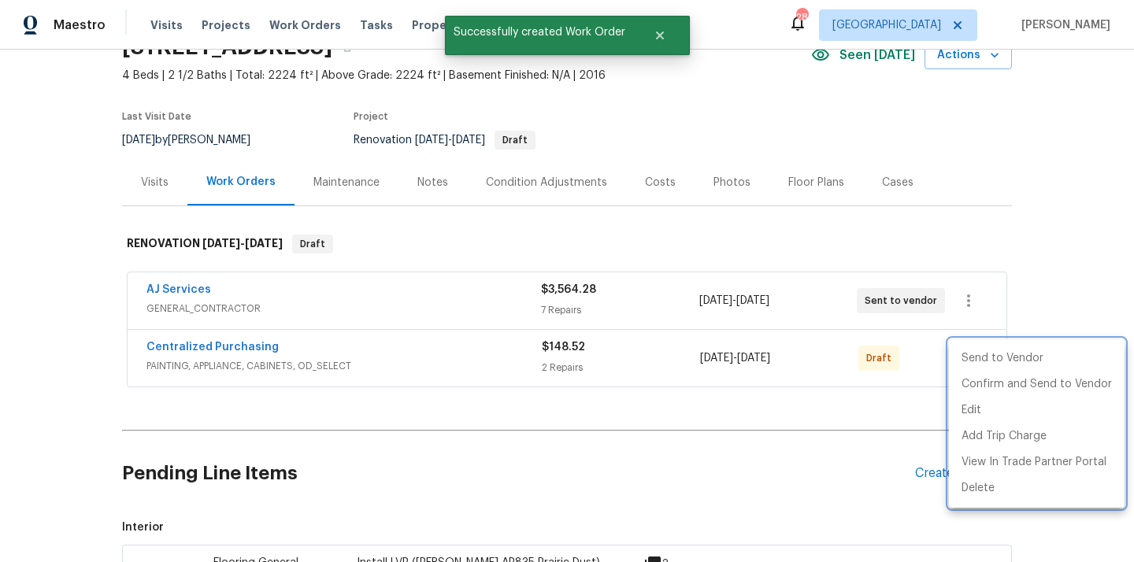
click at [798, 363] on div at bounding box center [567, 281] width 1134 height 562
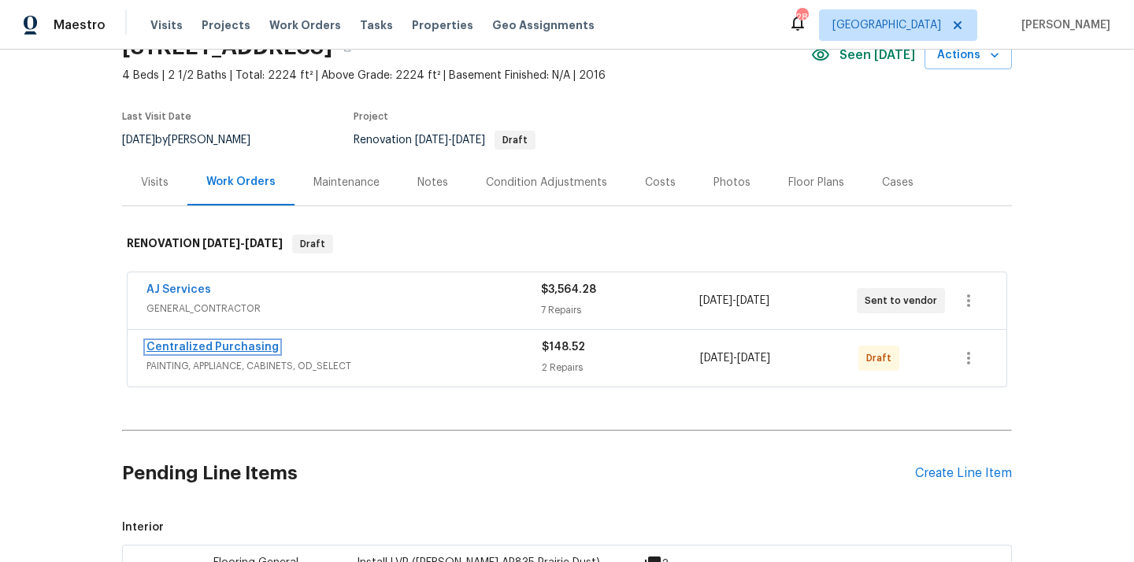
click at [244, 347] on link "Centralized Purchasing" at bounding box center [213, 347] width 132 height 11
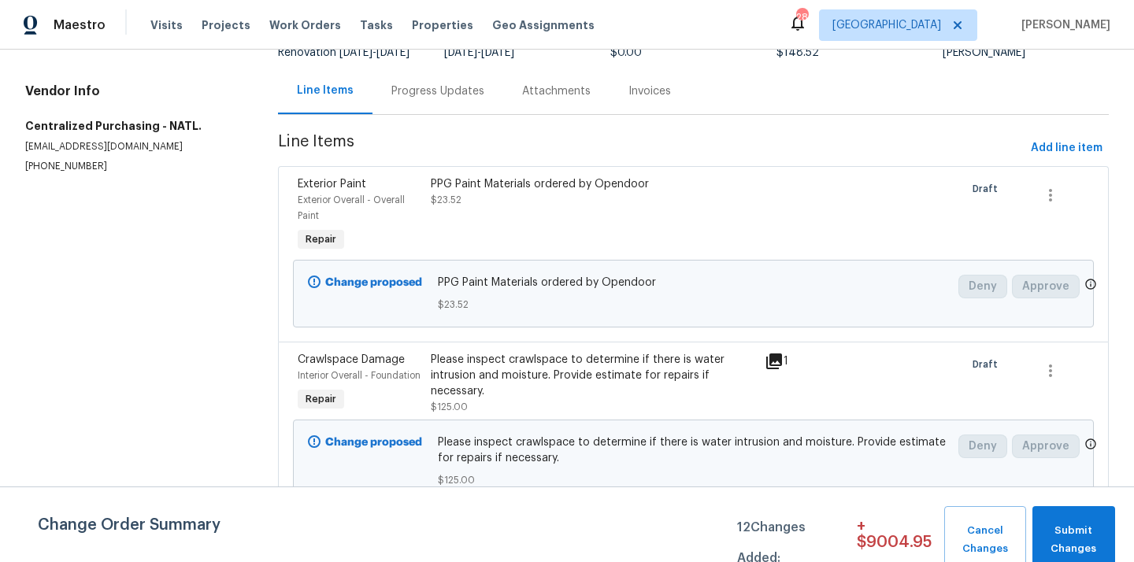
scroll to position [165, 0]
click at [1054, 362] on icon "button" at bounding box center [1050, 371] width 19 height 19
click at [922, 368] on div at bounding box center [567, 281] width 1134 height 562
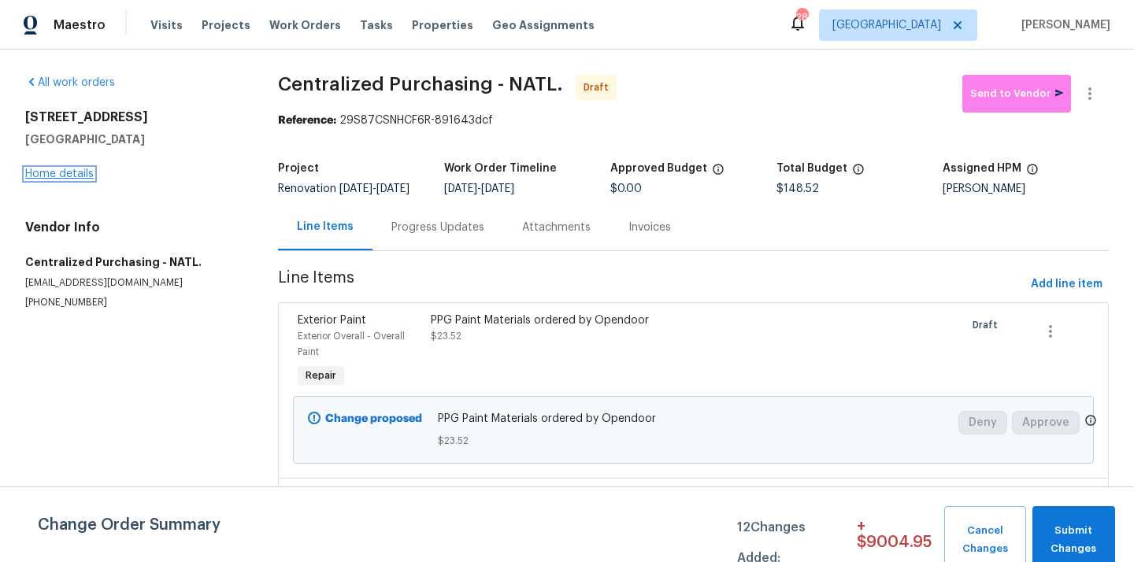
click at [68, 176] on link "Home details" at bounding box center [59, 174] width 69 height 11
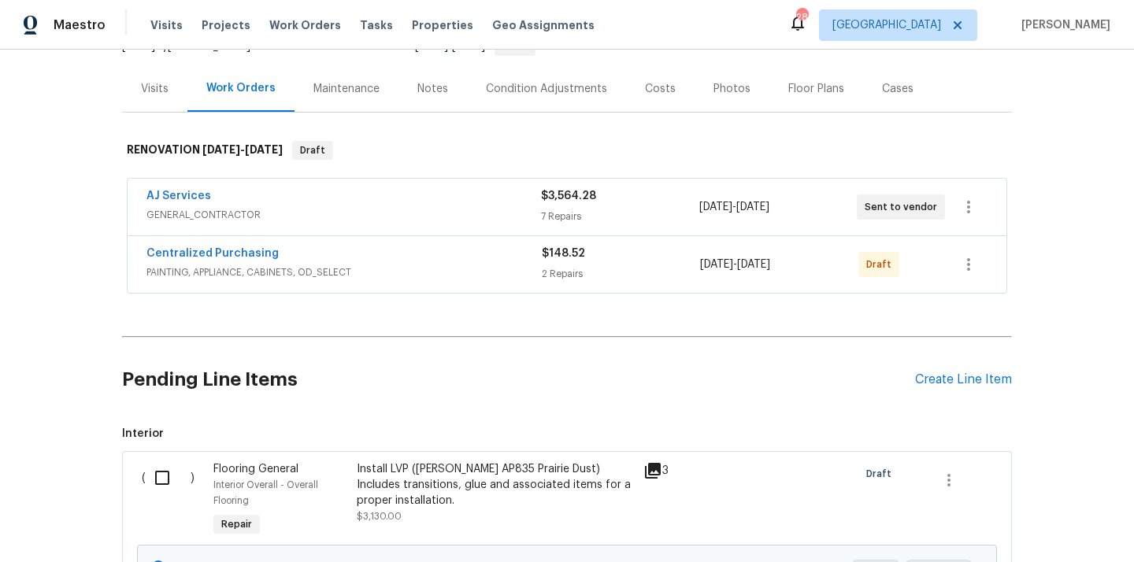
scroll to position [284, 0]
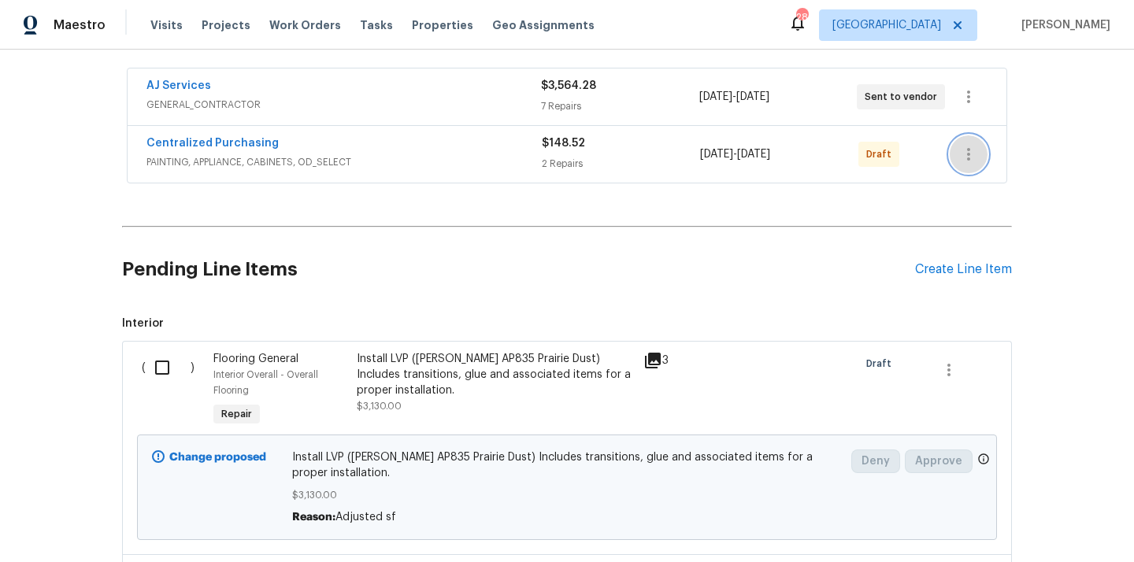
click at [957, 157] on button "button" at bounding box center [969, 154] width 38 height 38
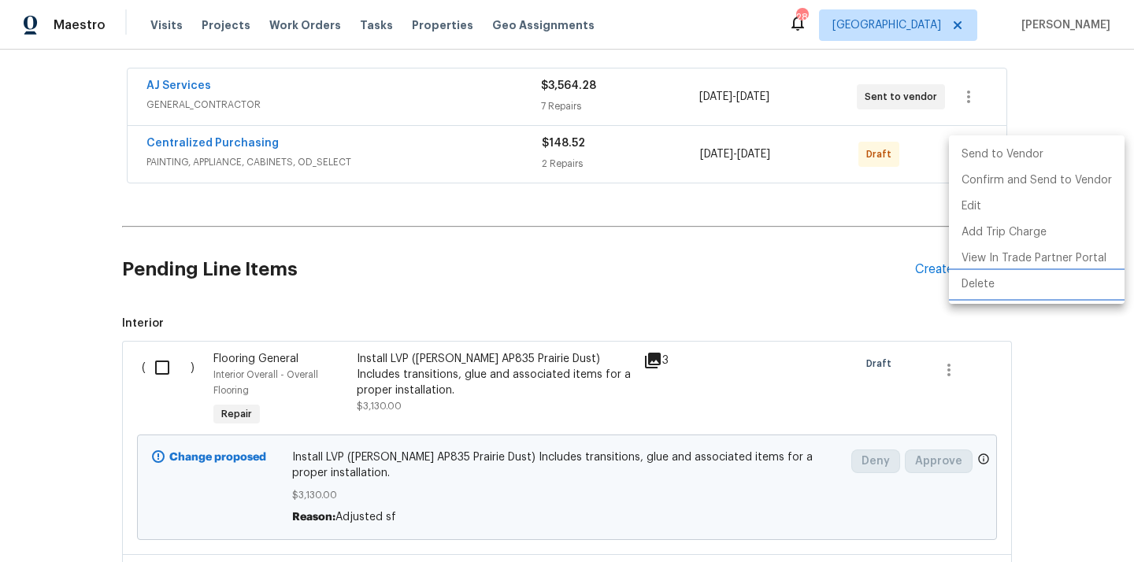
click at [988, 290] on li "Delete" at bounding box center [1037, 285] width 176 height 26
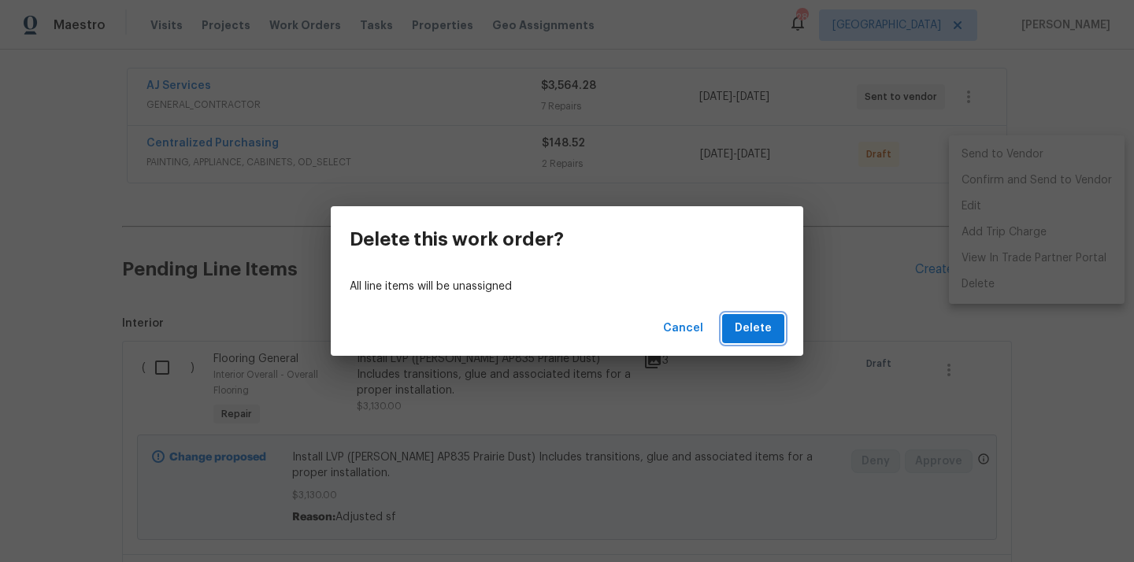
click at [757, 328] on span "Delete" at bounding box center [753, 329] width 37 height 20
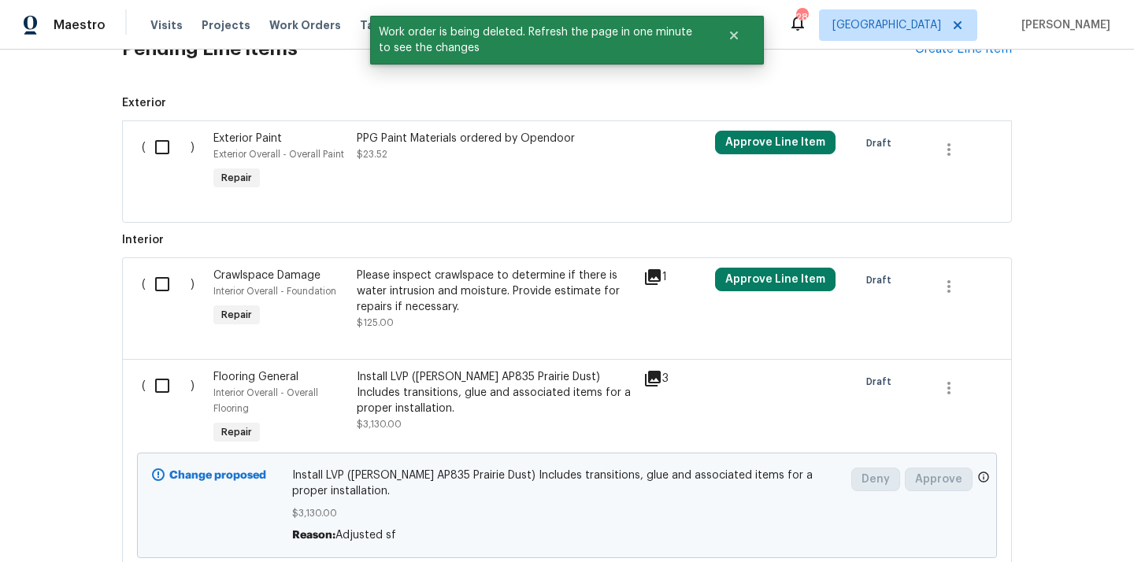
scroll to position [455, 0]
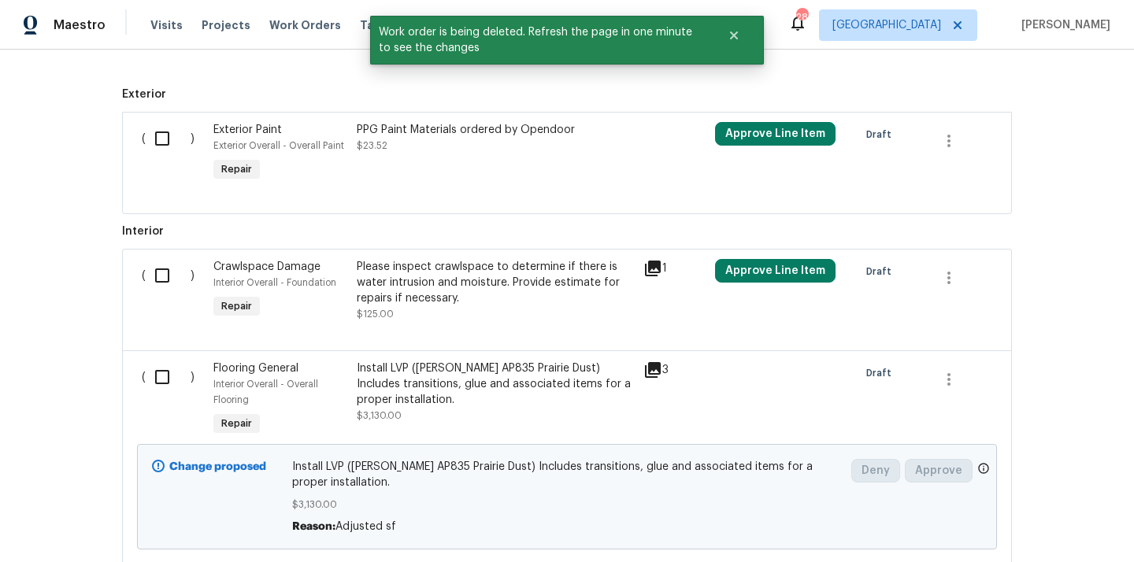
click at [156, 149] on input "checkbox" at bounding box center [168, 138] width 45 height 33
checkbox input "true"
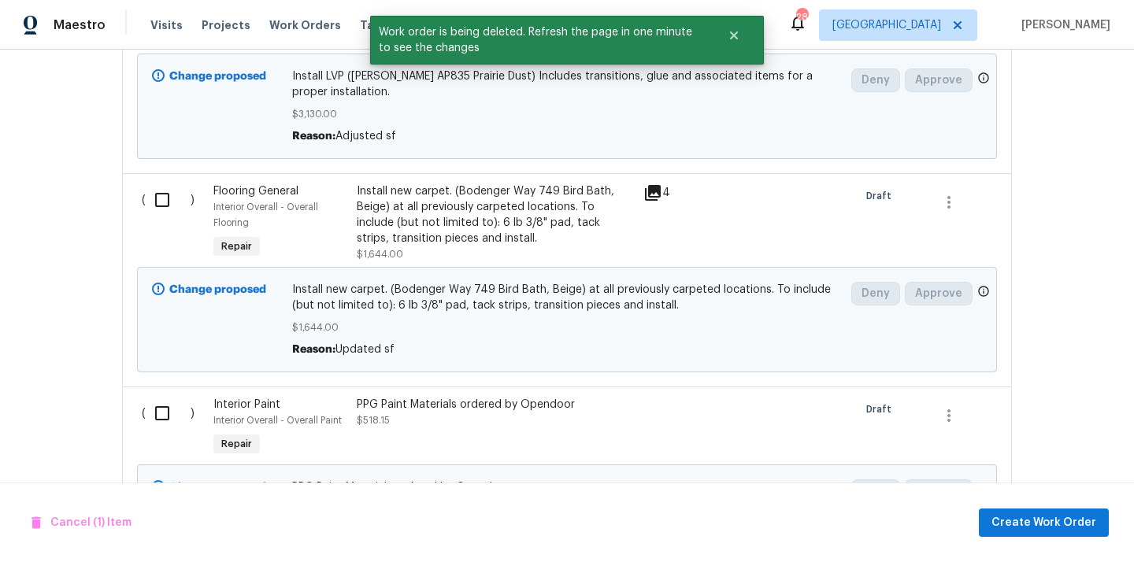
scroll to position [941, 0]
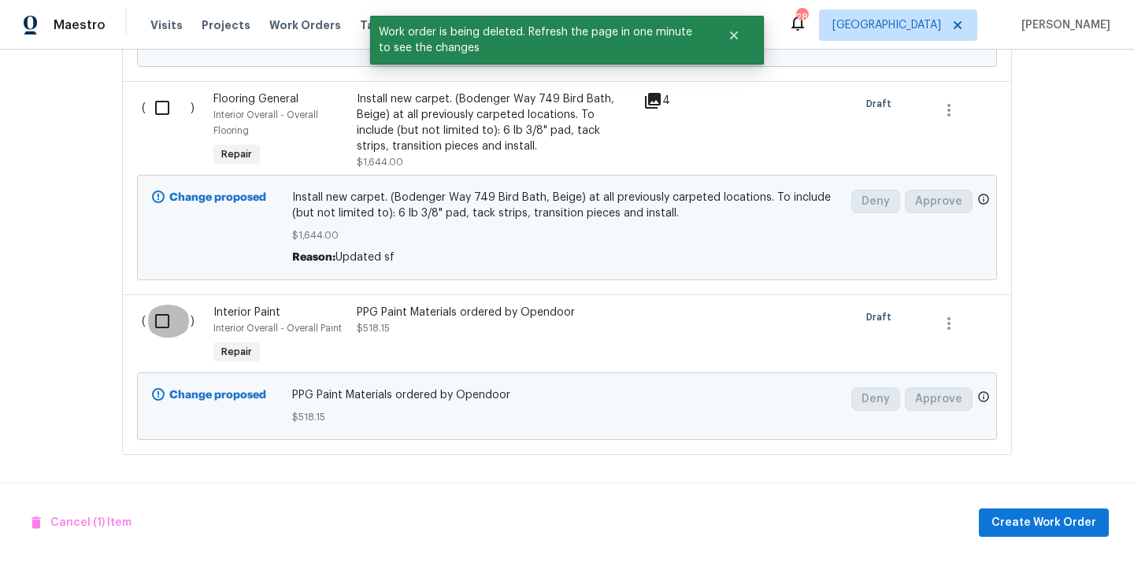
click at [170, 326] on input "checkbox" at bounding box center [168, 321] width 45 height 33
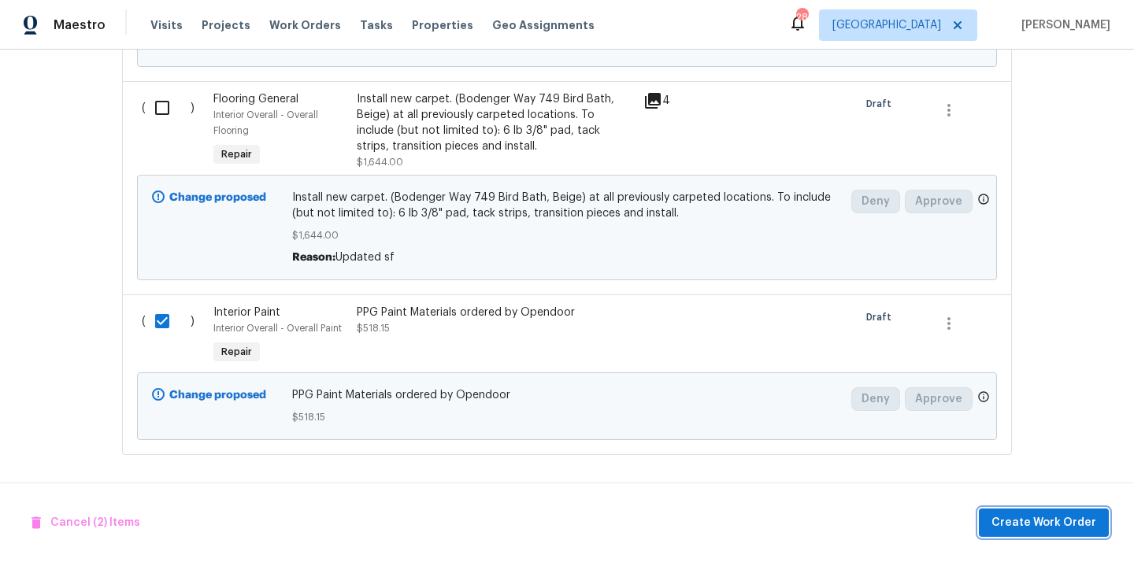
click at [1078, 516] on span "Create Work Order" at bounding box center [1044, 524] width 105 height 20
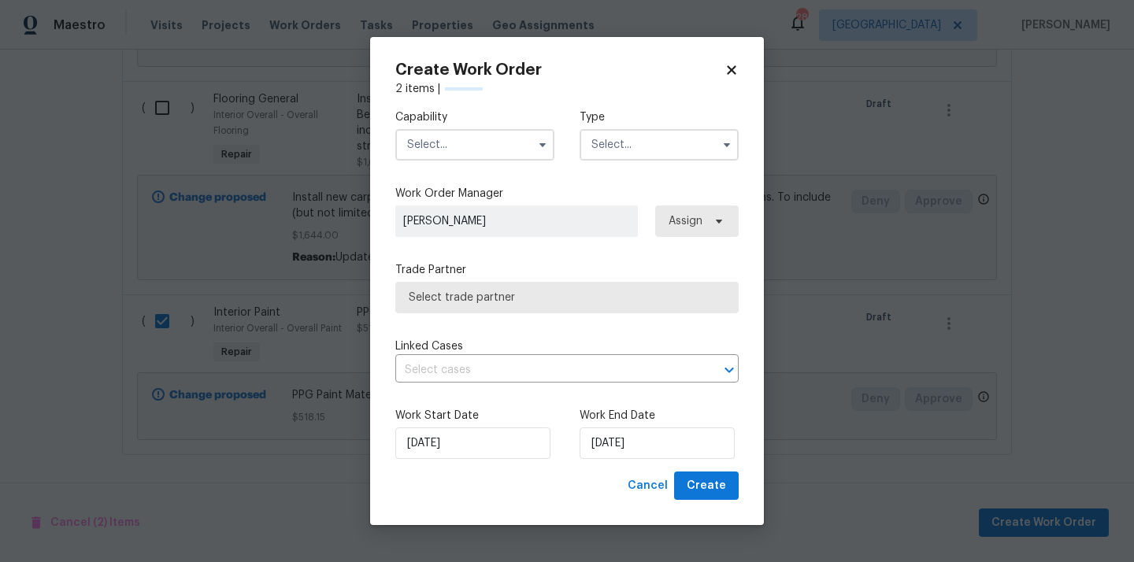
checkbox input "false"
click at [502, 154] on input "text" at bounding box center [474, 145] width 159 height 32
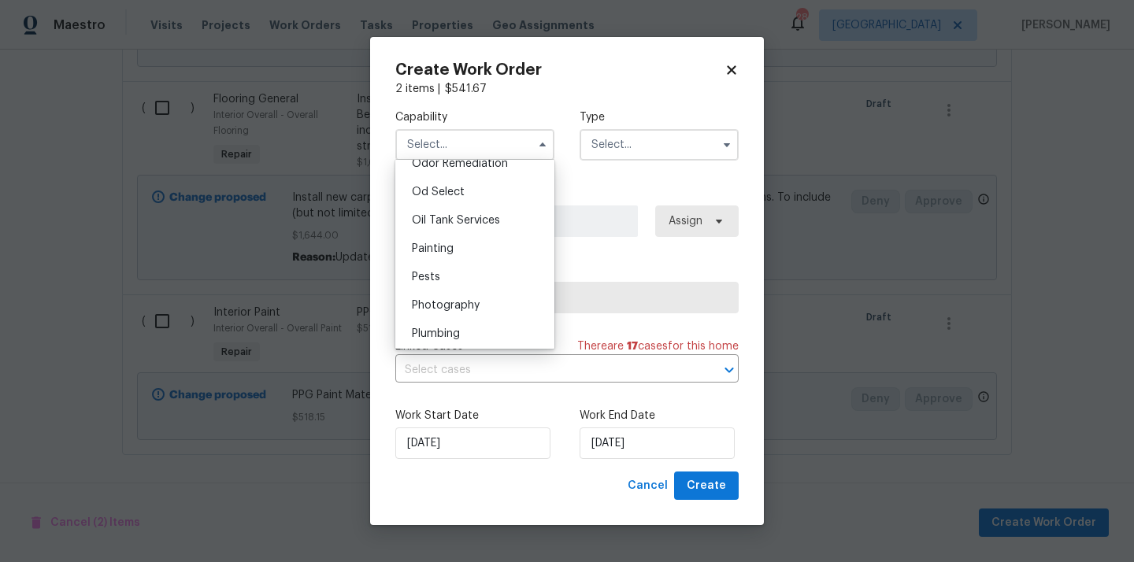
scroll to position [1253, 0]
click at [489, 251] on div "Painting" at bounding box center [474, 248] width 151 height 28
type input "Painting"
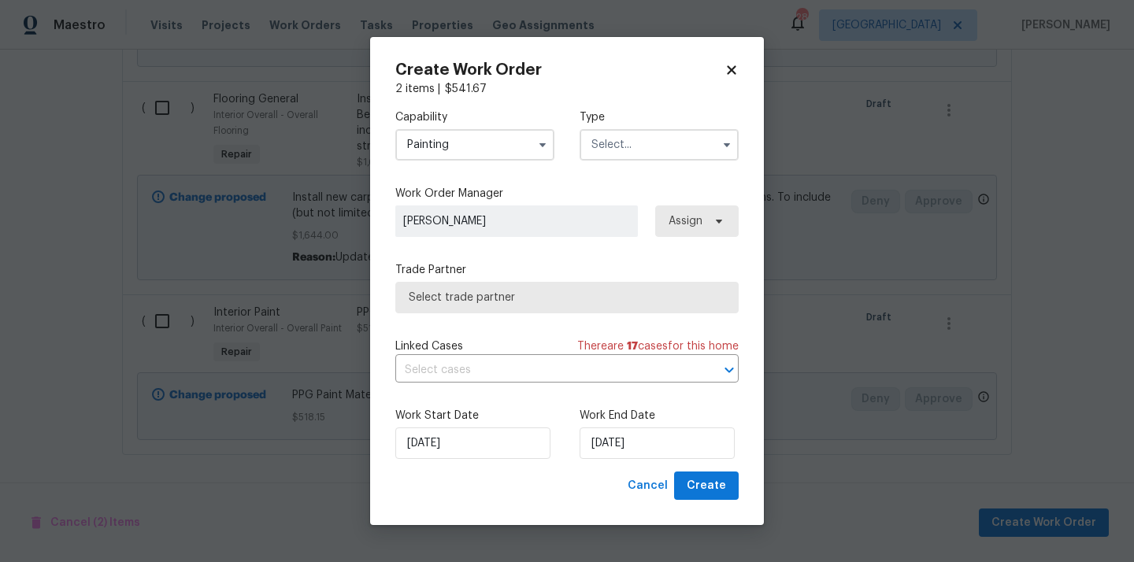
click at [662, 129] on input "text" at bounding box center [659, 145] width 159 height 32
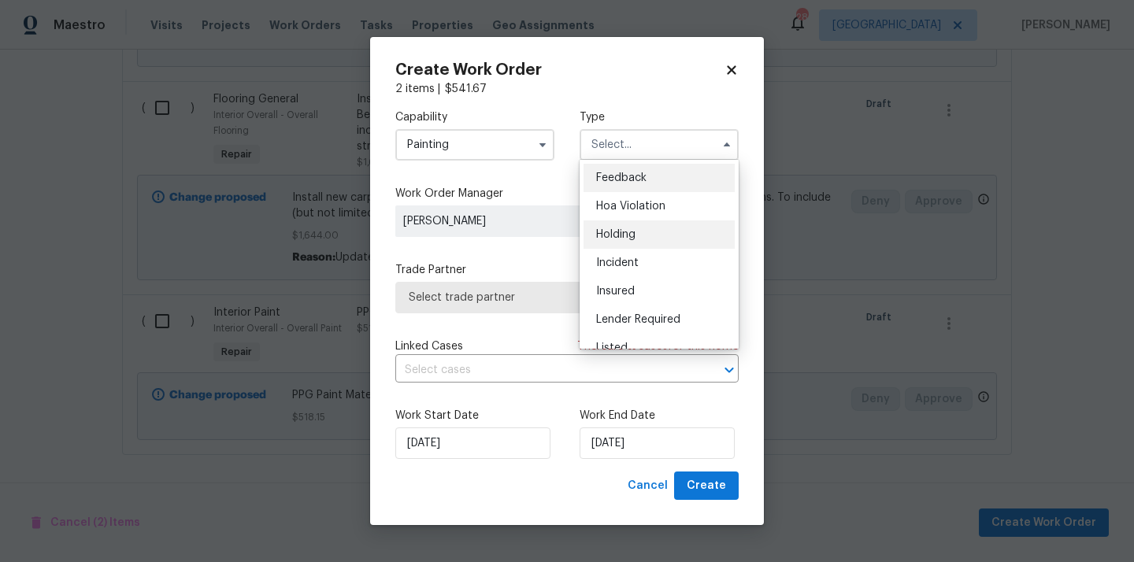
scroll to position [358, 0]
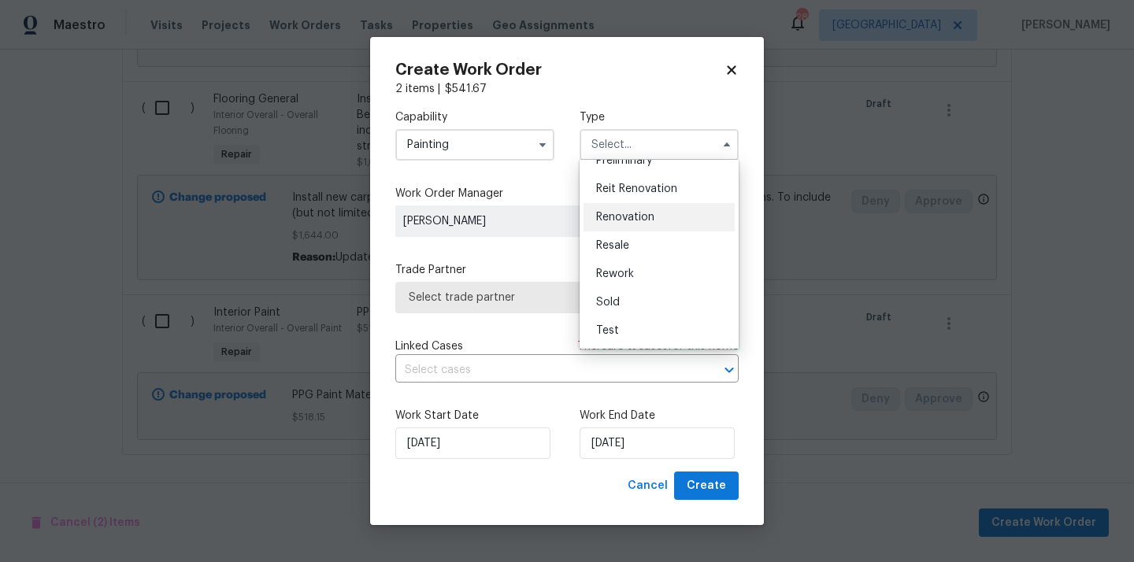
click at [653, 222] on span "Renovation" at bounding box center [625, 217] width 58 height 11
type input "Renovation"
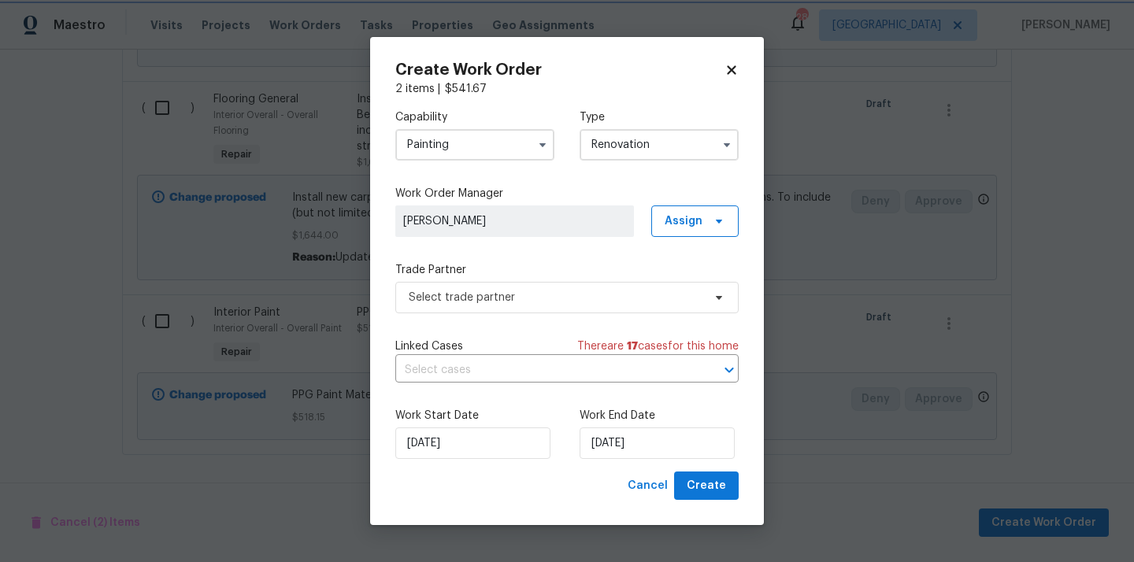
scroll to position [0, 0]
click at [685, 213] on span "Assign" at bounding box center [684, 221] width 38 height 16
click at [687, 283] on div "Assign to me" at bounding box center [697, 288] width 69 height 16
click at [528, 288] on span "Select trade partner" at bounding box center [566, 298] width 343 height 32
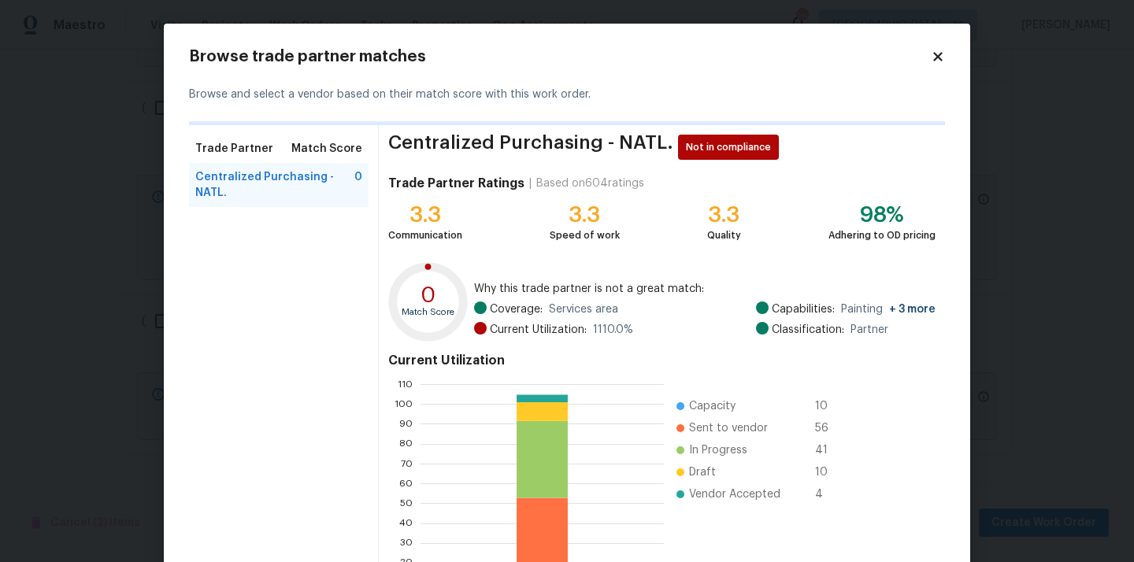
scroll to position [135, 0]
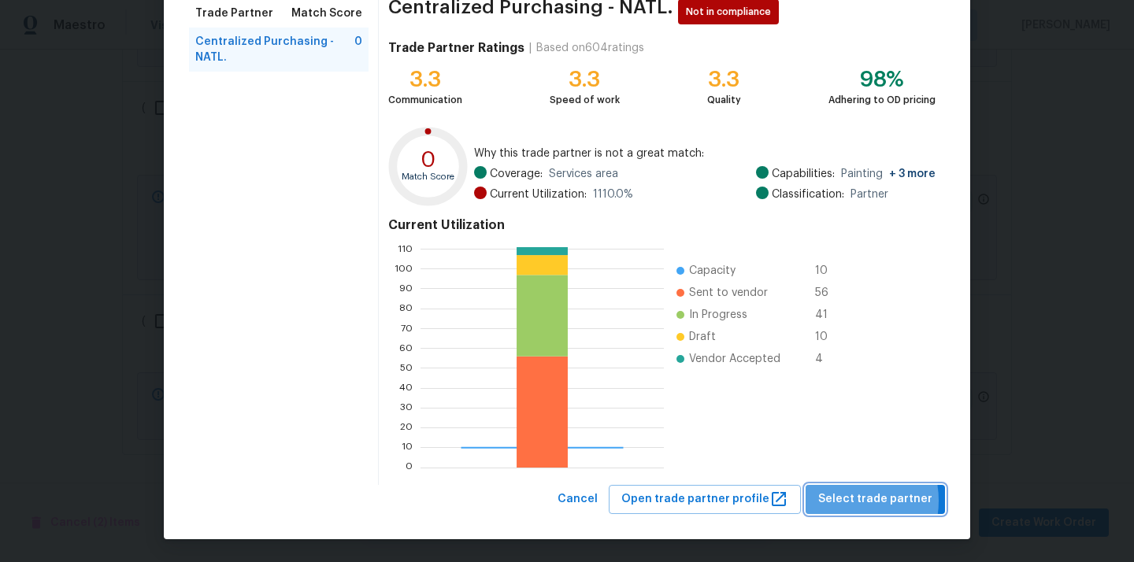
click at [849, 501] on span "Select trade partner" at bounding box center [875, 500] width 114 height 20
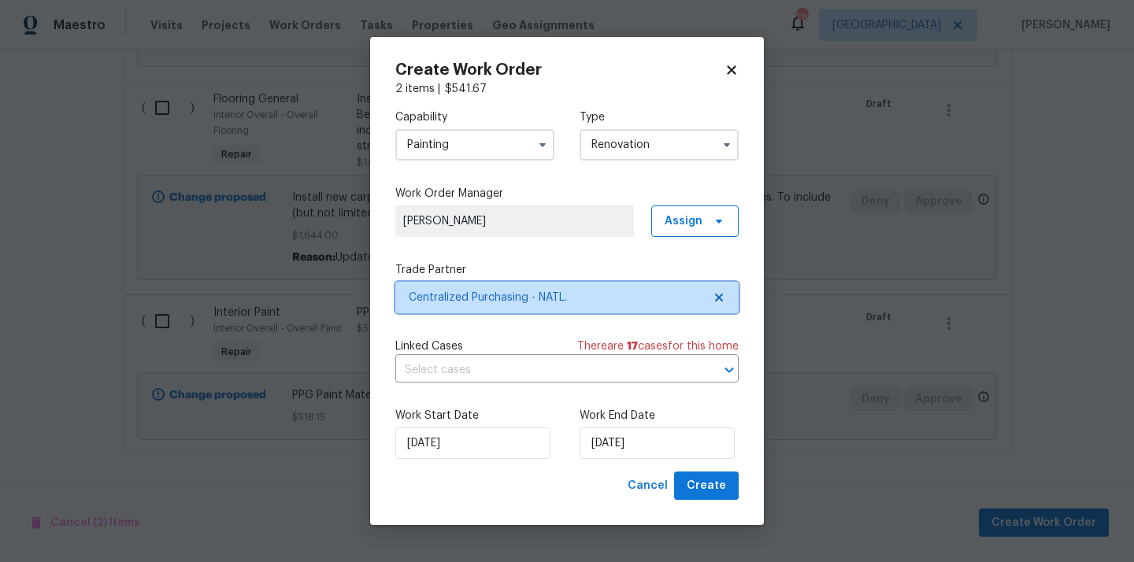
scroll to position [0, 0]
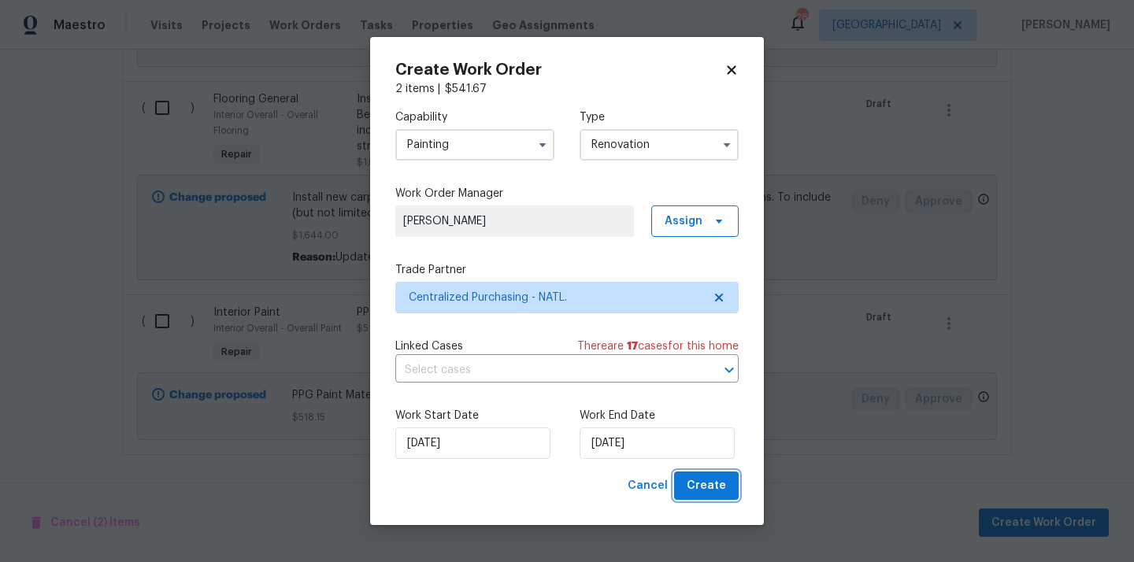
click at [712, 473] on button "Create" at bounding box center [706, 486] width 65 height 29
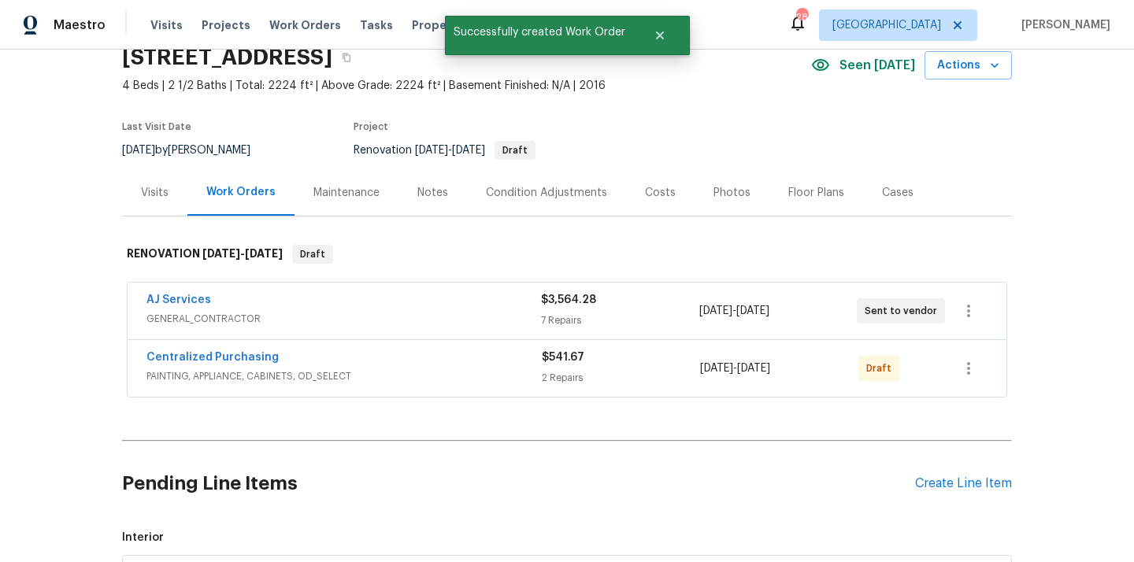
scroll to position [88, 0]
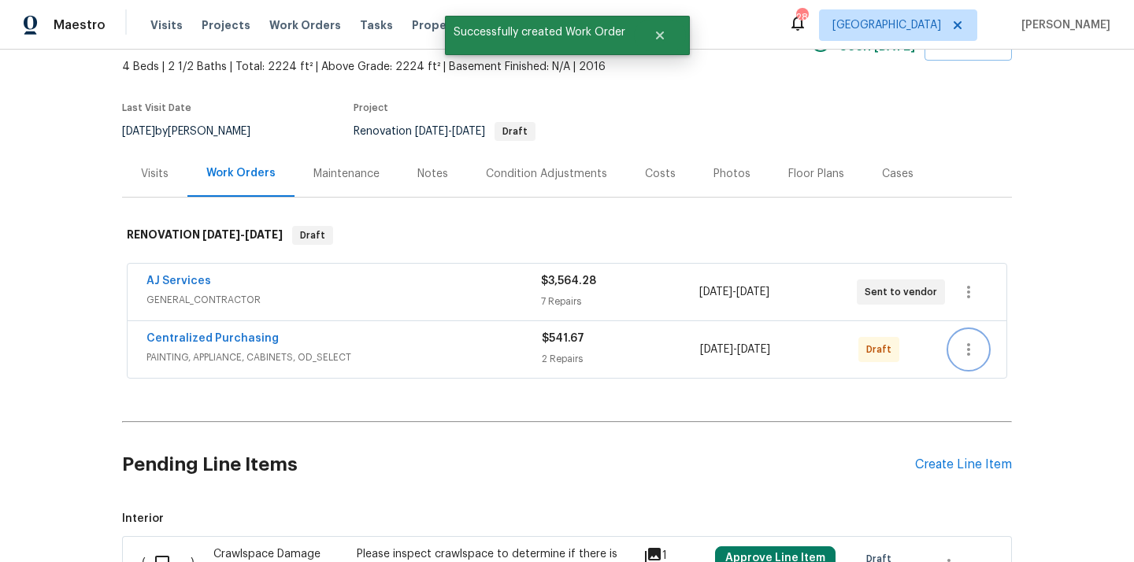
click at [978, 351] on button "button" at bounding box center [969, 350] width 38 height 38
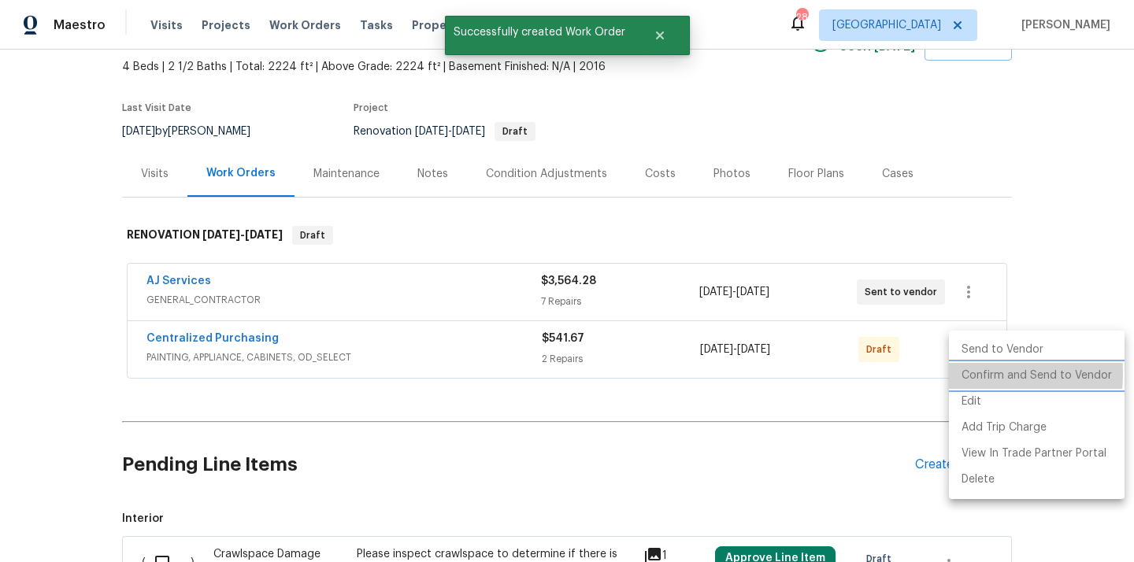
click at [975, 374] on li "Confirm and Send to Vendor" at bounding box center [1037, 376] width 176 height 26
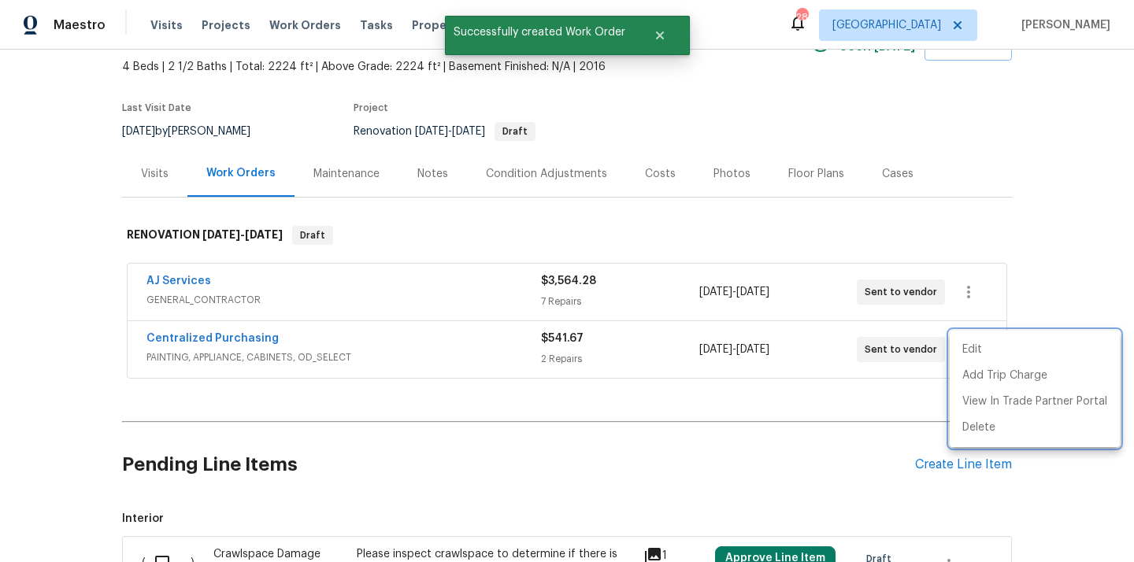
click at [291, 351] on div at bounding box center [567, 281] width 1134 height 562
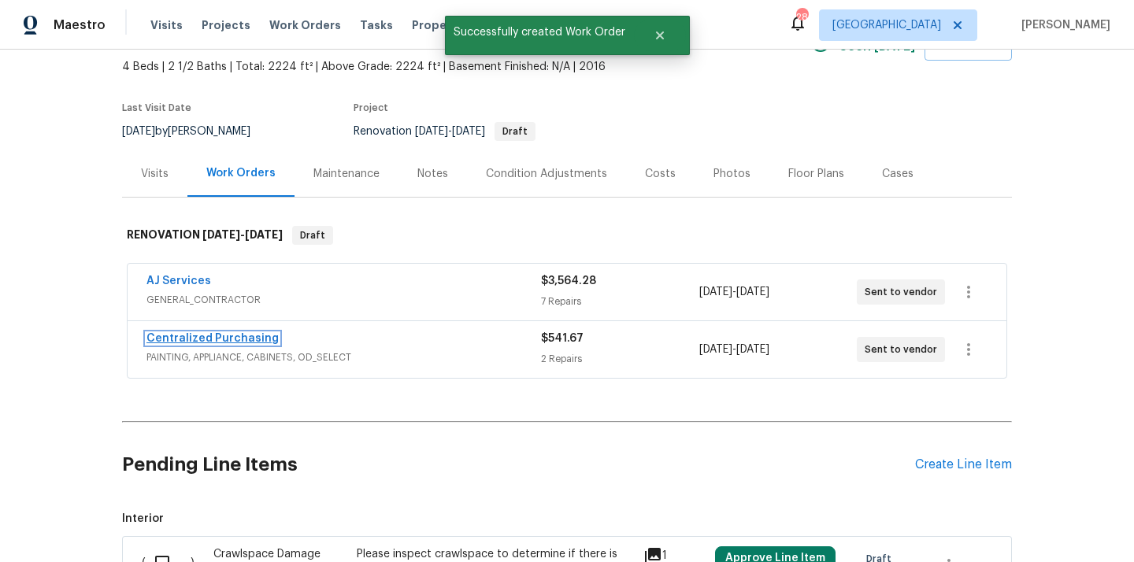
click at [233, 334] on link "Centralized Purchasing" at bounding box center [213, 338] width 132 height 11
